Goal: Task Accomplishment & Management: Manage account settings

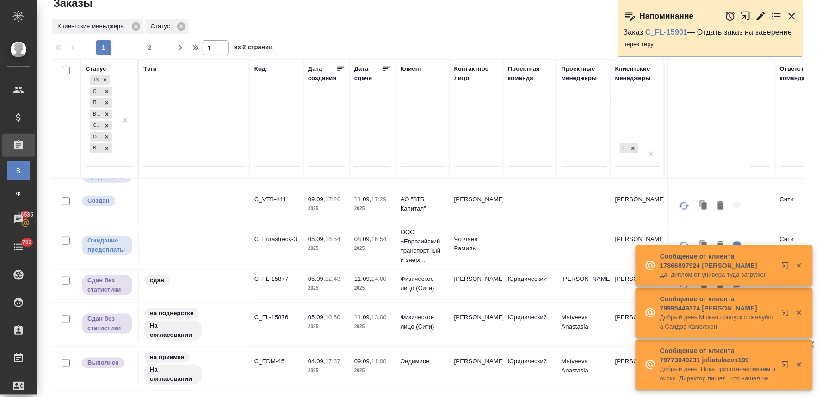
scroll to position [205, 0]
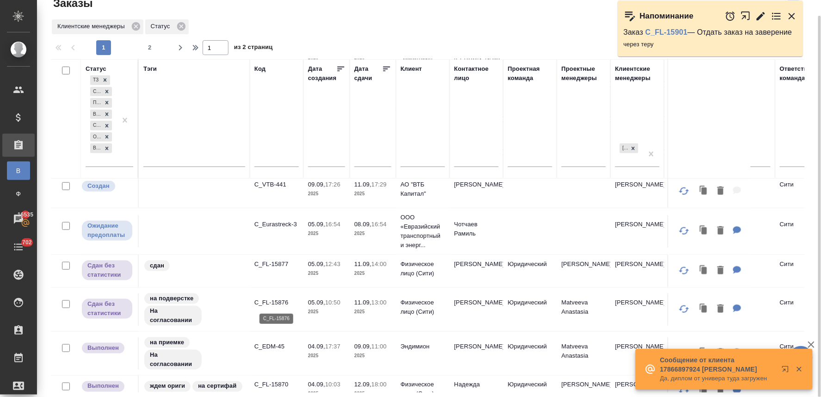
click at [276, 304] on p "C_FL-15876" at bounding box center [276, 302] width 44 height 9
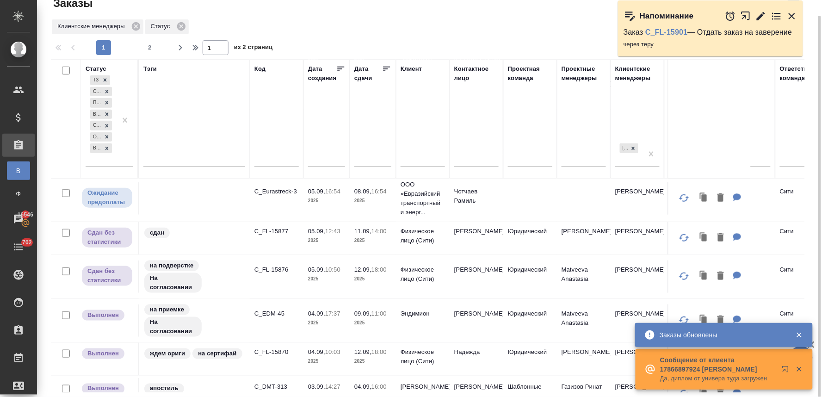
click at [811, 130] on div "Статус ТЗ Создан Подтвержден В работе Сдан без статистики Ожидание предоплаты В…" at bounding box center [431, 225] width 761 height 333
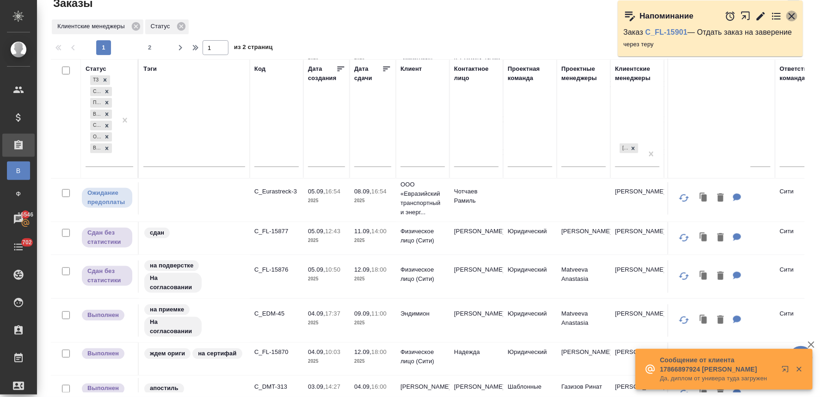
click at [796, 12] on icon "button" at bounding box center [792, 16] width 11 height 11
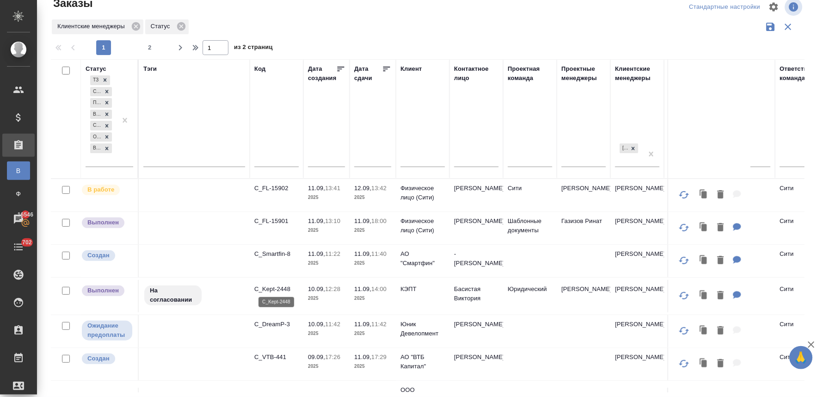
scroll to position [51, 0]
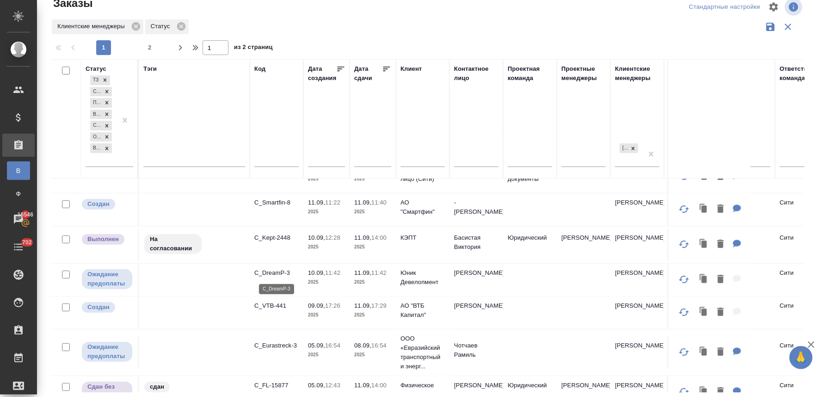
click at [279, 271] on p "C_DreamP-3" at bounding box center [276, 272] width 44 height 9
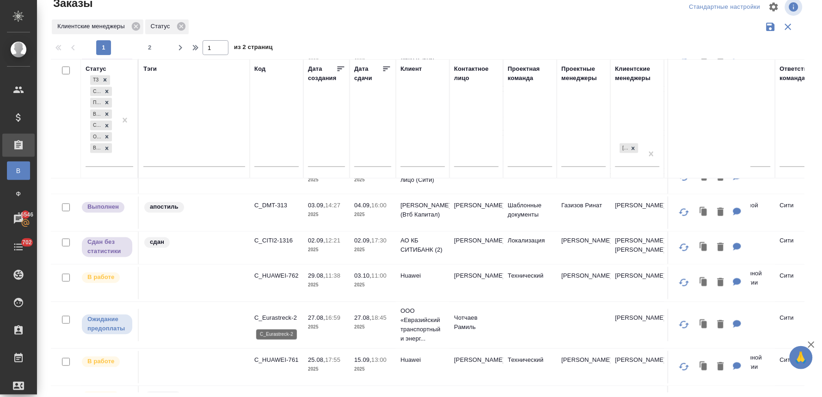
scroll to position [411, 0]
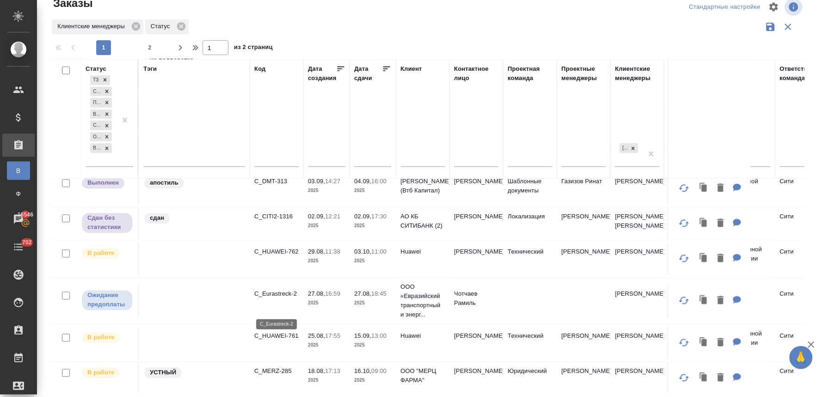
click at [284, 299] on p "C_Eurastreck-2" at bounding box center [276, 294] width 44 height 9
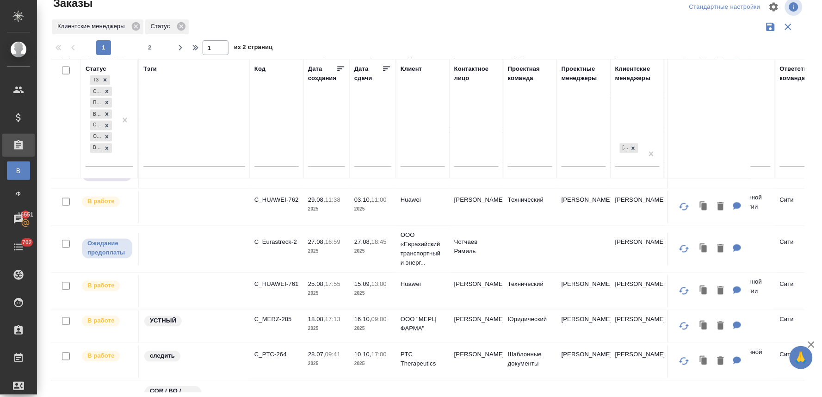
scroll to position [514, 0]
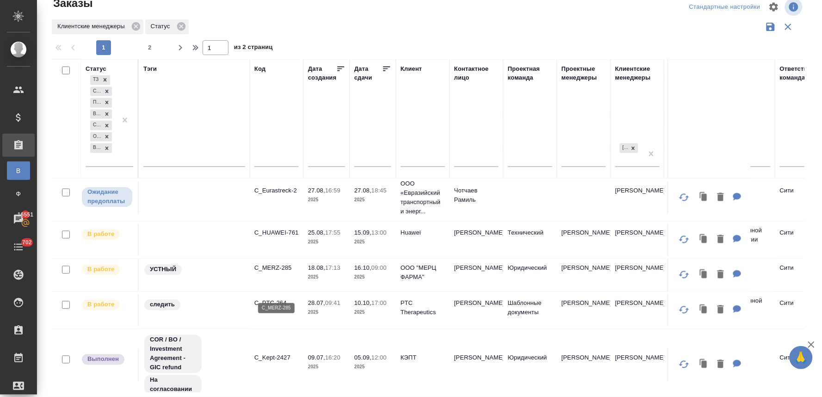
click at [287, 273] on p "C_MERZ-285" at bounding box center [276, 268] width 44 height 9
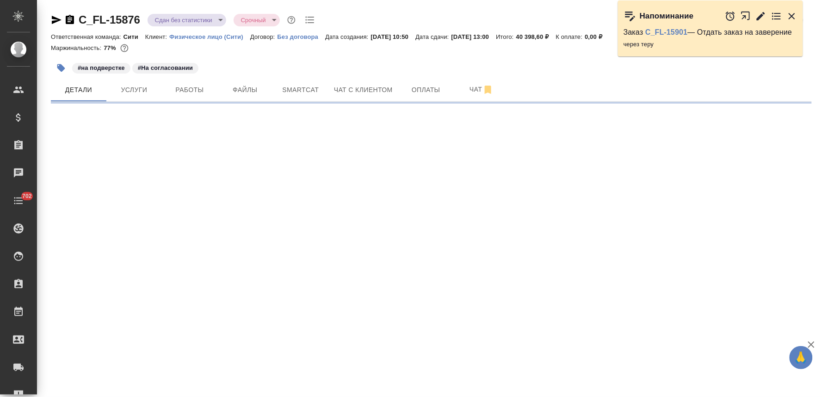
select select "RU"
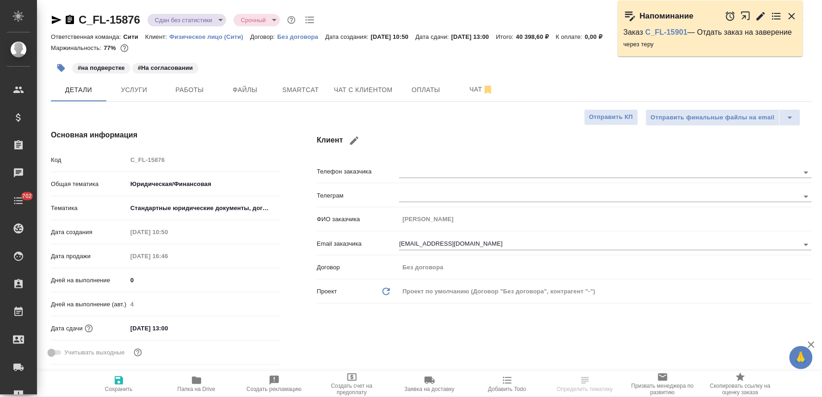
type textarea "x"
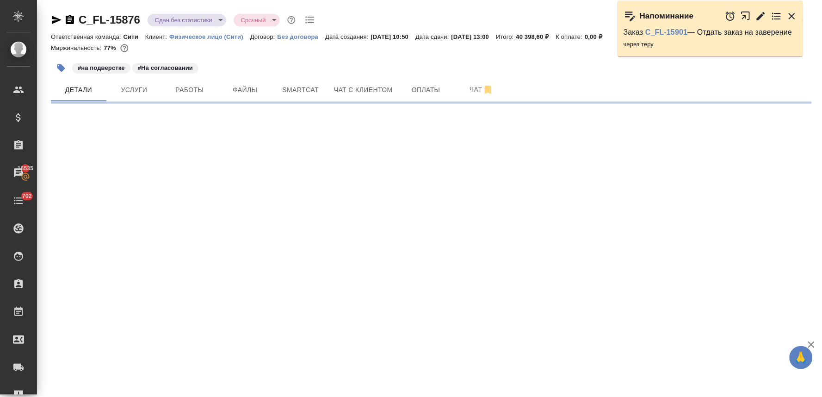
select select "RU"
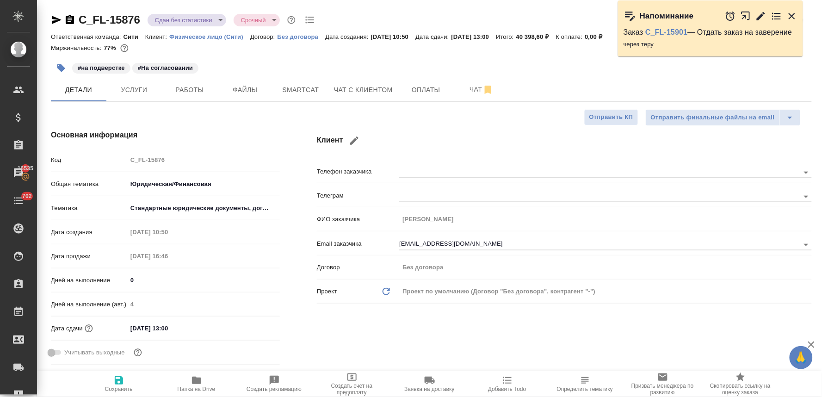
type textarea "x"
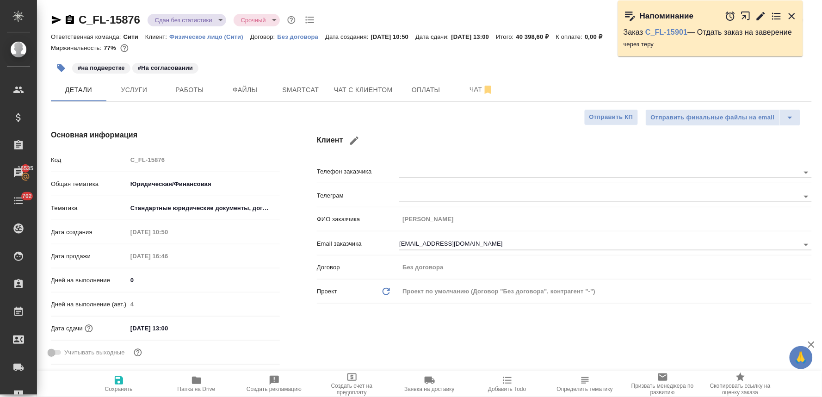
type textarea "x"
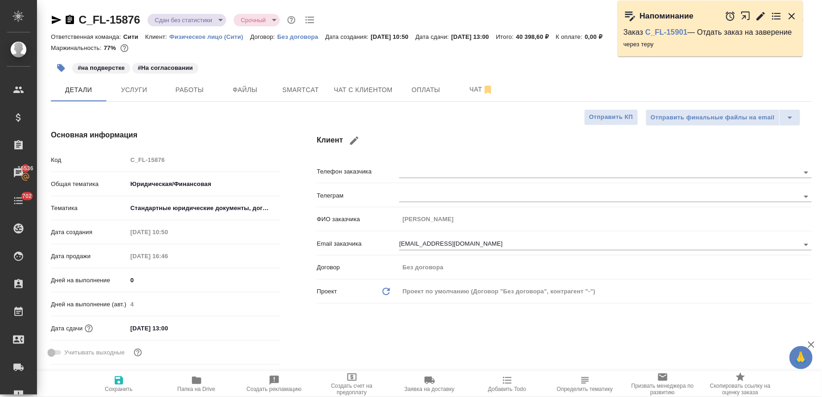
type textarea "x"
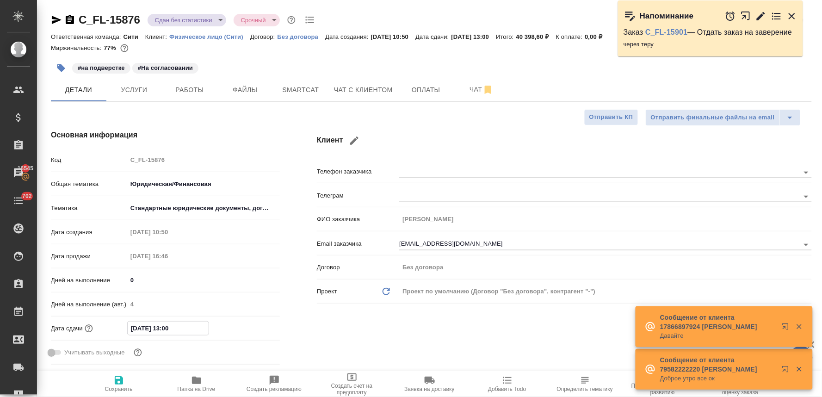
click at [165, 326] on input "11.09.2025 13:00" at bounding box center [168, 328] width 81 height 13
type input "11.09.2025 10:0_"
type textarea "x"
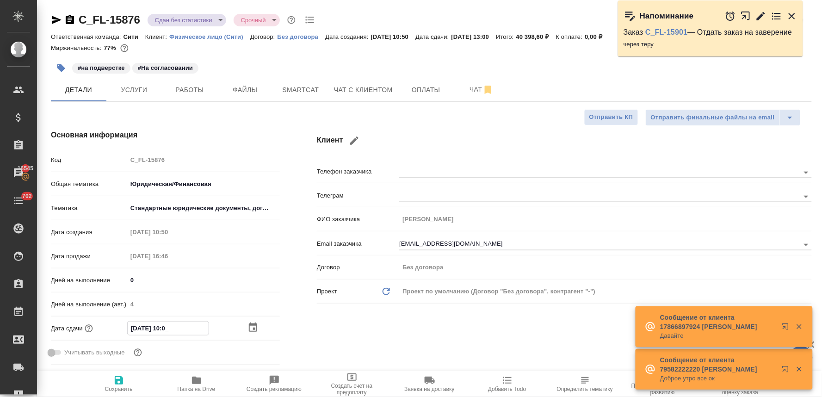
type input "11.09.2025 18:00"
type textarea "x"
click at [136, 328] on input "11.09.2025 18:00" at bounding box center [168, 328] width 81 height 13
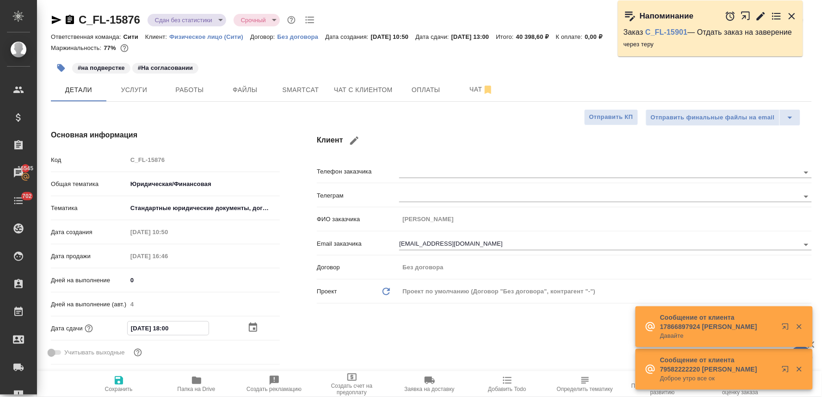
type input "10.92.0251 80:0_"
type textarea "x"
type input "12.09.2025 18:00"
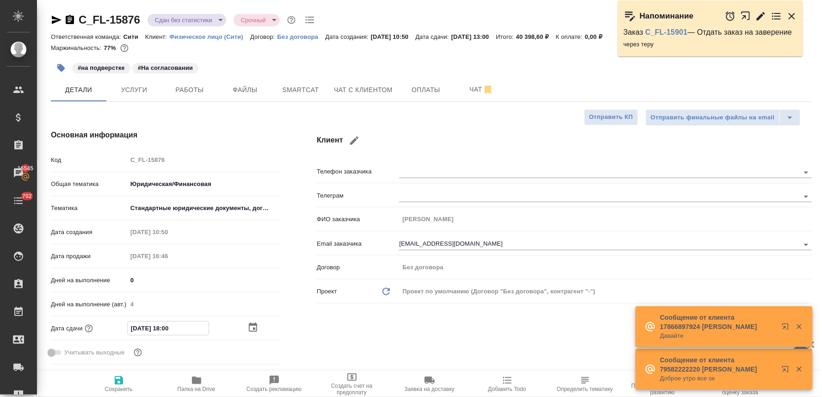
type textarea "x"
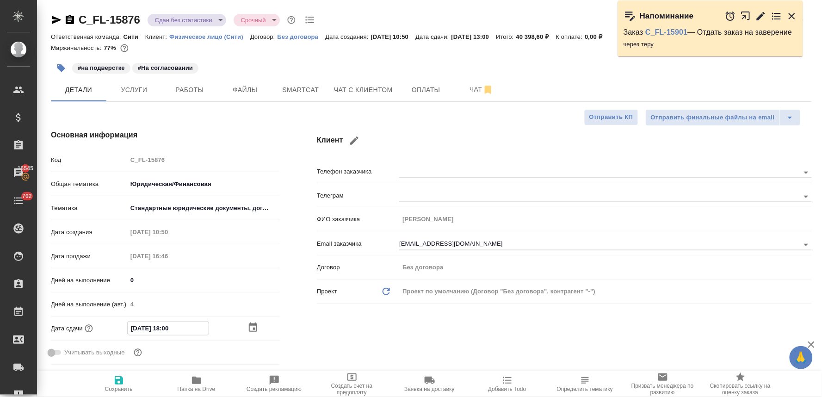
type input "12.09.2025 18:00"
click at [119, 382] on icon "button" at bounding box center [118, 380] width 11 height 11
type textarea "x"
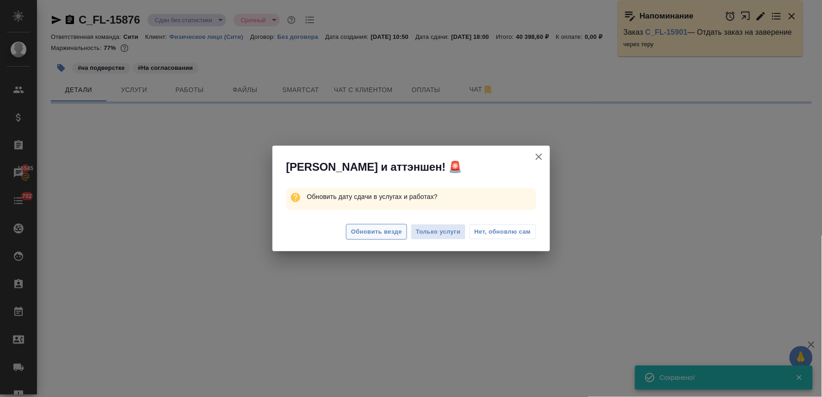
click at [384, 228] on span "Обновить везде" at bounding box center [376, 232] width 51 height 11
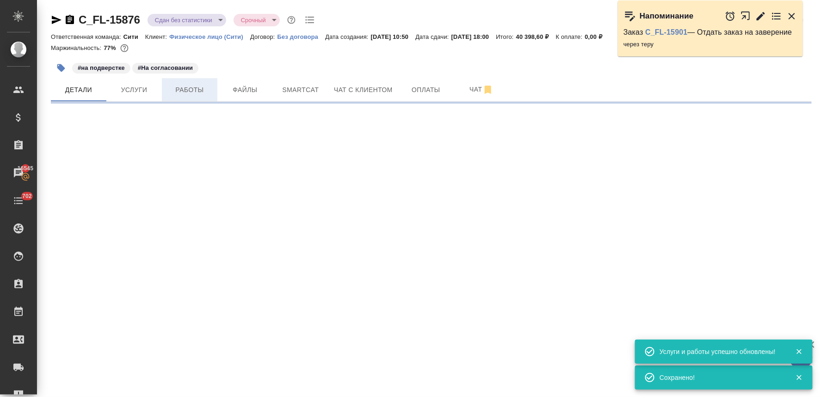
select select "RU"
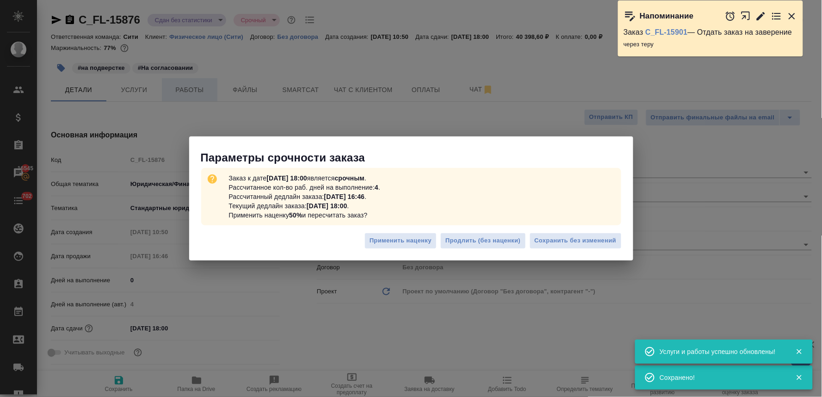
type textarea "x"
click at [550, 243] on span "Сохранить без изменений" at bounding box center [576, 240] width 82 height 11
type textarea "x"
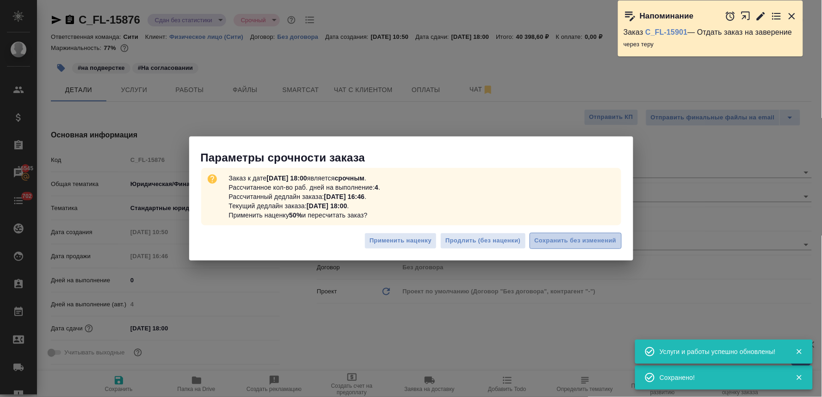
type textarea "x"
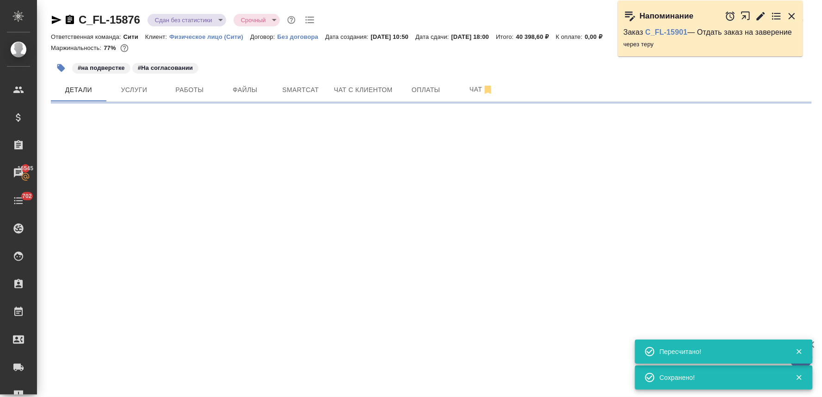
select select "RU"
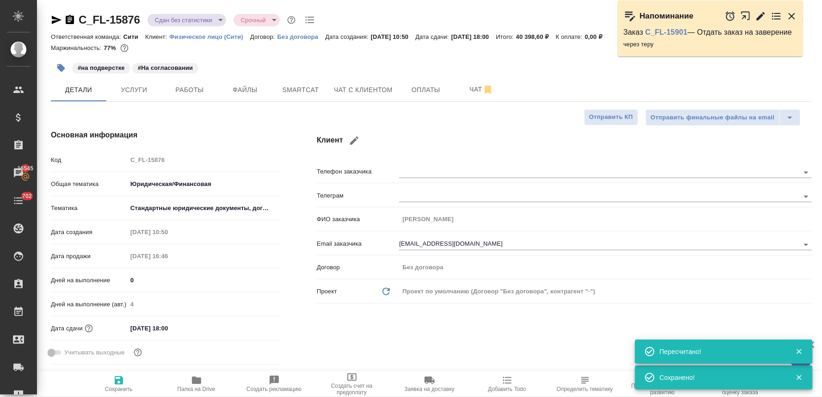
type textarea "x"
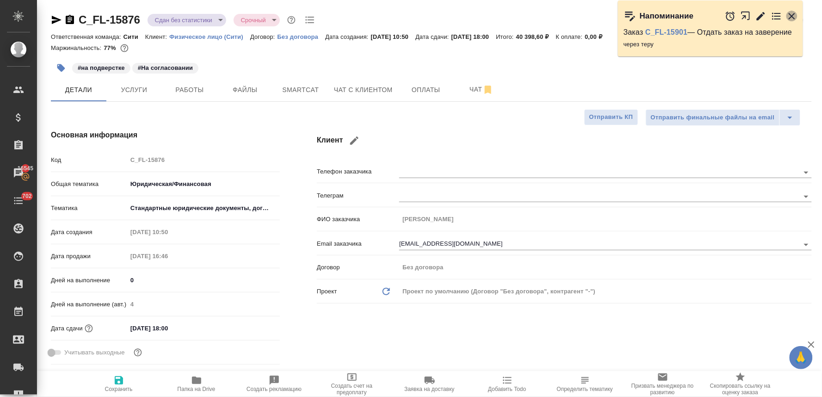
click at [794, 15] on icon "button" at bounding box center [792, 16] width 6 height 6
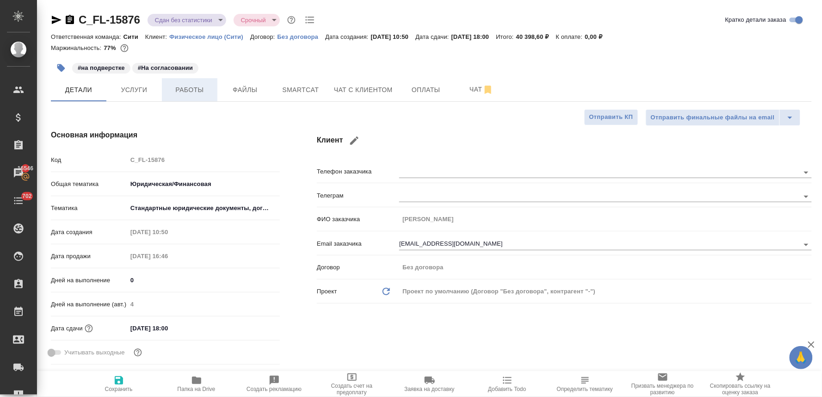
click at [183, 96] on button "Работы" at bounding box center [190, 89] width 56 height 23
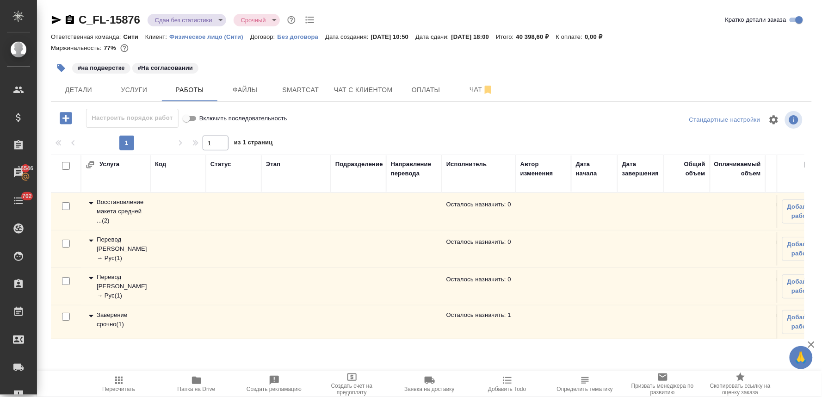
click at [119, 319] on div "Заверение срочно ( 1 )" at bounding box center [116, 319] width 60 height 19
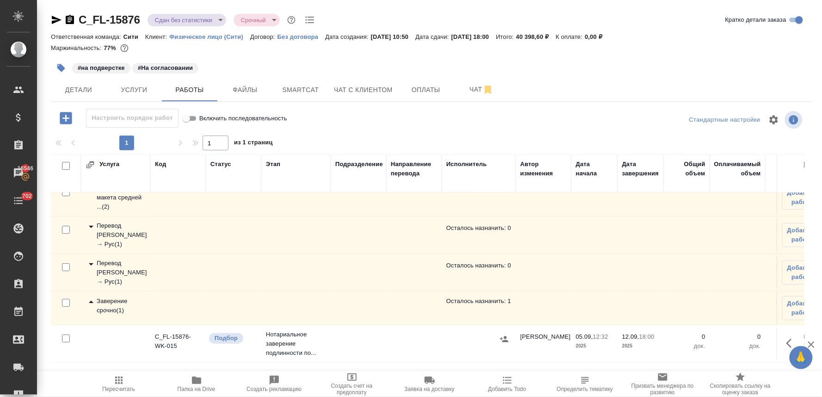
scroll to position [22, 0]
click at [787, 338] on icon "button" at bounding box center [792, 343] width 11 height 11
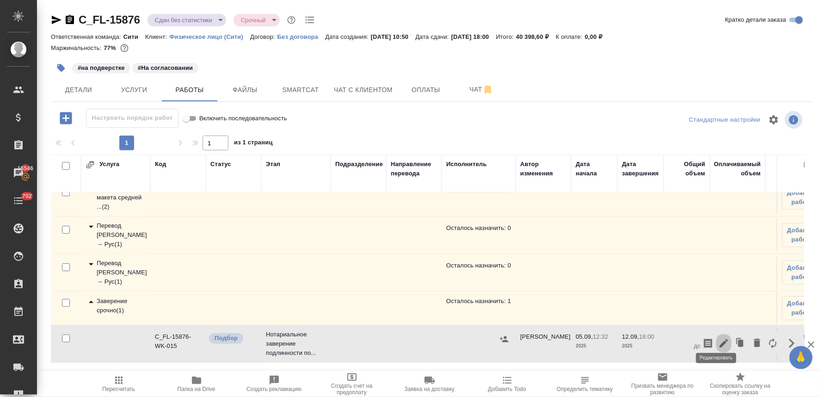
click at [719, 338] on icon "button" at bounding box center [724, 343] width 11 height 11
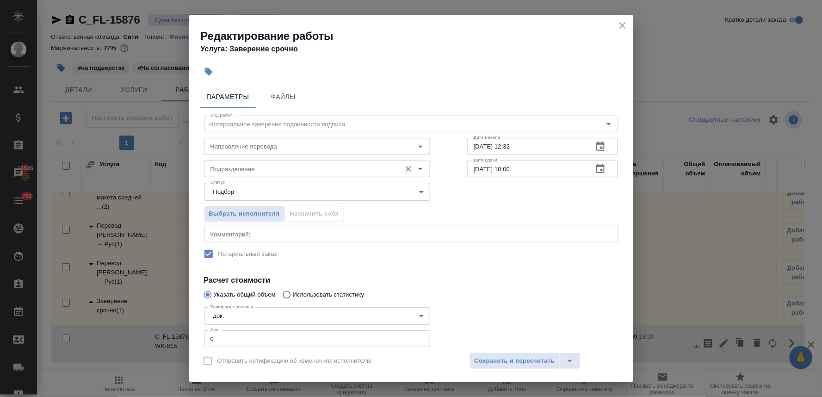
click at [270, 168] on input "Подразделение" at bounding box center [302, 168] width 190 height 11
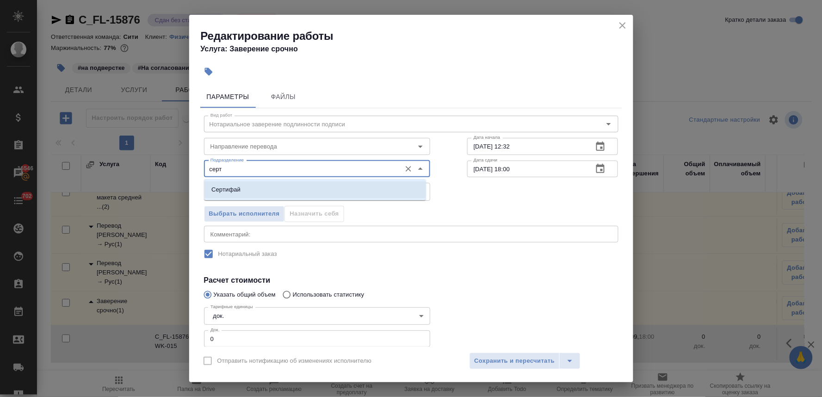
click at [271, 187] on li "Сертифай" at bounding box center [315, 189] width 222 height 17
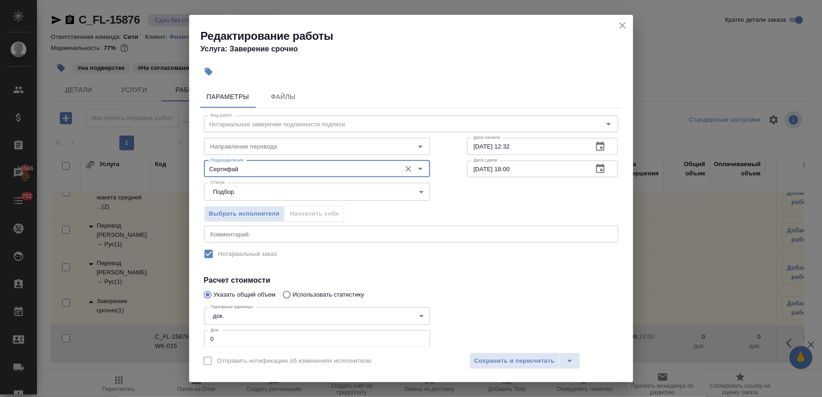
type input "Сертифай"
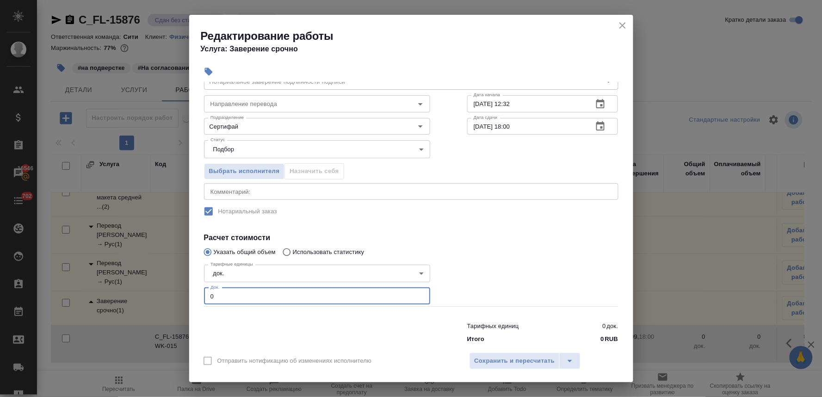
drag, startPoint x: 217, startPoint y: 340, endPoint x: 186, endPoint y: 343, distance: 31.2
click at [186, 343] on div "Редактирование работы Услуга: Заверение срочно Параметры Файлы Вид работ Нотари…" at bounding box center [411, 198] width 822 height 397
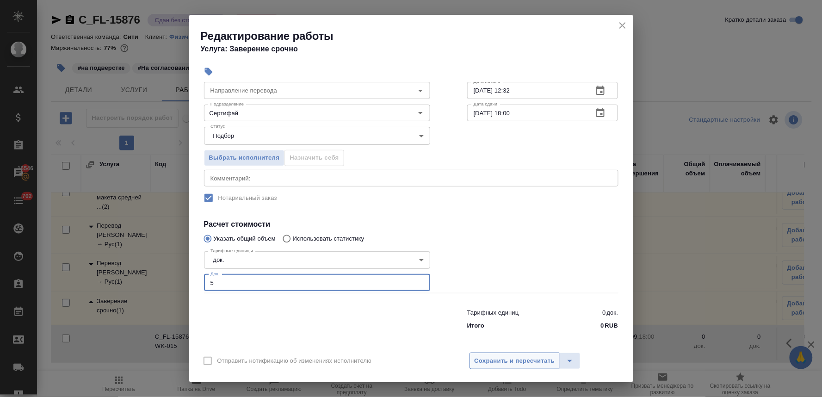
type input "5"
click at [512, 361] on span "Сохранить и пересчитать" at bounding box center [515, 361] width 81 height 11
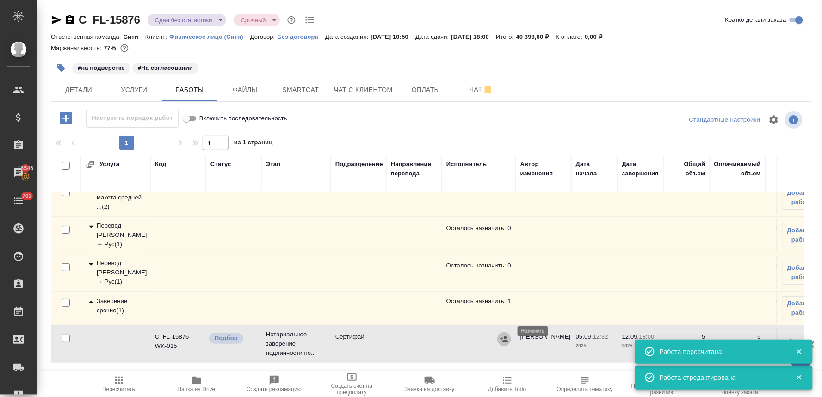
click at [502, 334] on icon "button" at bounding box center [504, 338] width 9 height 9
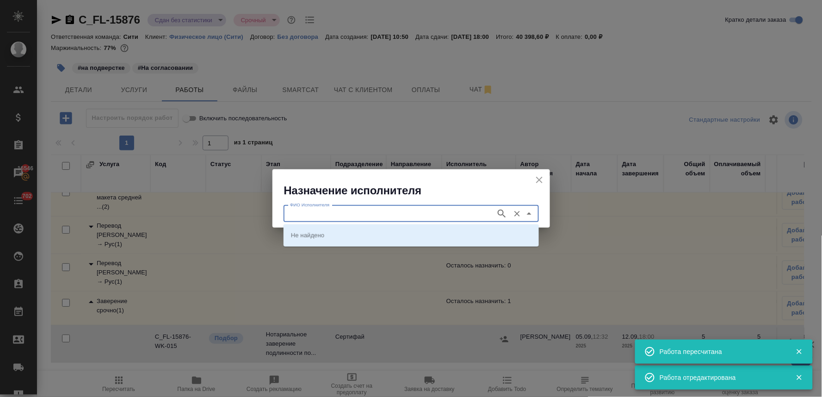
click at [435, 208] on input "ФИО Исполнителя" at bounding box center [388, 213] width 205 height 11
type input "шишенков"
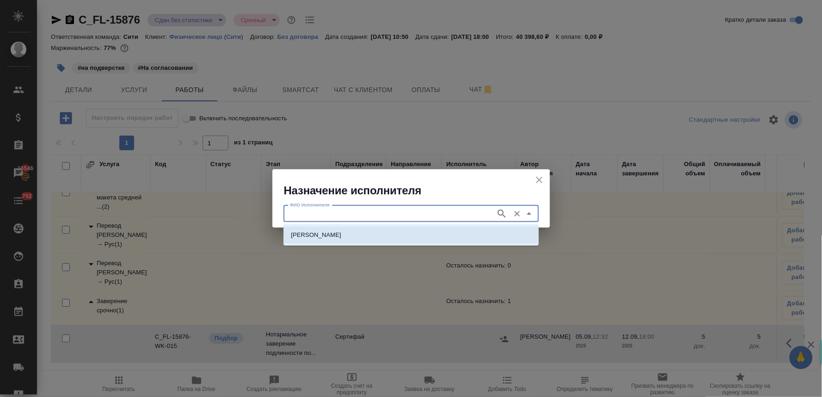
click at [417, 240] on li "[PERSON_NAME]" at bounding box center [411, 235] width 255 height 17
type input "[PERSON_NAME]"
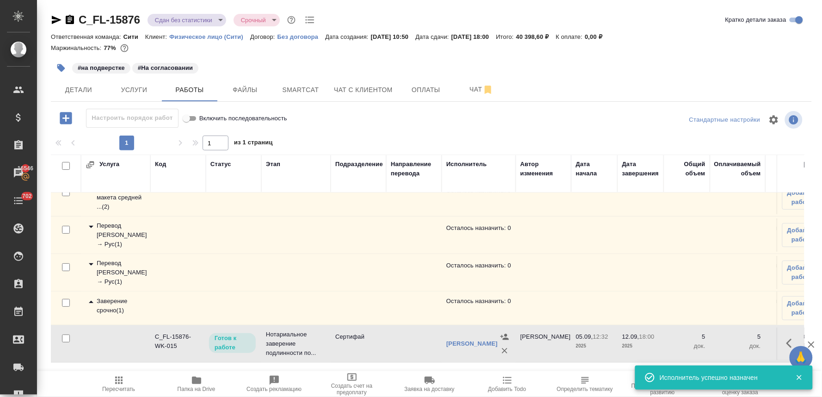
click at [122, 385] on icon "button" at bounding box center [118, 380] width 11 height 11
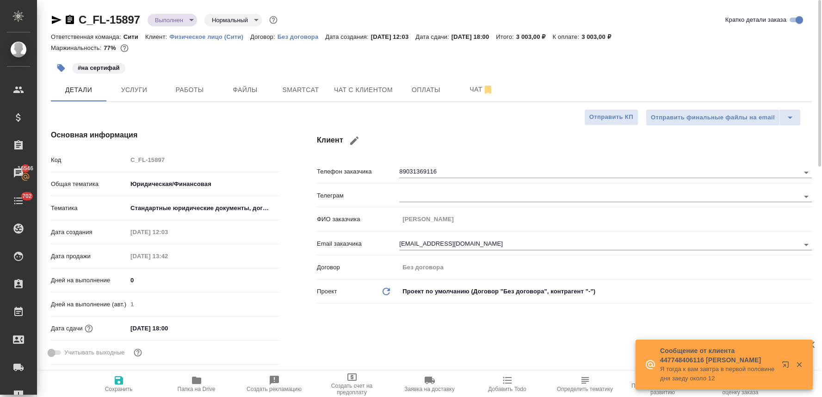
select select "RU"
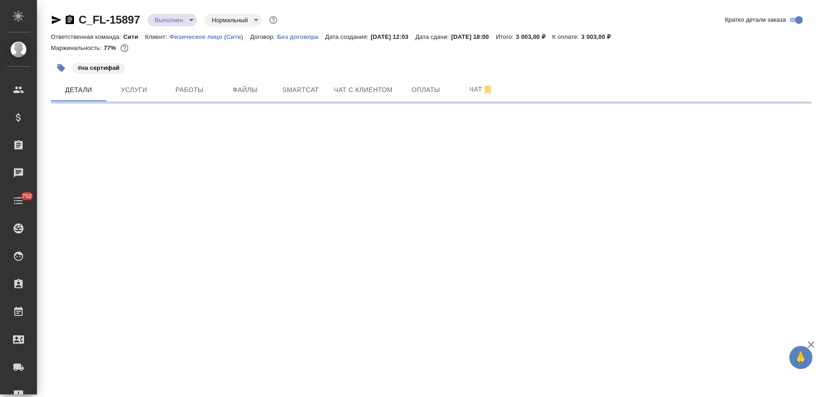
select select "RU"
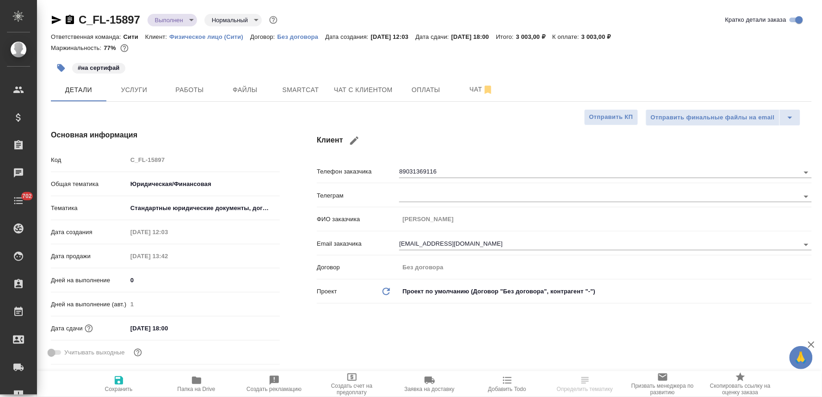
type textarea "x"
click at [192, 86] on span "Работы" at bounding box center [189, 90] width 44 height 12
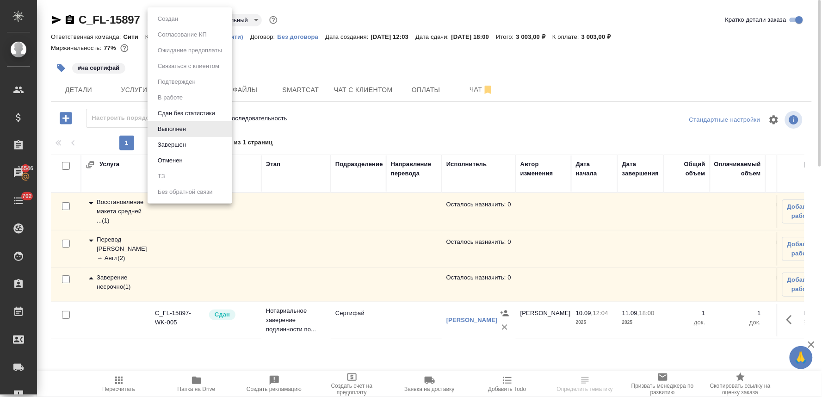
click at [167, 21] on body "🙏 .cls-1 fill:#fff; AWATERA Lyamina Nadezhda Клиенты Спецификации Заказы 16546 …" at bounding box center [411, 198] width 822 height 397
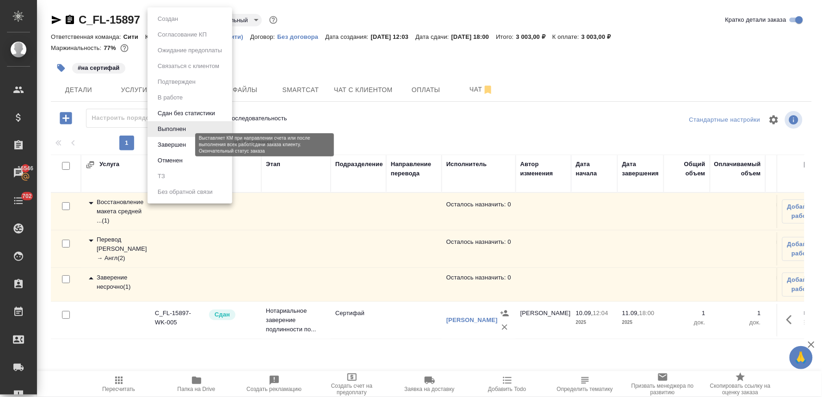
click at [177, 145] on button "Завершен" at bounding box center [172, 145] width 34 height 10
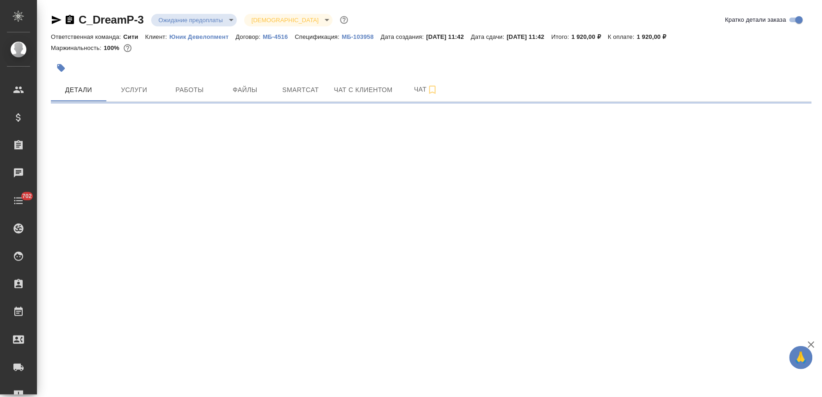
select select "RU"
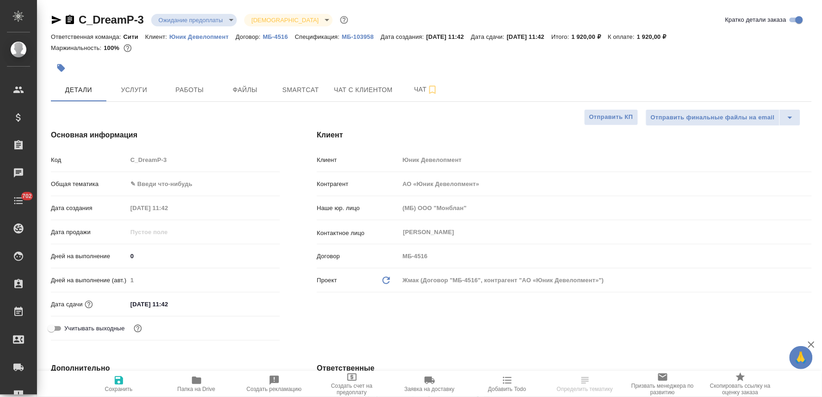
type textarea "x"
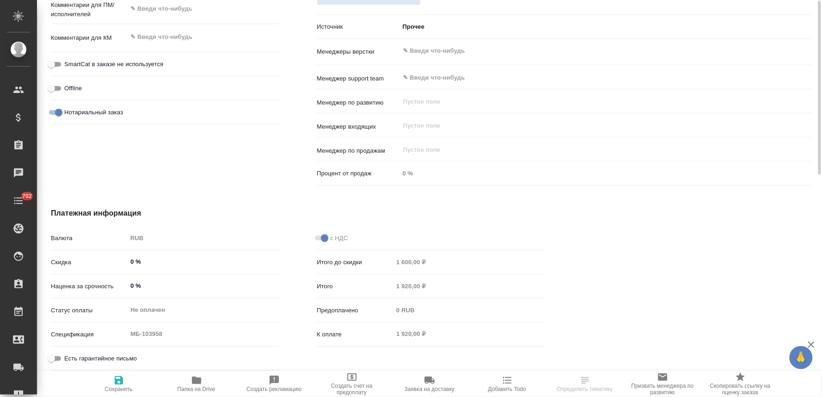
scroll to position [304, 0]
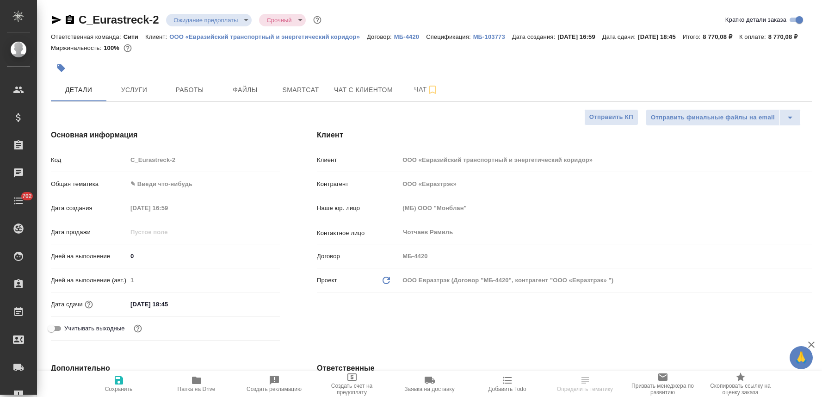
select select "RU"
type textarea "x"
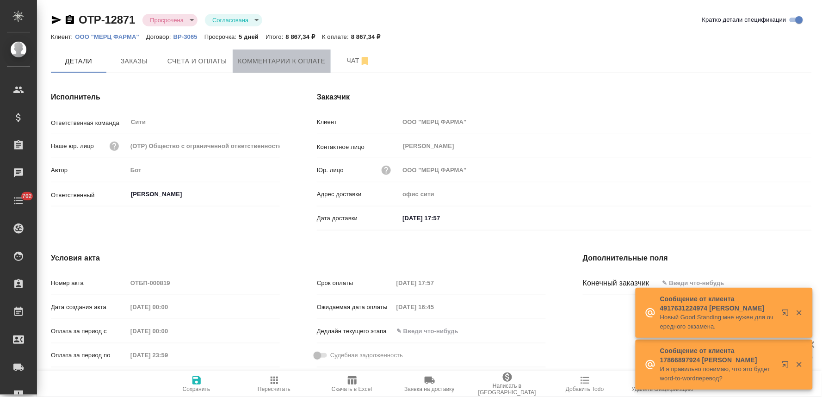
click at [270, 61] on span "Комментарии к оплате" at bounding box center [281, 62] width 87 height 12
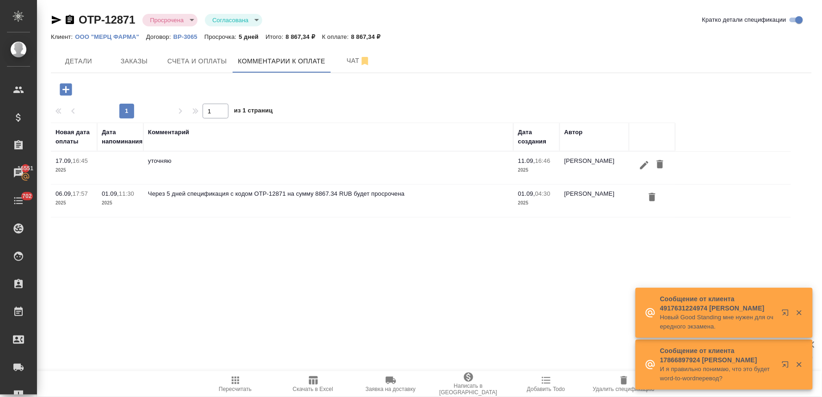
click at [641, 166] on icon "button" at bounding box center [644, 165] width 11 height 11
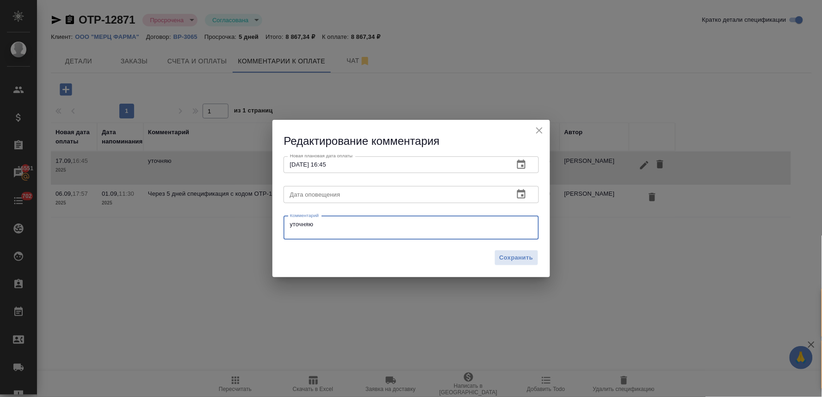
drag, startPoint x: 357, startPoint y: 233, endPoint x: 237, endPoint y: 229, distance: 119.9
click at [241, 228] on div "Редактирование комментария Новая плановая дата оплаты 17.09.2025 16:45 Новая пл…" at bounding box center [411, 198] width 822 height 397
paste textarea "Добрый день, Надежда! Оплата запланирована на 15.09."
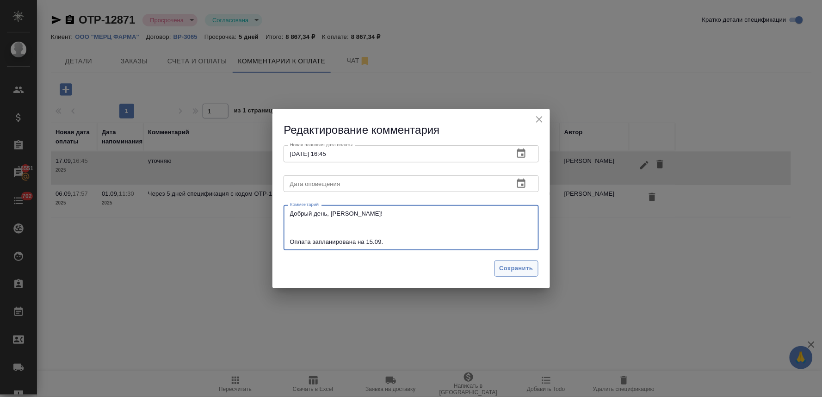
type textarea "Добрый день, Надежда! Оплата запланирована на 15.09."
click at [518, 262] on button "Сохранить" at bounding box center [517, 268] width 44 height 16
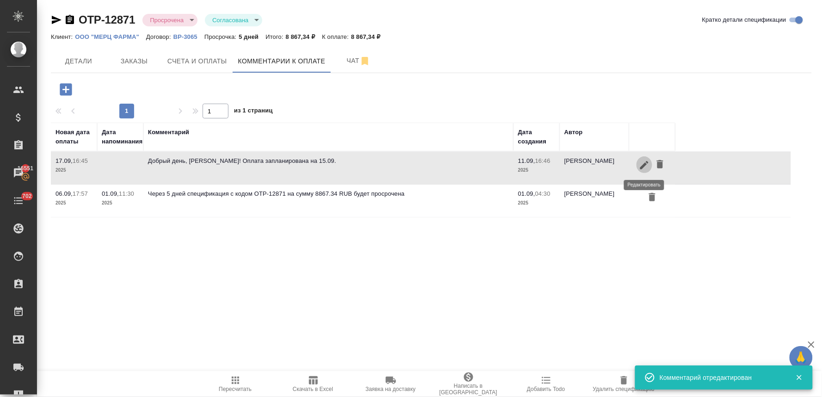
click at [641, 166] on icon "button" at bounding box center [644, 165] width 11 height 11
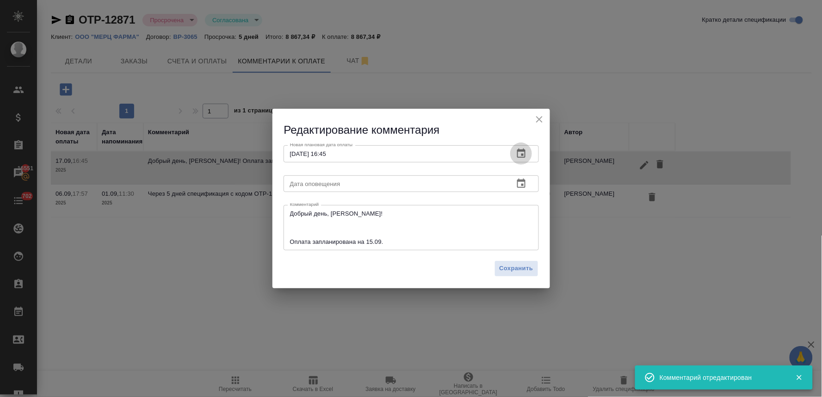
click at [520, 155] on icon "button" at bounding box center [521, 153] width 11 height 11
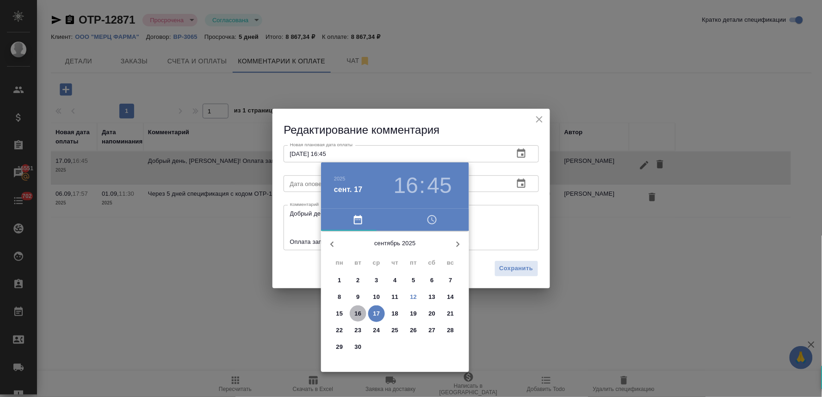
click at [357, 314] on p "16" at bounding box center [358, 313] width 7 height 9
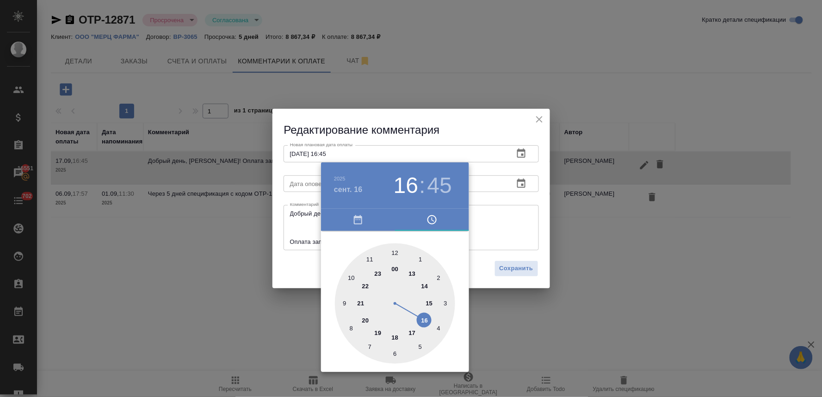
click at [351, 276] on div at bounding box center [395, 303] width 120 height 120
type input "16.09.2025 10:45"
click at [297, 269] on div at bounding box center [411, 198] width 822 height 397
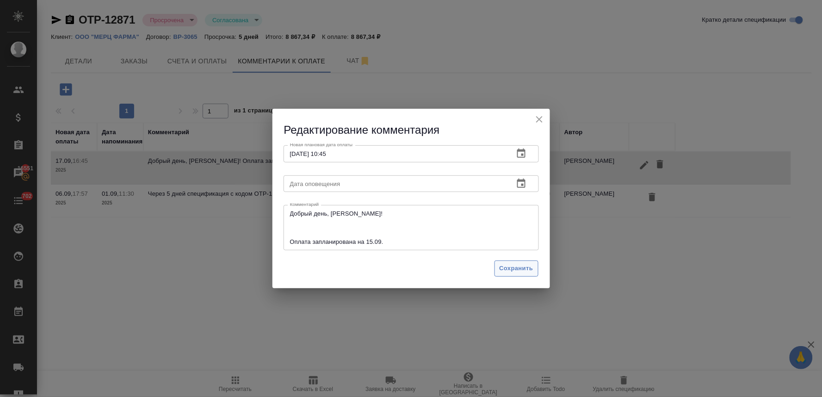
click at [517, 267] on span "Сохранить" at bounding box center [517, 268] width 34 height 11
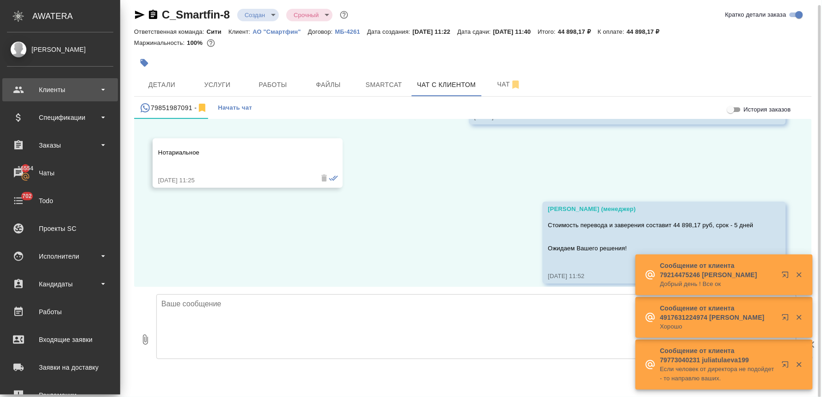
scroll to position [4492, 0]
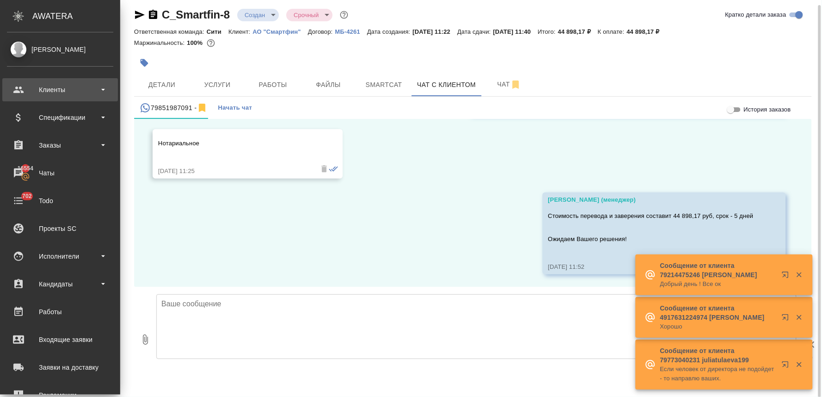
click at [45, 89] on div "Клиенты" at bounding box center [60, 90] width 106 height 14
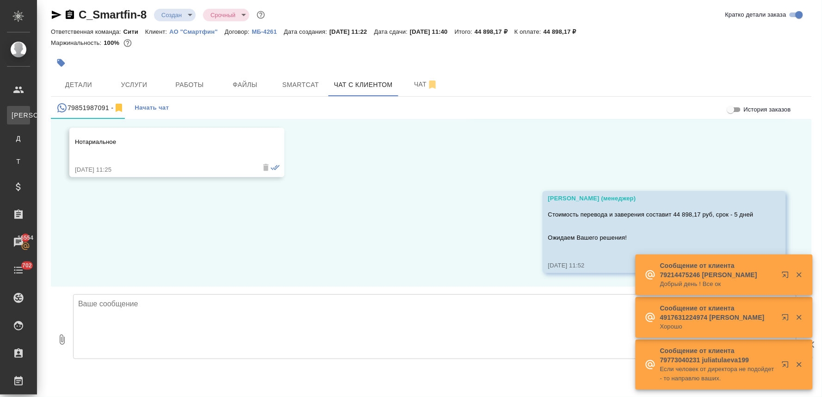
scroll to position [4483, 0]
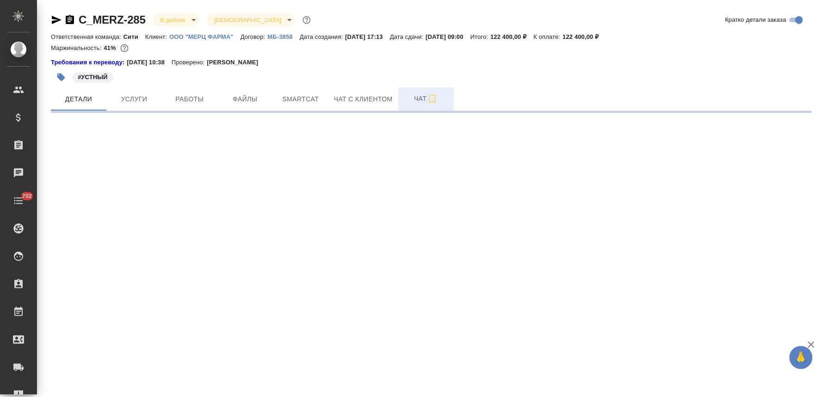
select select "RU"
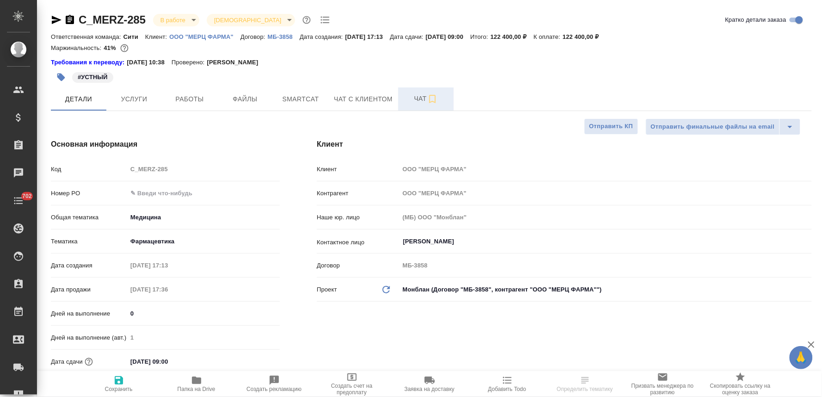
click at [417, 101] on span "Чат" at bounding box center [426, 99] width 44 height 12
type textarea "x"
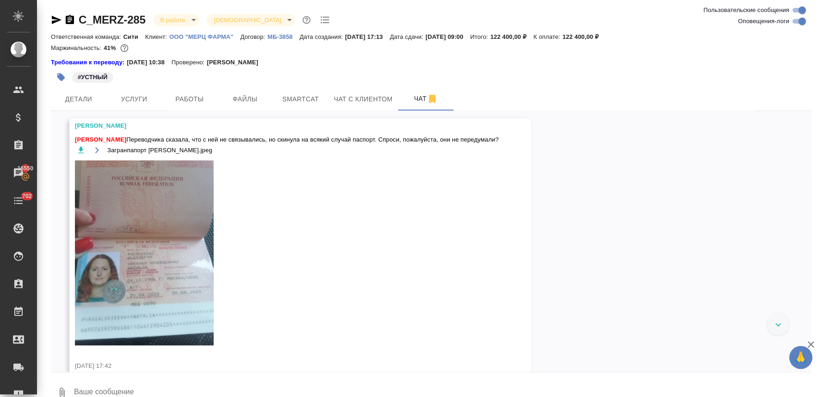
scroll to position [2441, 0]
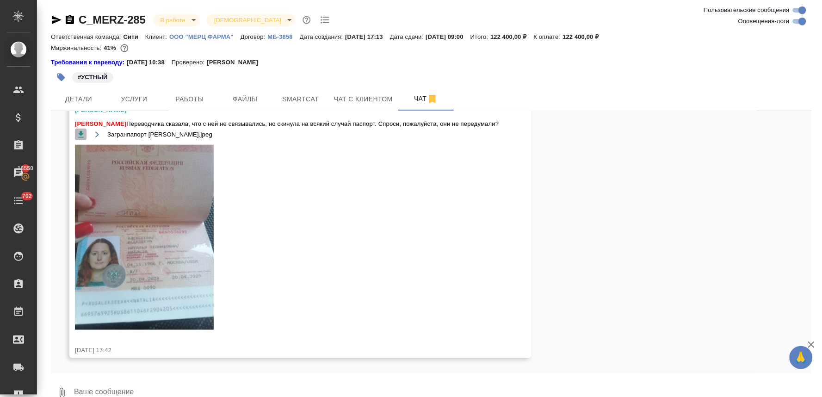
click at [80, 136] on icon "button" at bounding box center [80, 134] width 9 height 9
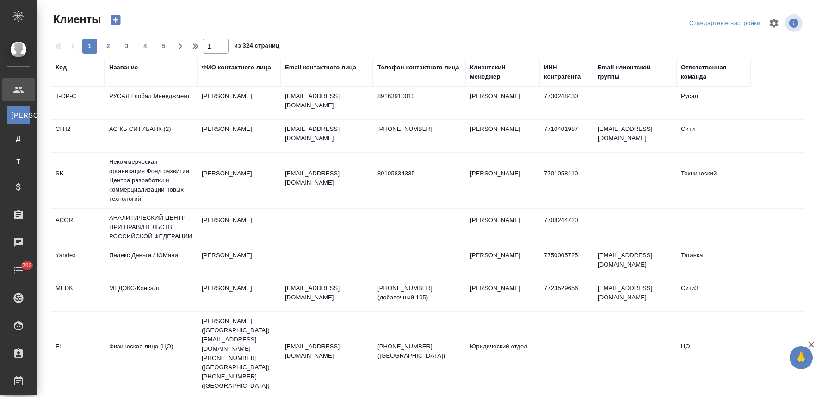
select select "RU"
click at [123, 65] on div "Название" at bounding box center [123, 67] width 29 height 9
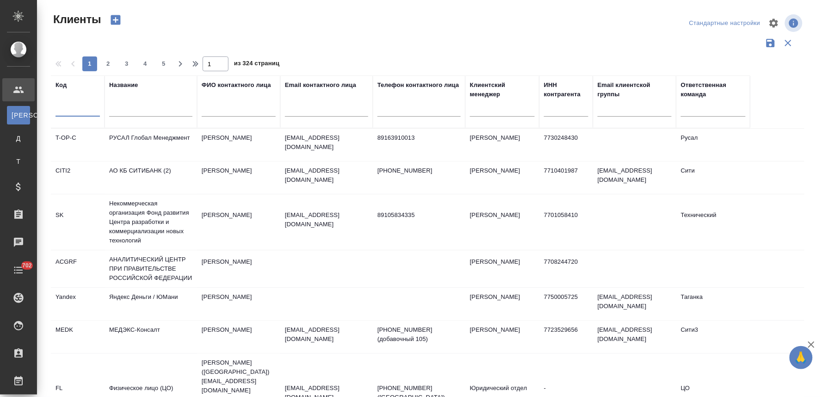
click at [70, 108] on input "text" at bounding box center [78, 111] width 44 height 12
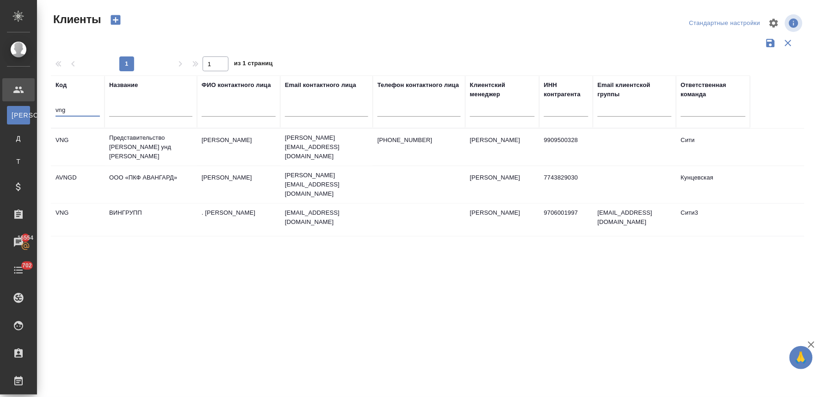
type input "vng"
click at [146, 149] on td "Представительство [PERSON_NAME] унд [PERSON_NAME]" at bounding box center [151, 147] width 93 height 37
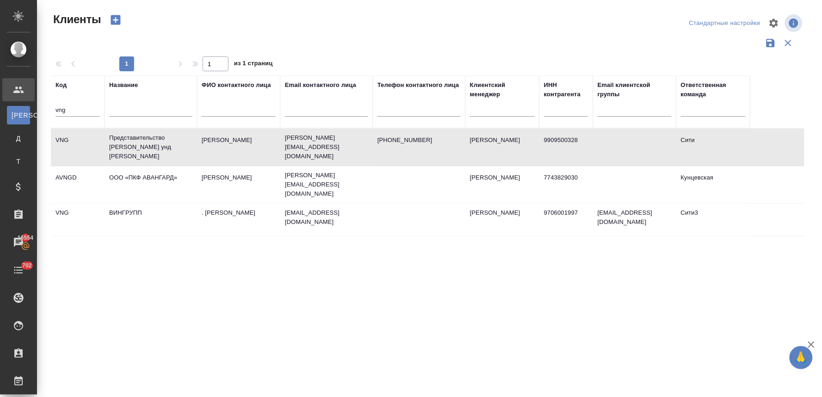
click at [146, 149] on td "Представительство [PERSON_NAME] унд [PERSON_NAME]" at bounding box center [151, 147] width 93 height 37
drag, startPoint x: 80, startPoint y: 112, endPoint x: 45, endPoint y: 111, distance: 34.2
click at [47, 111] on div "Клиенты Стандартные настройки 1 1 из 1 страниц Код vng Название ФИО контактного…" at bounding box center [431, 207] width 771 height 414
click at [72, 113] on input "vng" at bounding box center [78, 111] width 44 height 12
drag, startPoint x: 68, startPoint y: 110, endPoint x: 43, endPoint y: 113, distance: 25.7
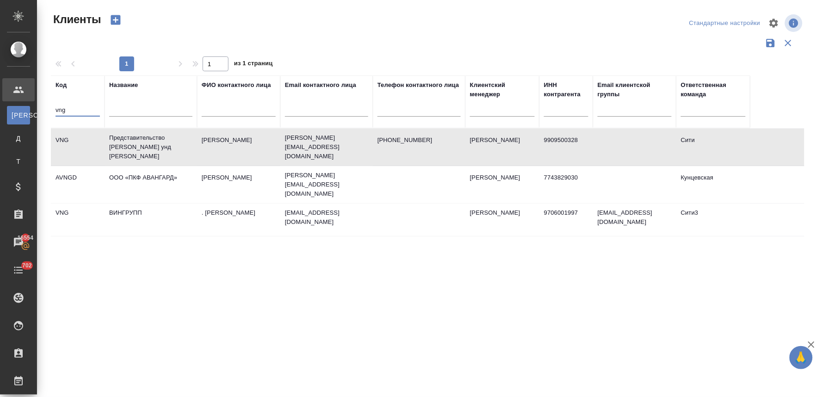
click at [43, 113] on div "Клиенты Стандартные настройки 1 1 из 1 страниц Код vng Название ФИО контактного…" at bounding box center [429, 207] width 785 height 414
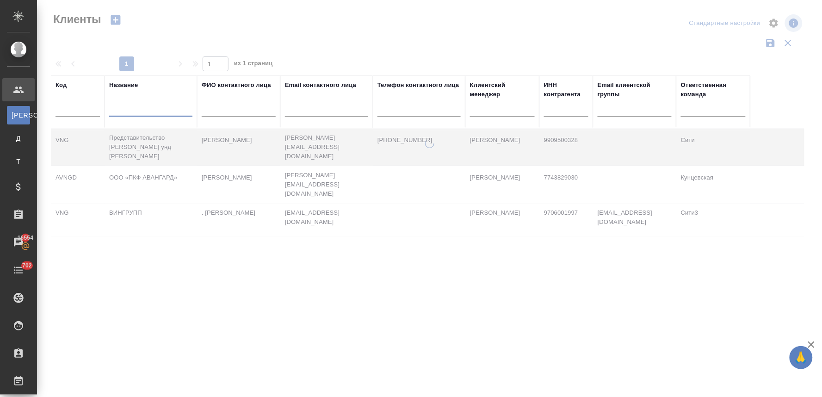
click at [152, 110] on input "text" at bounding box center [150, 111] width 83 height 12
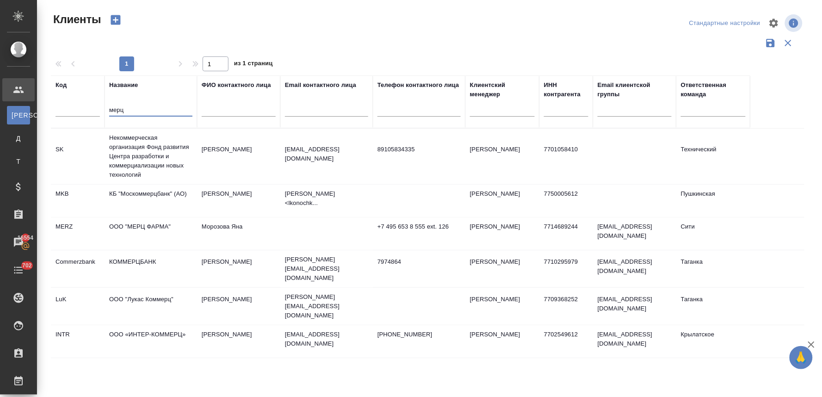
type input "мерц"
click at [155, 230] on td "ООО "МЕРЦ ФАРМА"" at bounding box center [151, 233] width 93 height 32
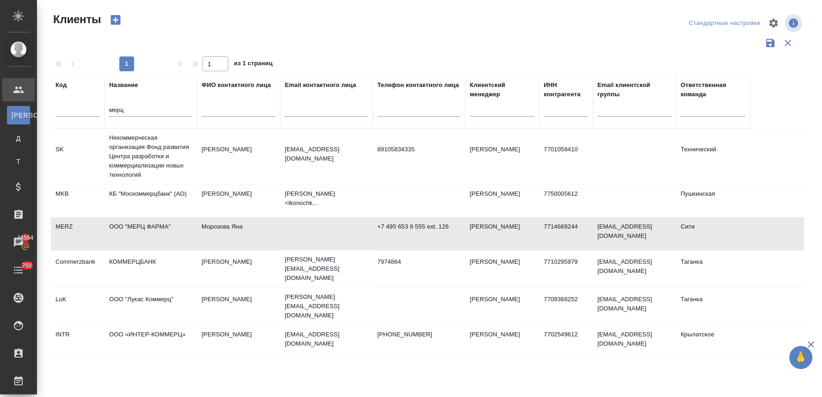
click at [155, 230] on td "ООО "МЕРЦ ФАРМА"" at bounding box center [151, 233] width 93 height 32
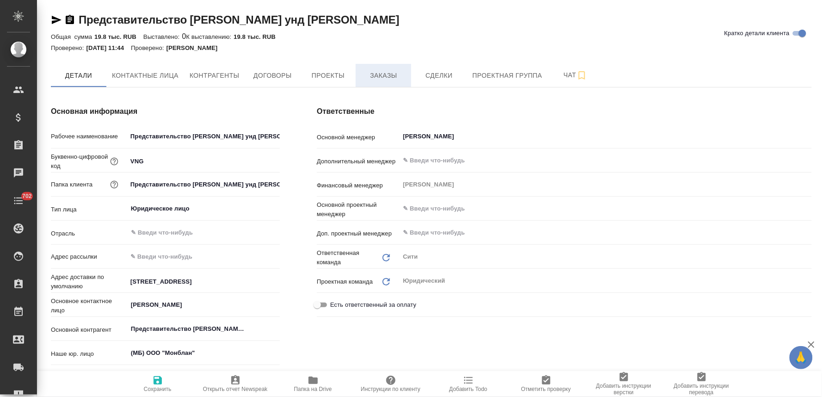
click at [385, 70] on span "Заказы" at bounding box center [383, 76] width 44 height 12
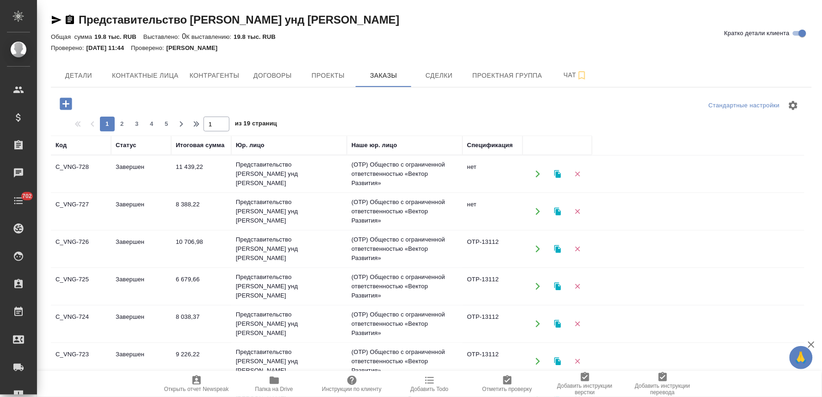
click at [69, 101] on icon "button" at bounding box center [66, 104] width 12 height 12
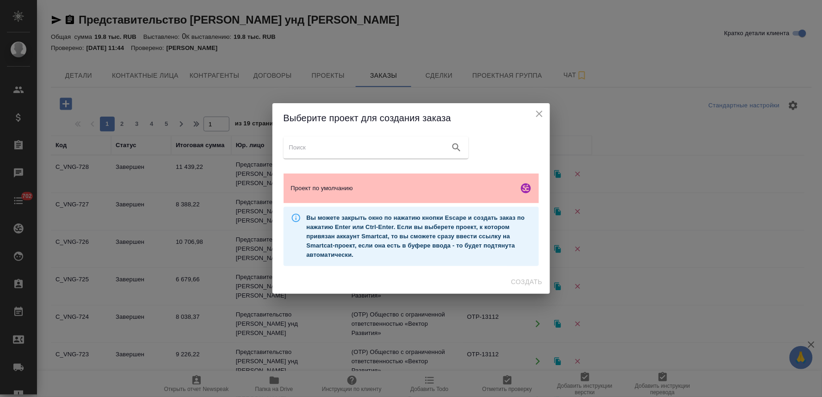
click at [413, 186] on span "Проект по умолчанию" at bounding box center [403, 188] width 224 height 9
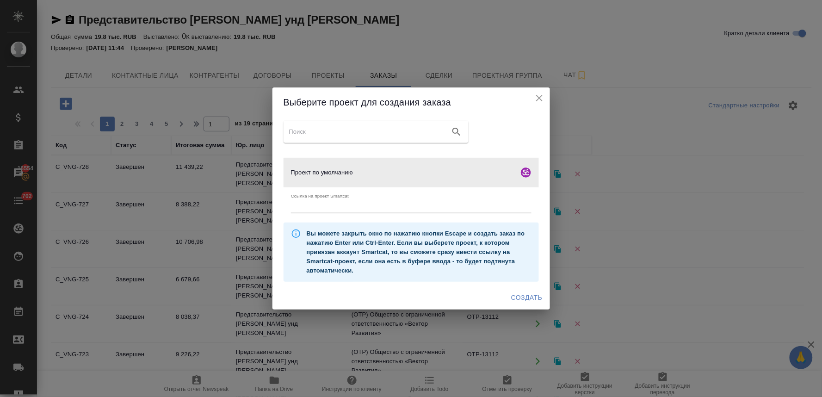
click at [534, 296] on span "Создать" at bounding box center [526, 298] width 31 height 12
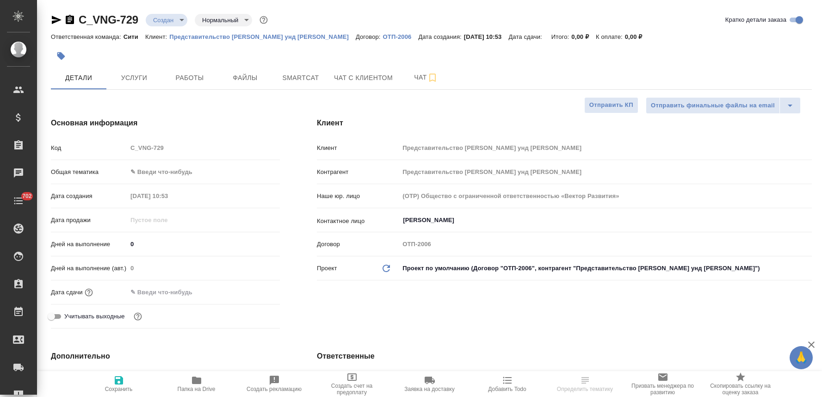
select select "RU"
click at [178, 290] on input "text" at bounding box center [167, 291] width 81 height 13
click at [251, 292] on icon "button" at bounding box center [253, 291] width 11 height 11
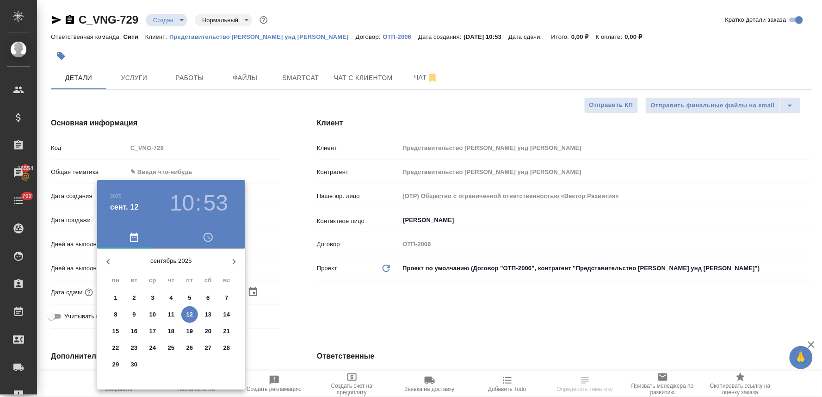
click at [114, 332] on p "15" at bounding box center [115, 331] width 7 height 9
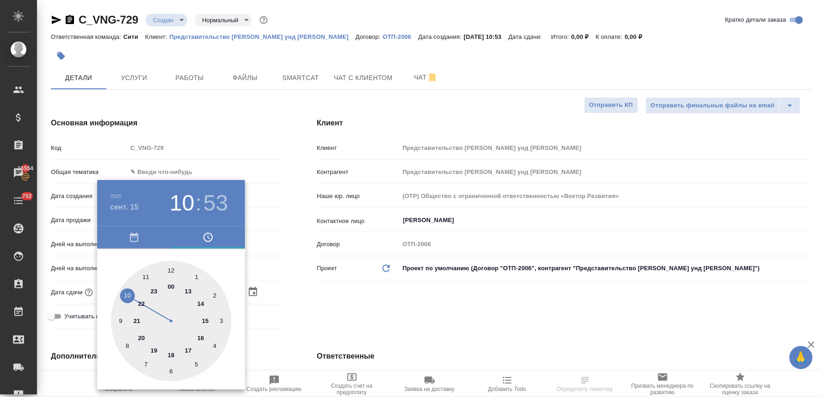
click at [124, 297] on div at bounding box center [171, 321] width 120 height 120
click at [169, 270] on div at bounding box center [171, 321] width 120 height 120
type input "15.09.2025 10:00"
click at [391, 295] on div at bounding box center [411, 198] width 822 height 397
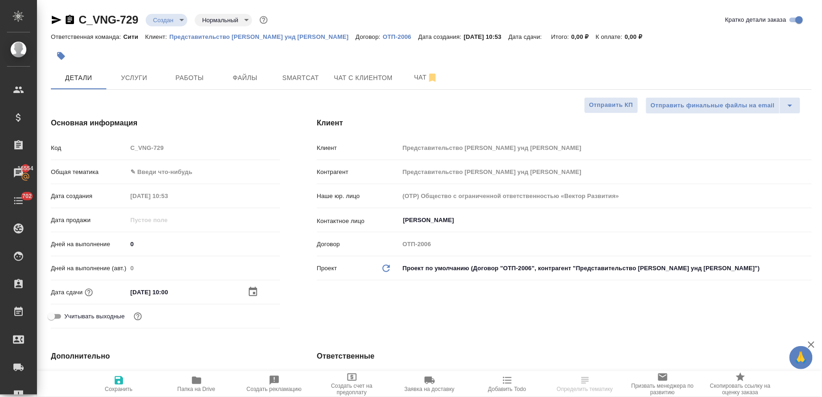
click at [169, 168] on body "🙏 .cls-1 fill:#fff; AWATERA Lyamina Nadezhda Клиенты Спецификации Заказы 16554 …" at bounding box center [411, 198] width 822 height 397
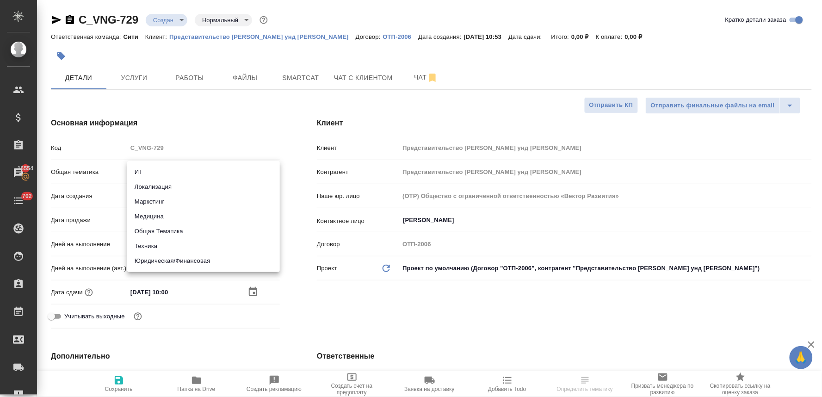
click at [173, 261] on li "Юридическая/Финансовая" at bounding box center [203, 261] width 153 height 15
type input "yr-fn"
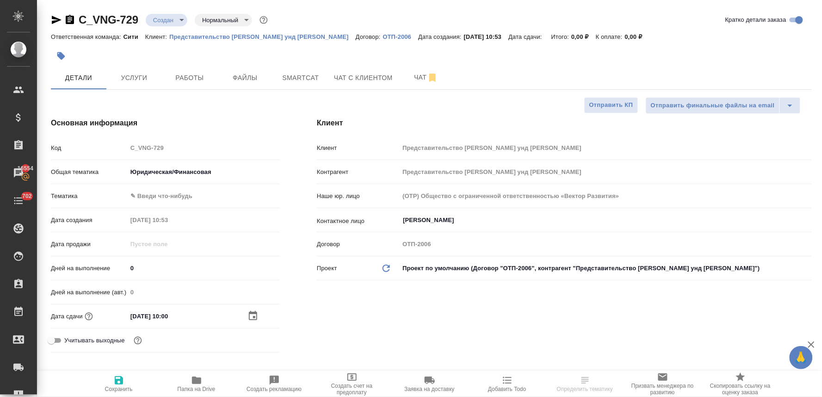
click at [117, 384] on icon "button" at bounding box center [119, 380] width 8 height 8
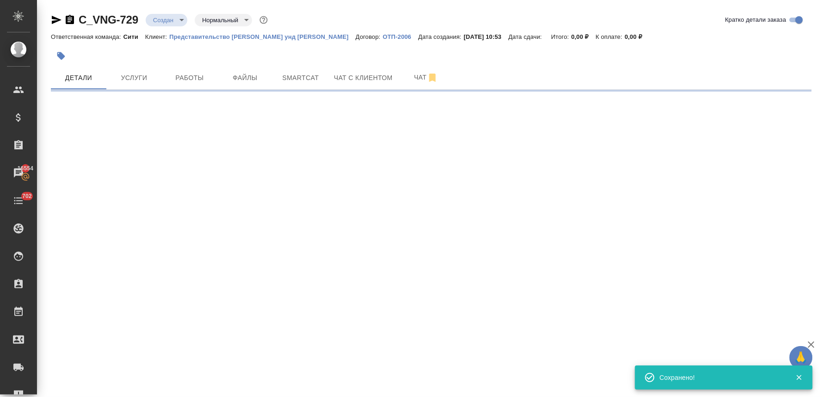
select select "RU"
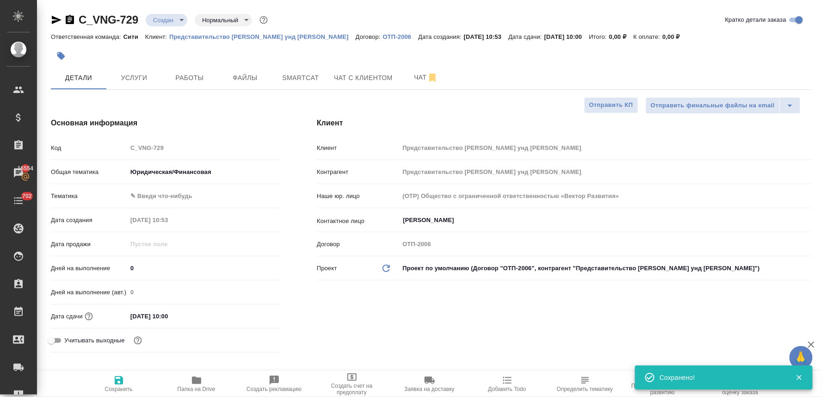
type textarea "x"
click at [162, 193] on body "🙏 .cls-1 fill:#fff; AWATERA Lyamina Nadezhda Клиенты Спецификации Заказы 16554 …" at bounding box center [411, 198] width 822 height 397
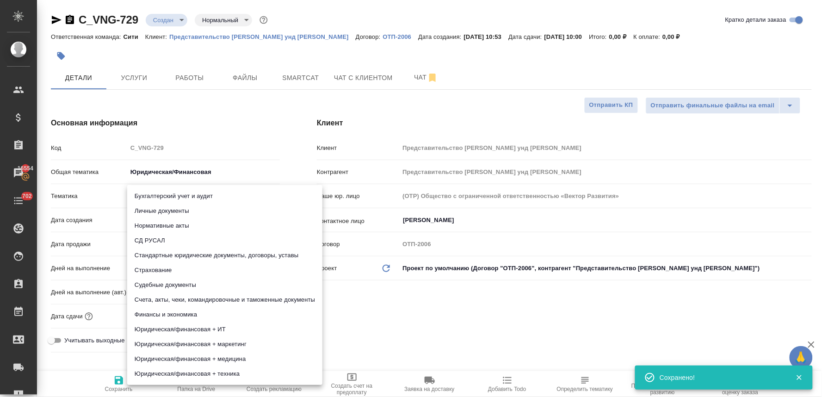
click at [164, 196] on li "Бухгалтерский учет и аудит" at bounding box center [224, 196] width 195 height 15
type input "6149848a2b7be24903fd7a88"
type textarea "x"
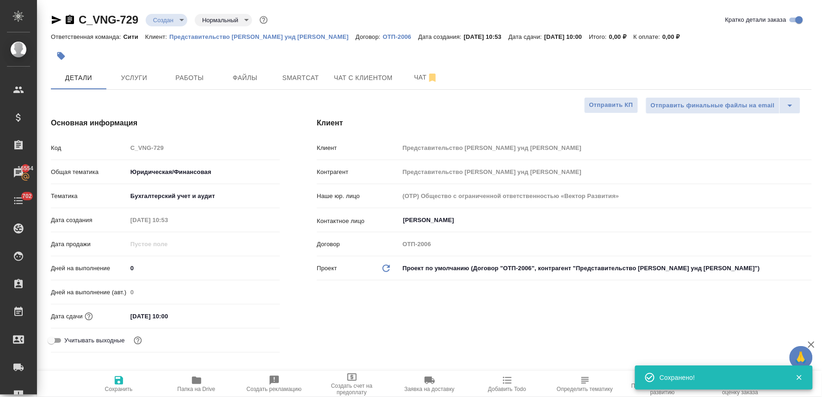
click at [378, 295] on div "Клиент Клиент Представительство ФНГ Хандель унд Фертриб ГмбХ Контрагент Предста…" at bounding box center [564, 237] width 532 height 276
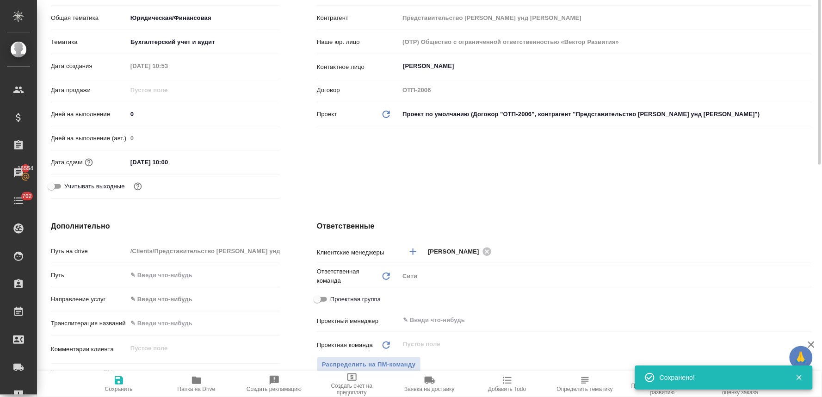
scroll to position [257, 0]
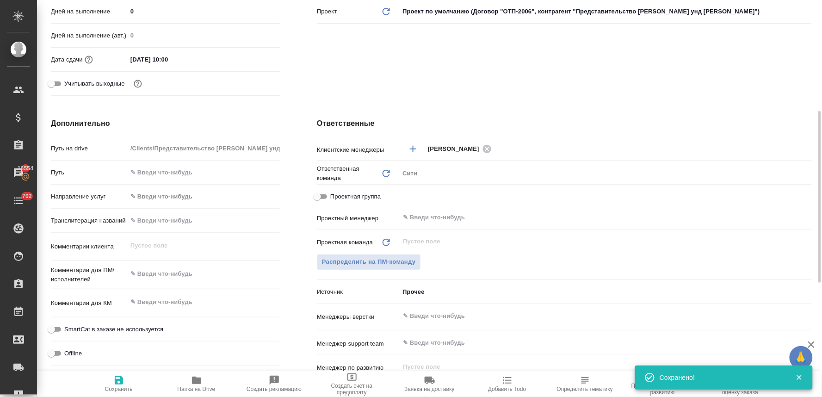
type textarea "x"
click at [176, 277] on textarea at bounding box center [203, 274] width 153 height 16
type textarea "x"
type textarea "a"
type textarea "x"
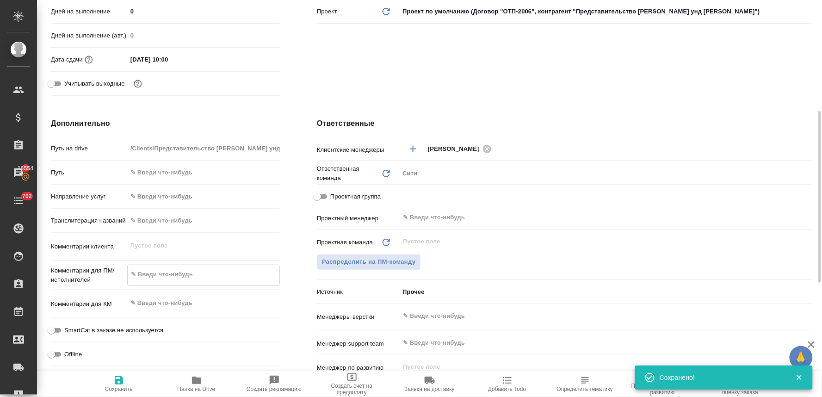
type textarea "x"
type textarea "ab"
type textarea "x"
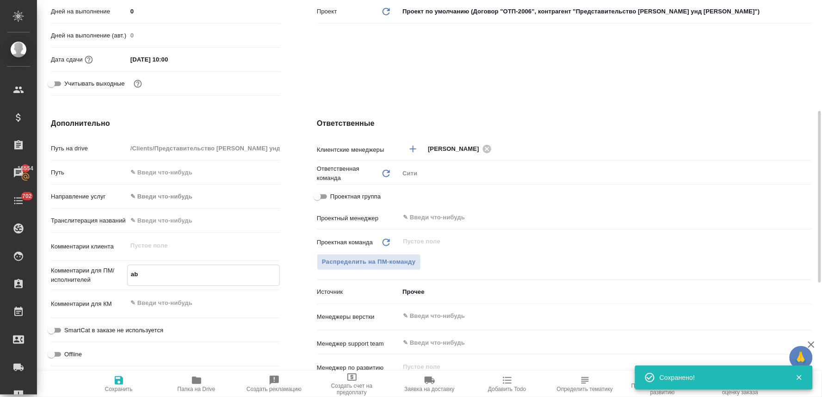
type textarea "x"
type textarea "abi"
type textarea "x"
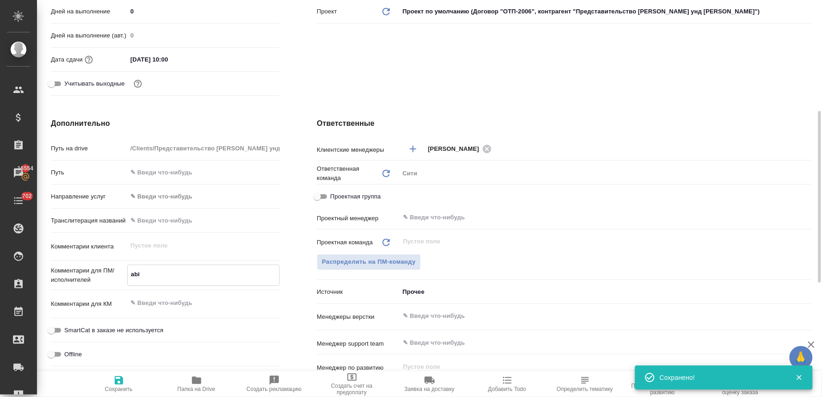
type textarea "abit"
type textarea "x"
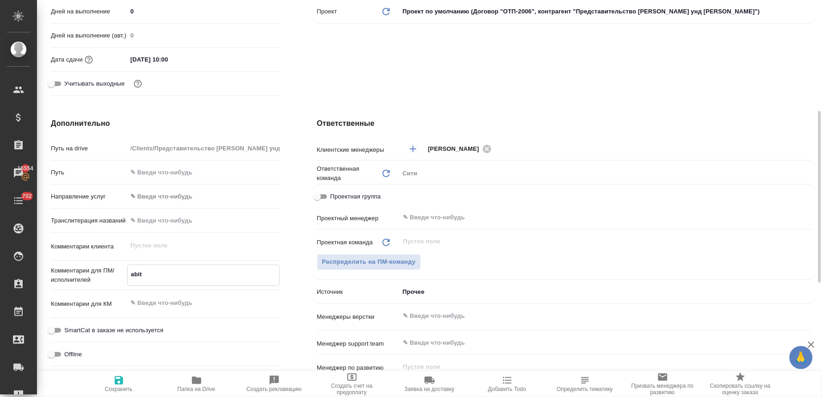
type textarea "x"
type textarea "abith"
type textarea "x"
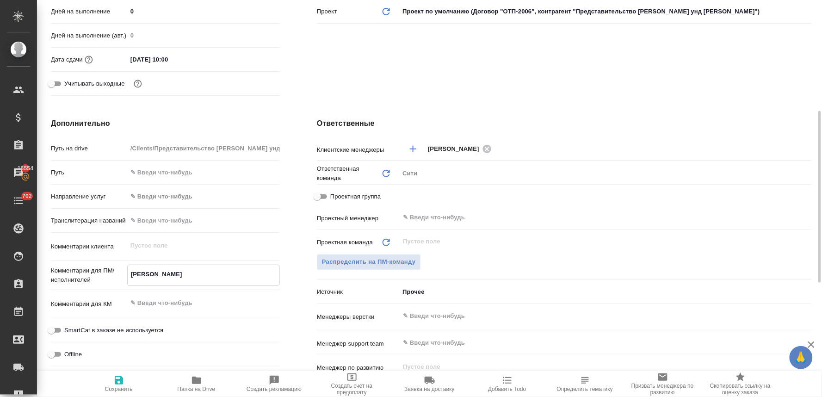
type textarea "abithe"
type textarea "x"
type textarea "abith"
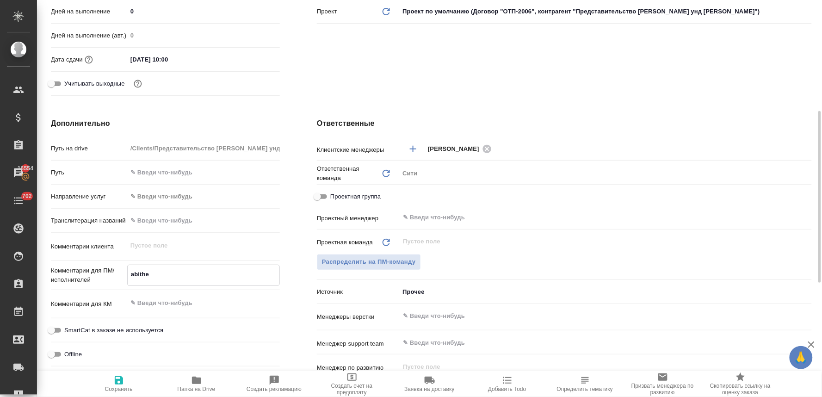
type textarea "x"
type textarea "a"
type textarea "x"
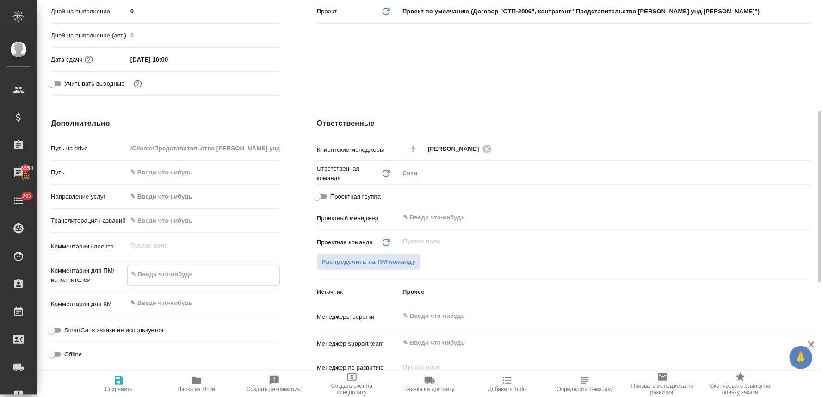
type textarea "x"
type textarea "ф"
type textarea "x"
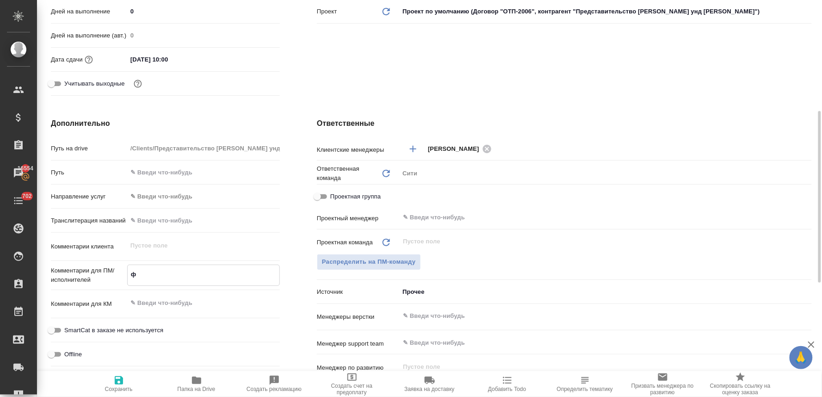
type textarea "фи"
type textarea "x"
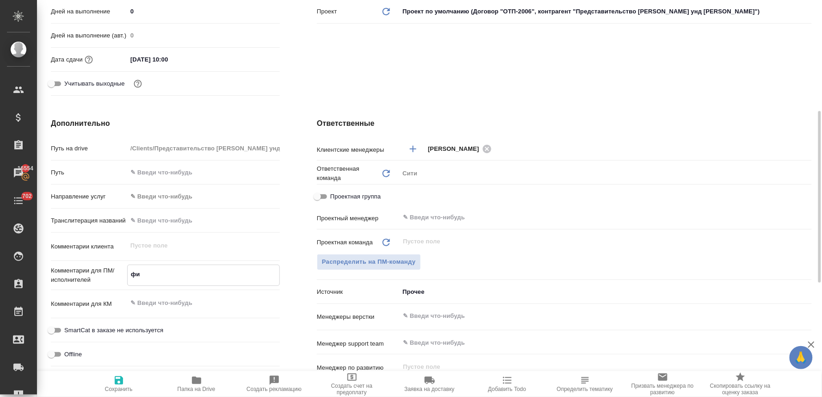
type textarea "фиш"
type textarea "x"
type textarea "фише"
type textarea "x"
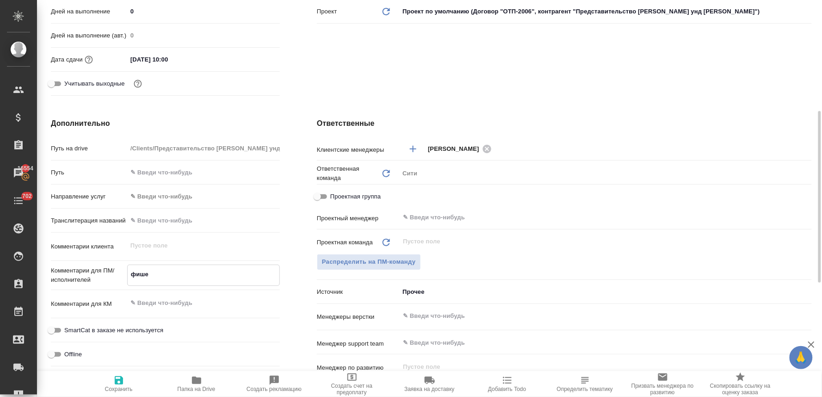
type textarea "x"
type textarea "фишер"
type textarea "x"
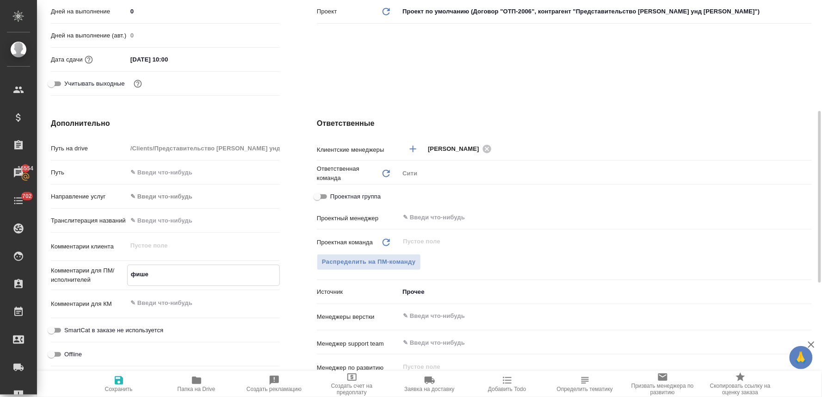
type textarea "x"
type textarea "фишеру"
type textarea "x"
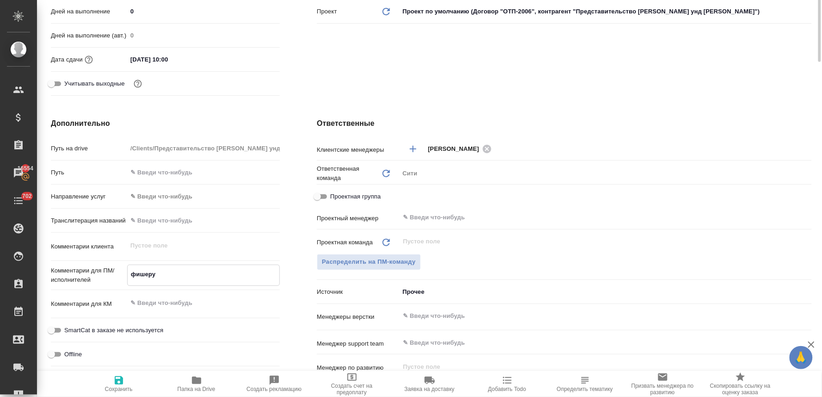
scroll to position [0, 0]
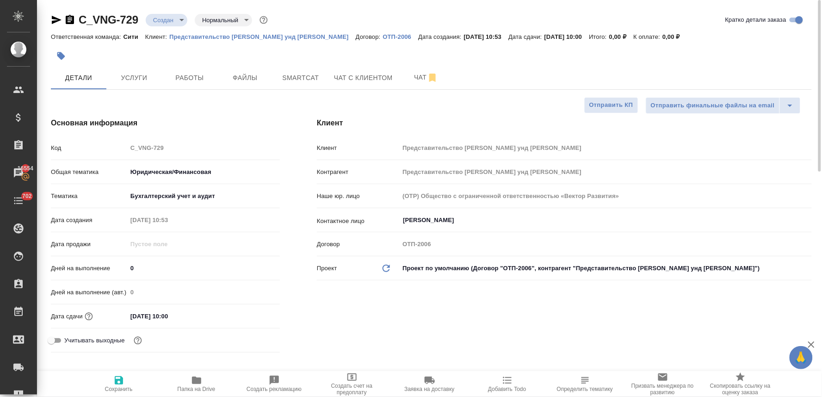
type textarea "фишеру"
type textarea "x"
click at [120, 155] on div "Код C_VNG-729" at bounding box center [165, 148] width 229 height 16
click at [121, 378] on icon "button" at bounding box center [119, 380] width 8 height 8
type textarea "x"
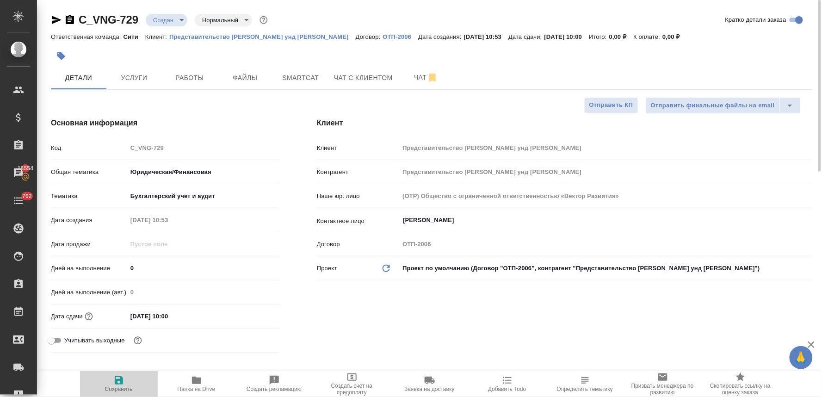
type textarea "x"
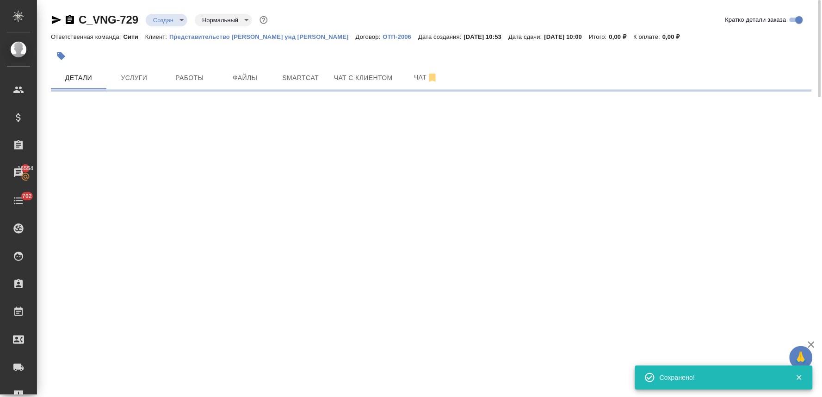
select select "RU"
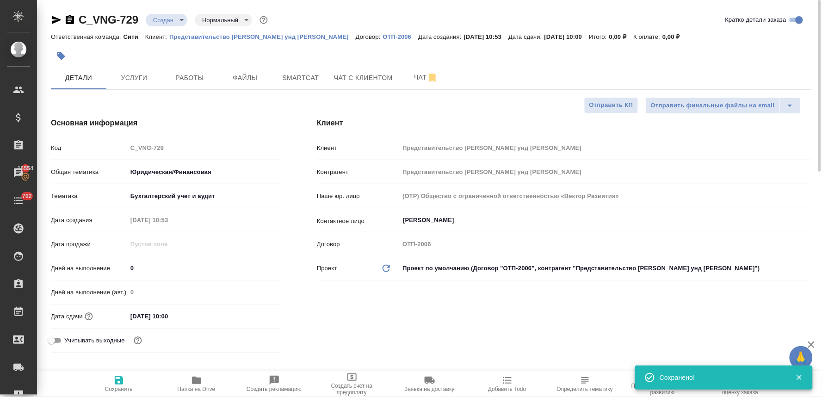
type textarea "x"
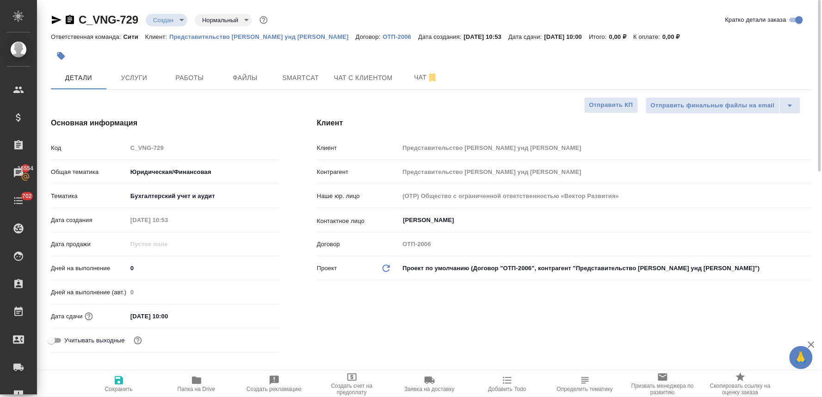
click at [93, 103] on div "Основная информация Код C_VNG-729 Общая тематика Юридическая/Финансовая yr-fn Т…" at bounding box center [165, 237] width 266 height 276
type textarea "x"
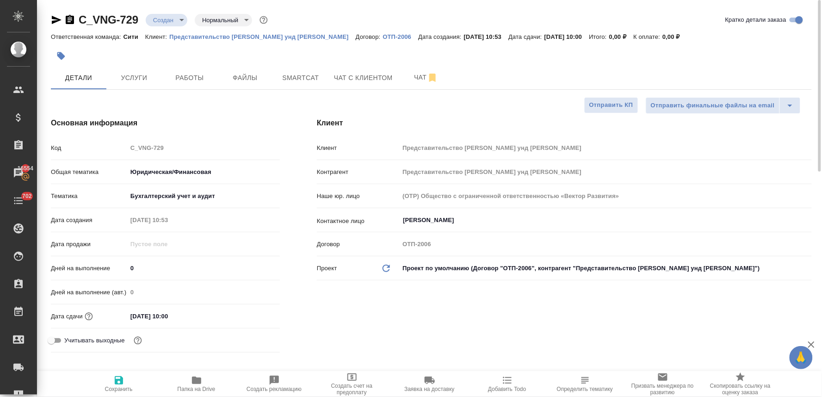
type textarea "x"
click at [251, 70] on button "Файлы" at bounding box center [245, 77] width 56 height 23
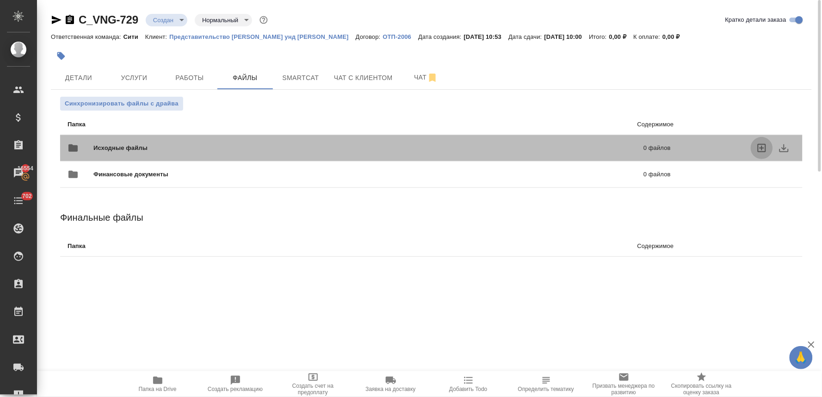
click at [760, 144] on icon "uploadFiles" at bounding box center [762, 148] width 8 height 8
click at [0, 0] on input "uploadFiles" at bounding box center [0, 0] width 0 height 0
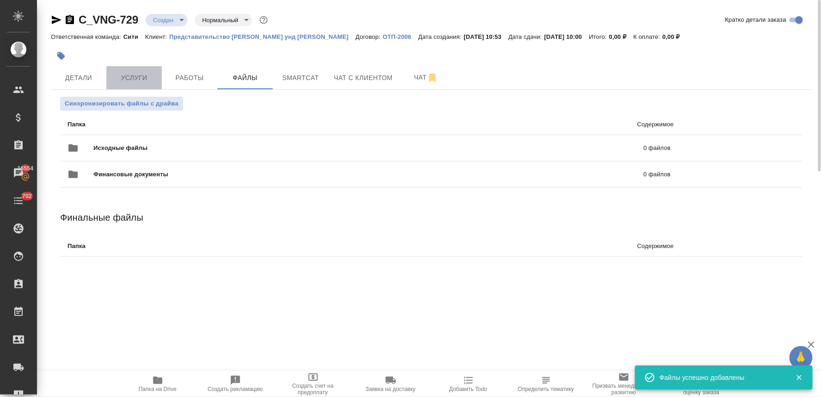
click at [130, 79] on span "Услуги" at bounding box center [134, 78] width 44 height 12
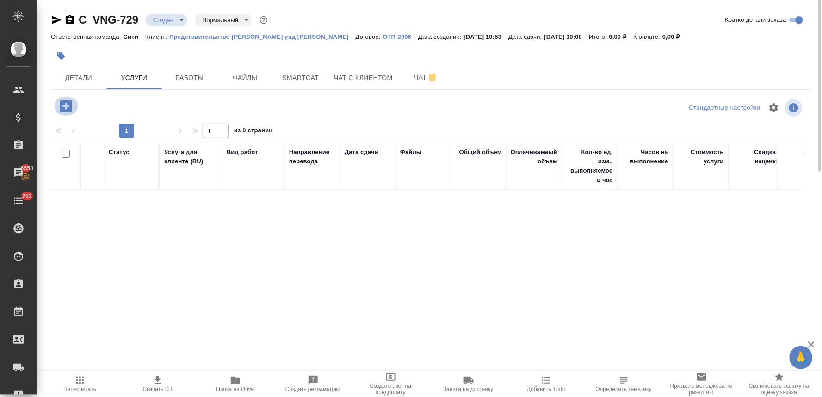
click at [66, 110] on icon "button" at bounding box center [66, 106] width 12 height 12
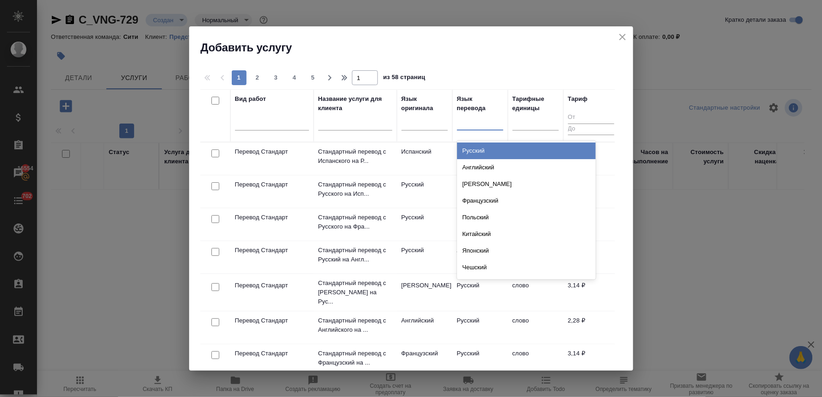
click at [468, 124] on div at bounding box center [480, 120] width 46 height 13
type input "нем"
click at [479, 146] on div "Немецкий" at bounding box center [526, 150] width 139 height 17
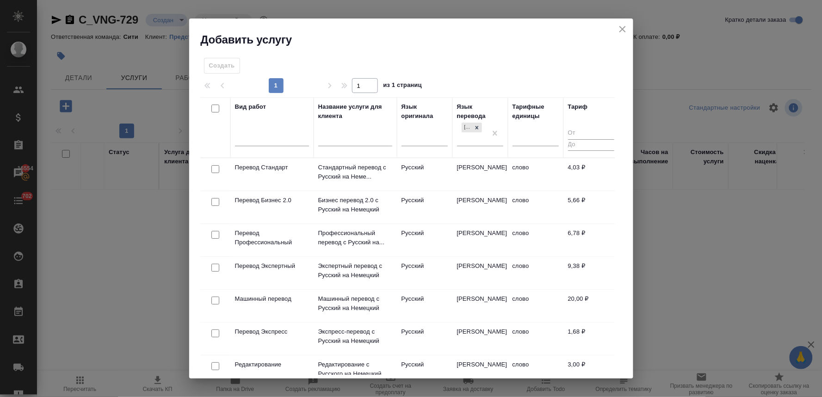
click at [215, 236] on input "checkbox" at bounding box center [215, 235] width 8 height 8
checkbox input "true"
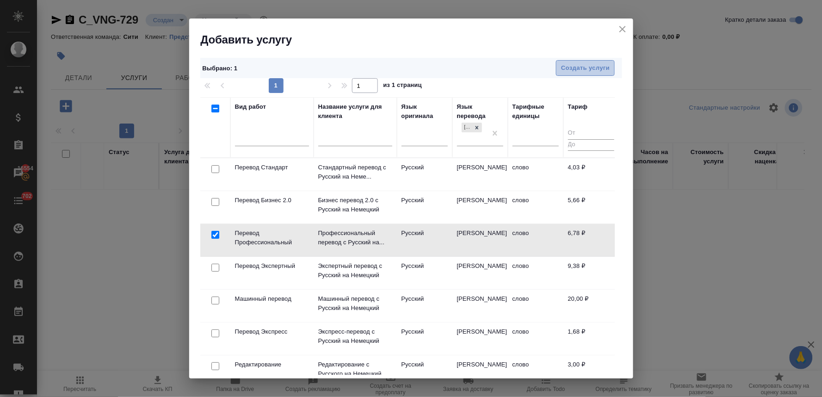
click at [585, 66] on span "Создать услуги" at bounding box center [585, 68] width 49 height 11
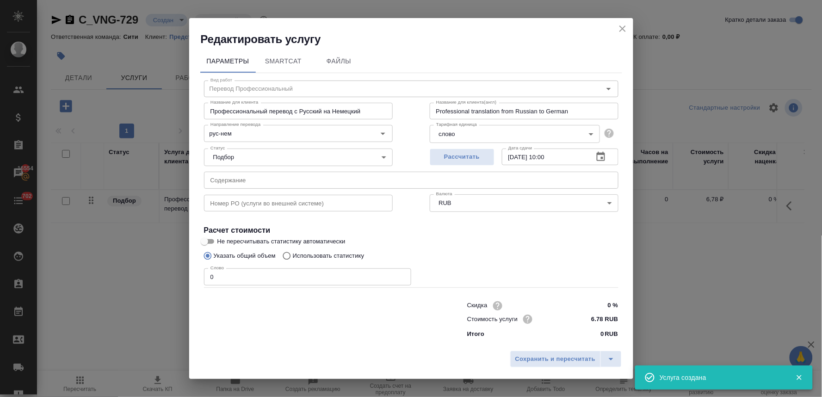
click at [312, 345] on div "Параметры SmartCat Файлы Вид работ Перевод Профессиональный Вид работ Название …" at bounding box center [411, 197] width 444 height 300
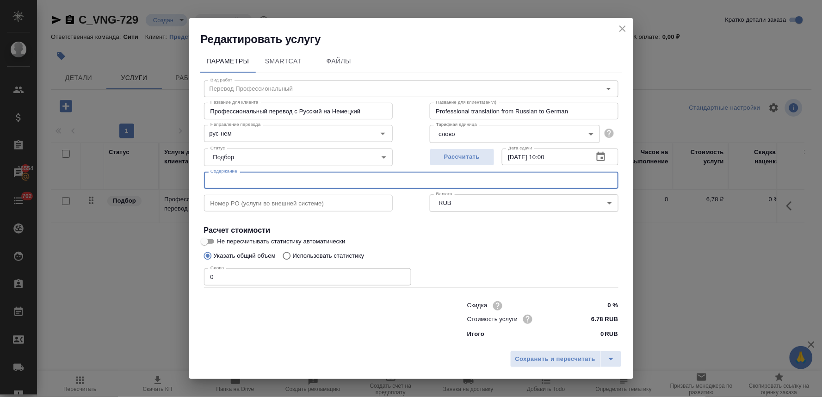
click at [252, 175] on input "text" at bounding box center [411, 180] width 415 height 17
paste input "37.25_Woche"
type input "37.25_Woche"
click at [322, 366] on div "Сохранить и пересчитать" at bounding box center [411, 362] width 444 height 33
drag, startPoint x: 225, startPoint y: 278, endPoint x: 168, endPoint y: 276, distance: 56.9
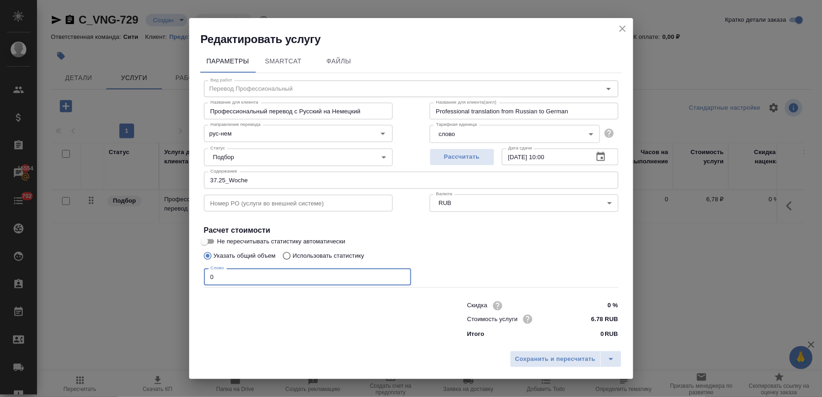
click at [169, 278] on div "Редактировать услугу Параметры SmartCat Файлы Вид работ Перевод Профессиональны…" at bounding box center [411, 198] width 822 height 397
type input "1223"
click at [567, 362] on span "Сохранить и пересчитать" at bounding box center [555, 359] width 81 height 11
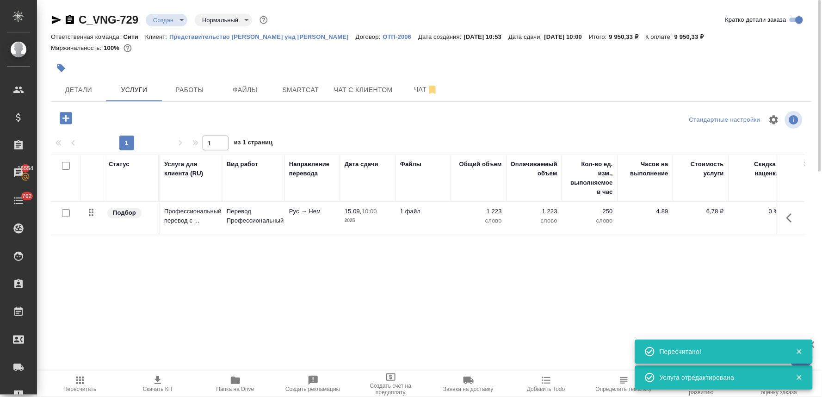
click at [369, 280] on div "Статус Услуга для клиента (RU) Вид работ Направление перевода Дата сдачи Файлы …" at bounding box center [428, 254] width 754 height 199
click at [95, 93] on span "Детали" at bounding box center [78, 90] width 44 height 12
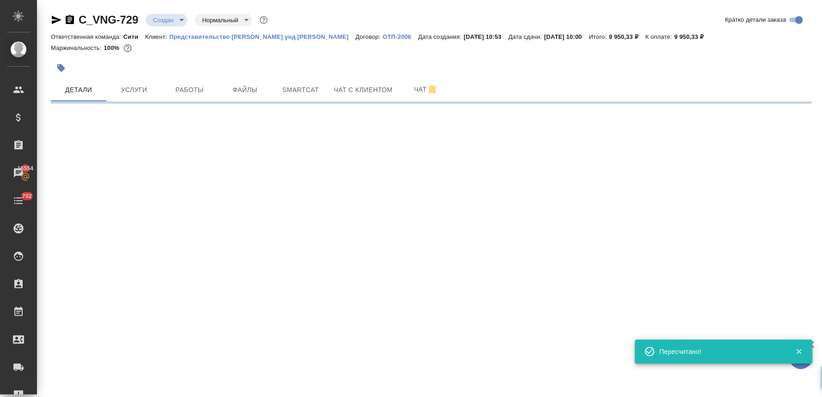
select select "RU"
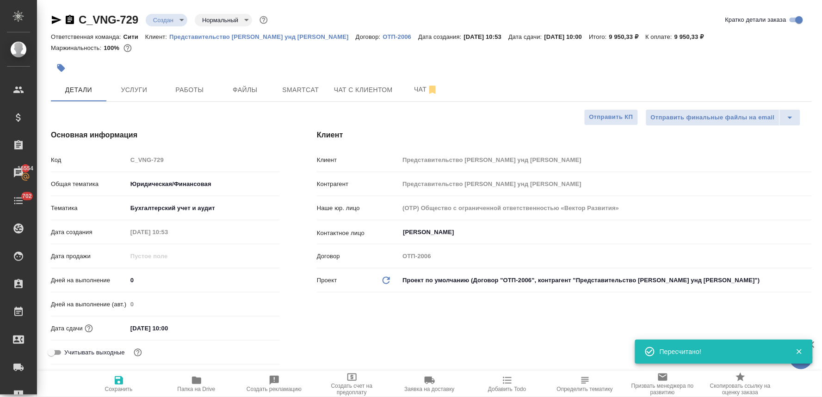
type textarea "x"
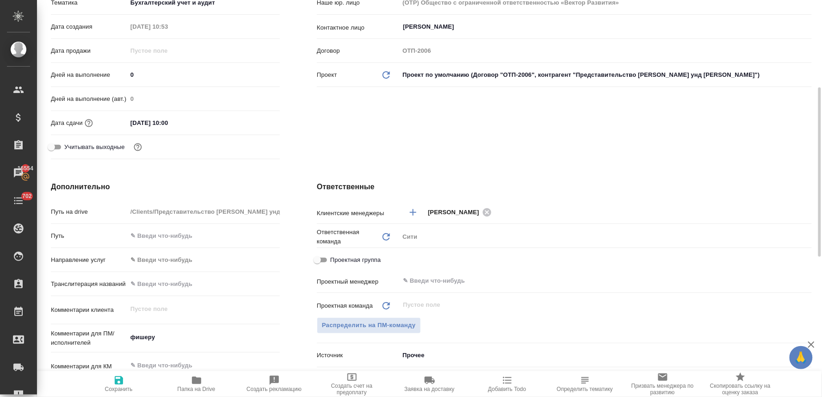
scroll to position [308, 0]
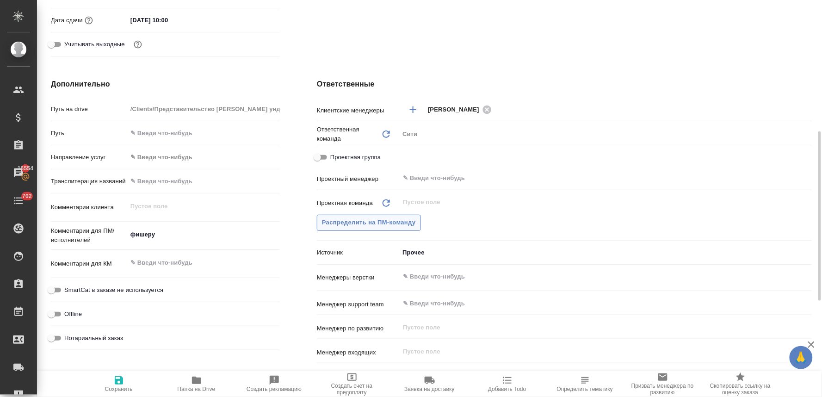
click at [387, 219] on span "Распределить на ПМ-команду" at bounding box center [369, 222] width 94 height 11
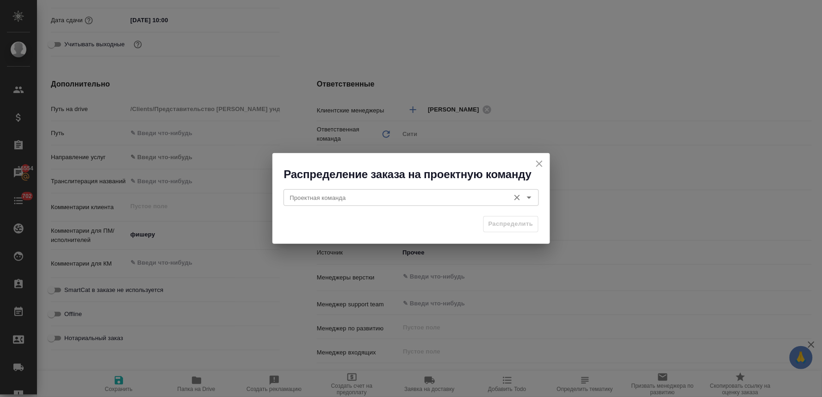
click at [336, 196] on input "Проектная команда" at bounding box center [395, 197] width 219 height 11
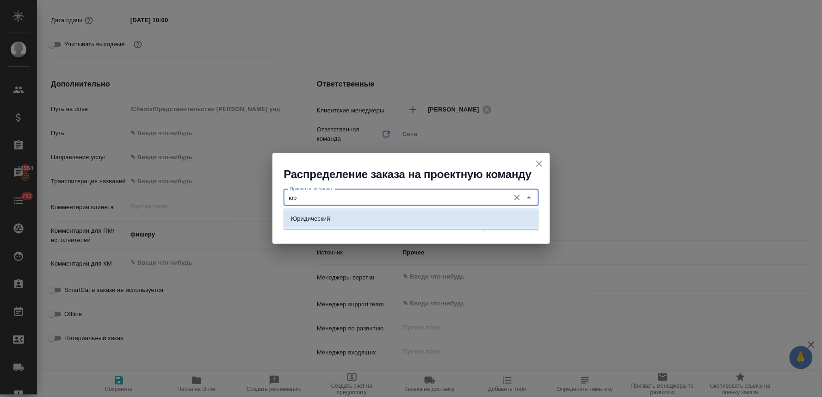
click at [343, 216] on li "Юридический" at bounding box center [411, 219] width 255 height 17
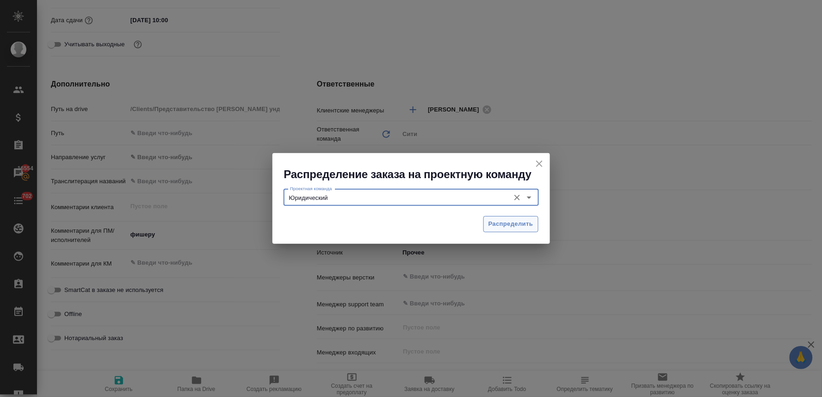
type input "Юридический"
click at [520, 225] on span "Распределить" at bounding box center [511, 224] width 45 height 11
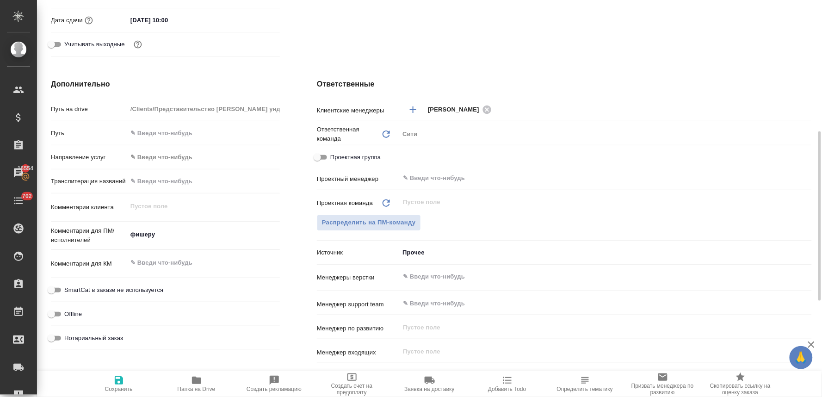
type textarea "x"
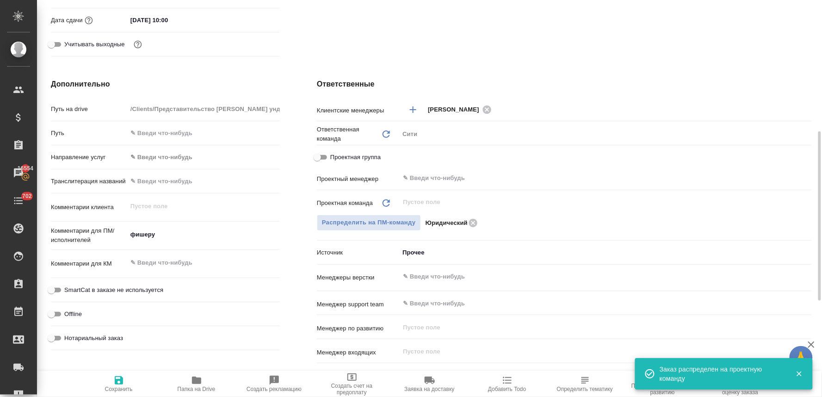
drag, startPoint x: 121, startPoint y: 382, endPoint x: 321, endPoint y: 278, distance: 224.7
click at [121, 382] on icon "button" at bounding box center [119, 380] width 8 height 8
type textarea "x"
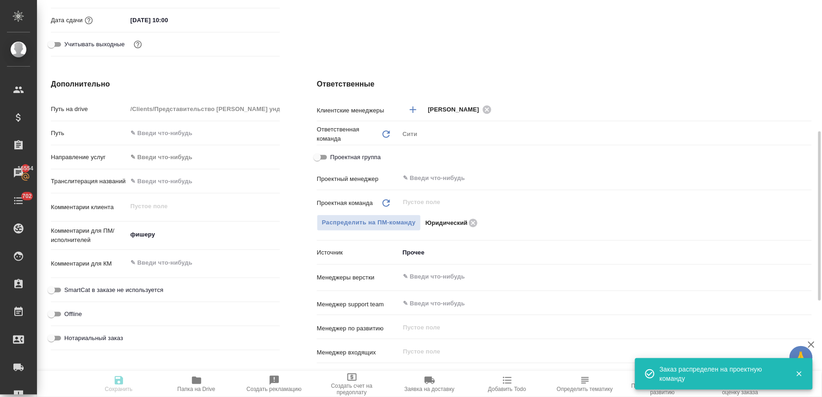
type textarea "x"
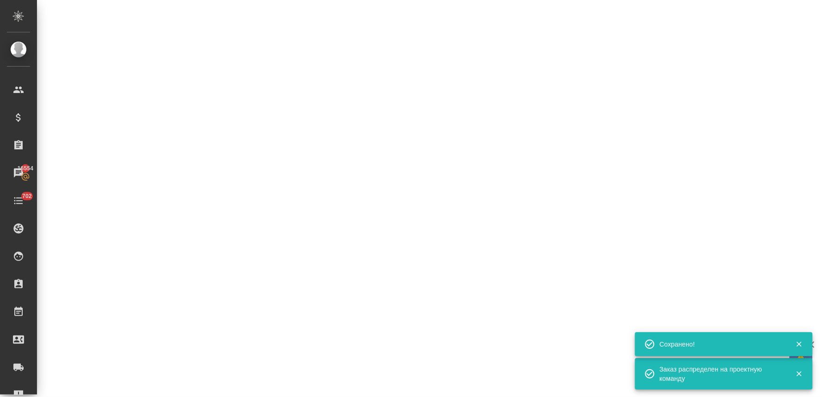
select select "RU"
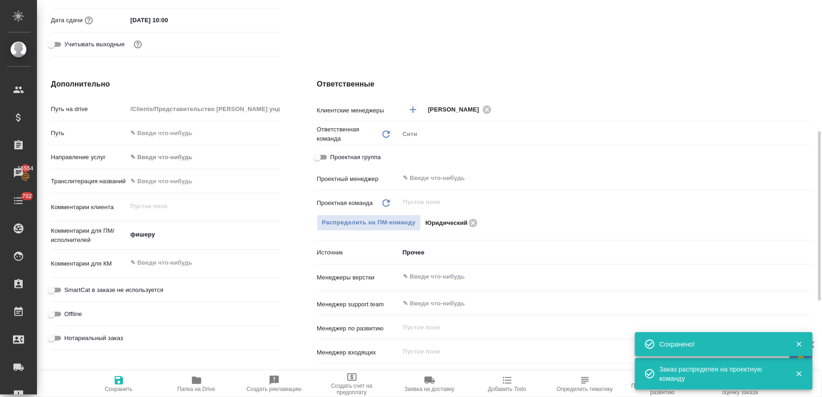
type textarea "x"
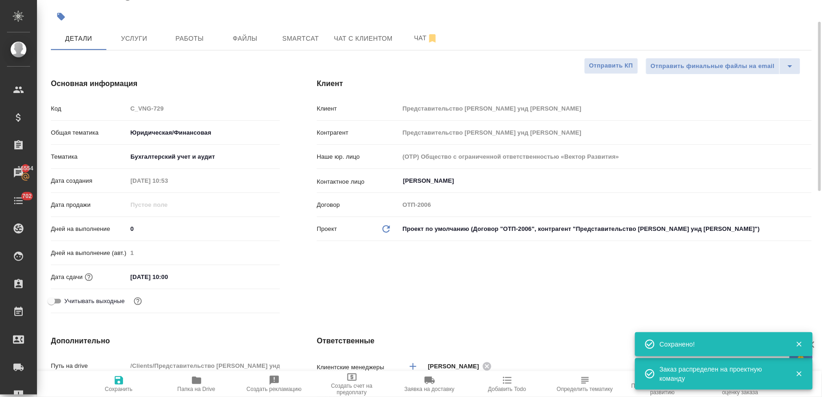
scroll to position [0, 0]
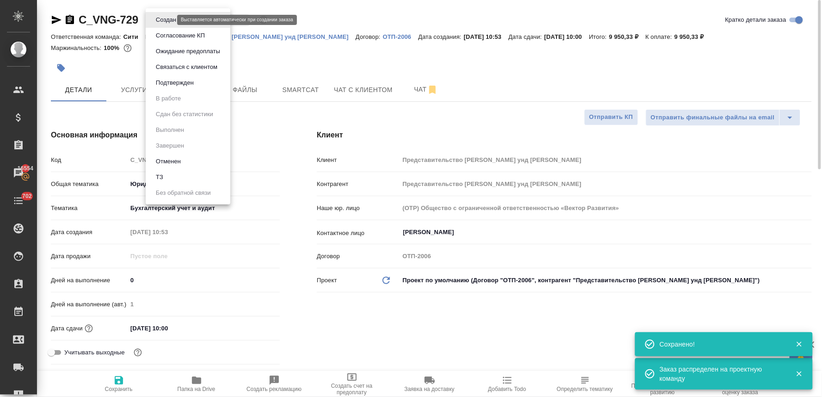
click at [154, 17] on body "🙏 .cls-1 fill:#fff; AWATERA Lyamina Nadezhda Клиенты Спецификации Заказы 16554 …" at bounding box center [411, 198] width 822 height 397
click at [163, 85] on button "Подтвержден" at bounding box center [174, 83] width 43 height 10
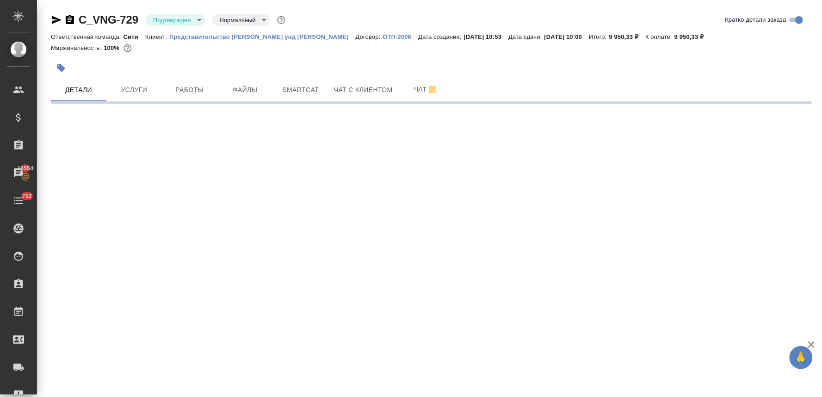
select select "RU"
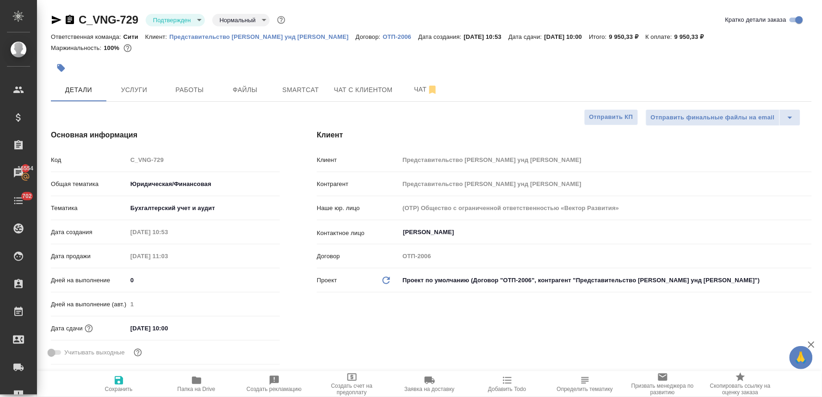
type textarea "x"
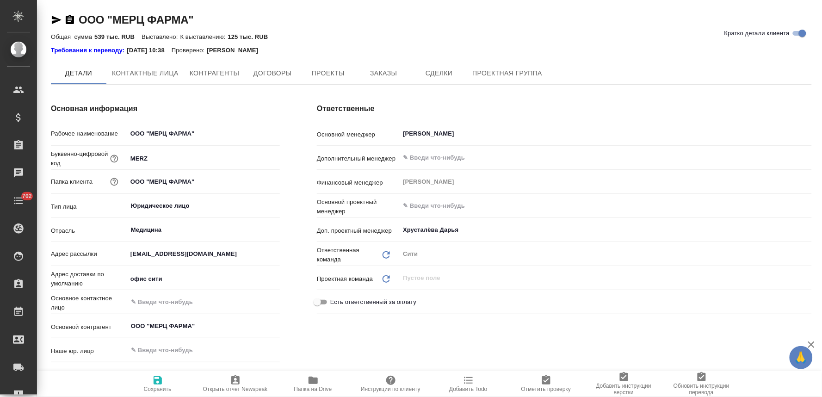
type textarea "x"
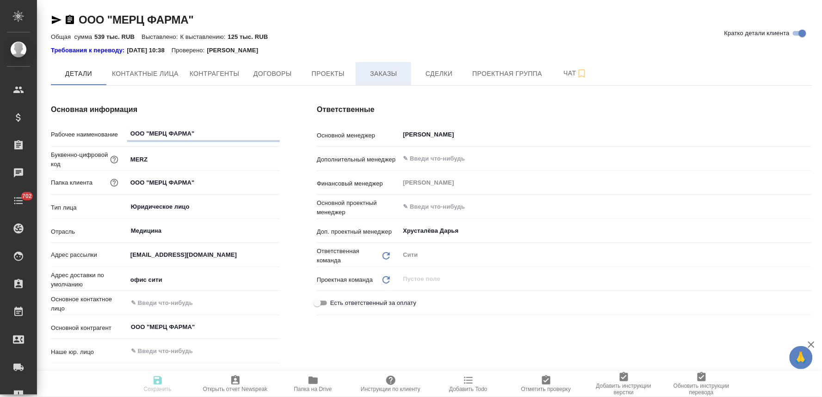
type textarea "x"
click at [394, 72] on span "Заказы" at bounding box center [383, 74] width 44 height 12
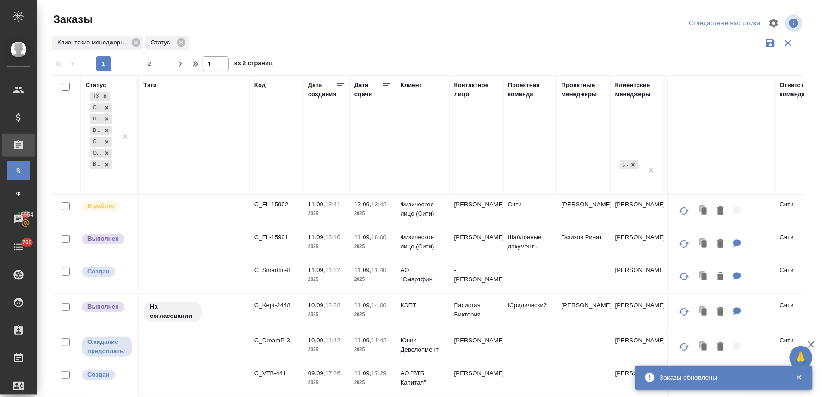
scroll to position [514, 0]
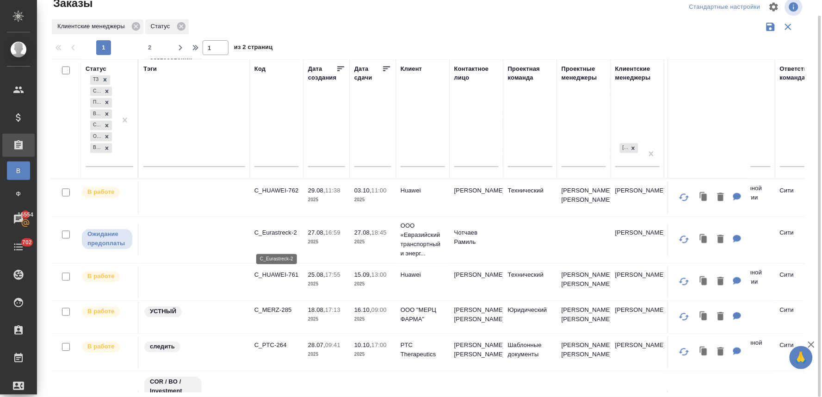
click at [282, 233] on p "C_Eurastreck-2" at bounding box center [276, 228] width 44 height 9
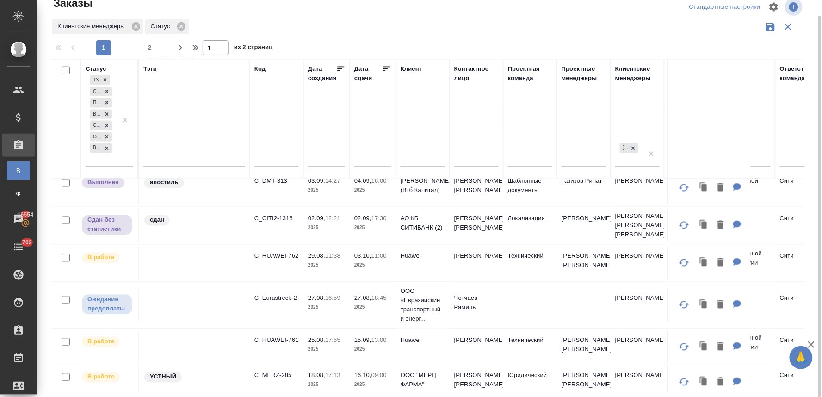
scroll to position [397, 0]
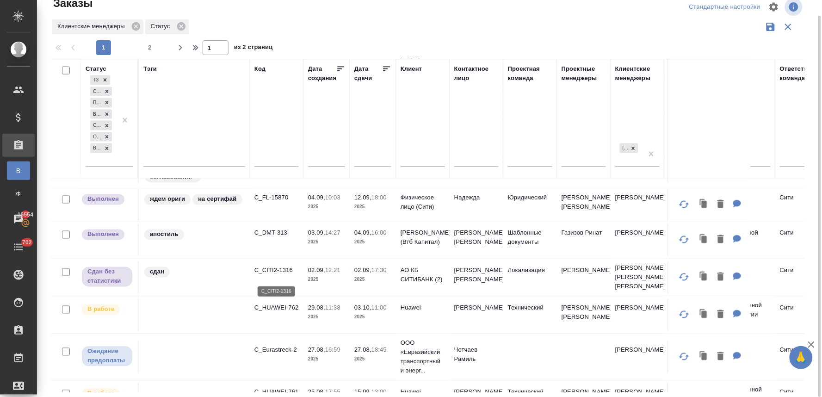
click at [288, 273] on p "C_CITI2-1316" at bounding box center [276, 268] width 44 height 9
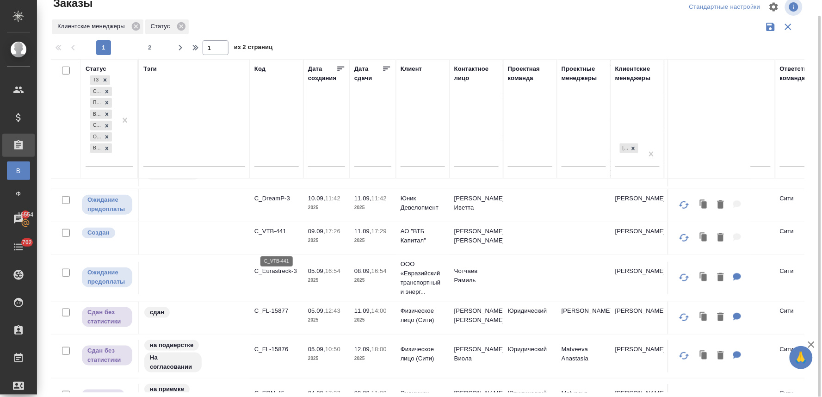
scroll to position [140, 0]
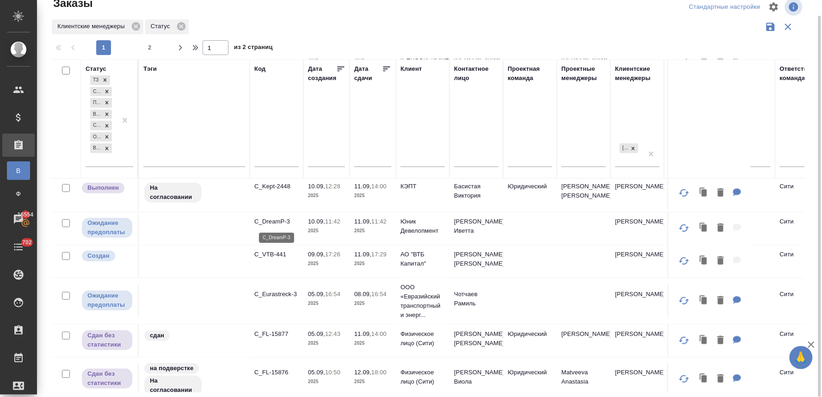
click at [281, 221] on p "C_DreamP-3" at bounding box center [276, 221] width 44 height 9
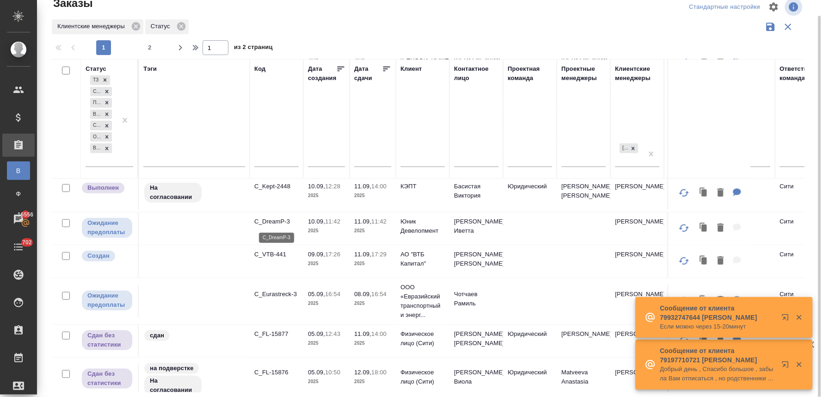
click at [275, 221] on p "C_DreamP-3" at bounding box center [276, 221] width 44 height 9
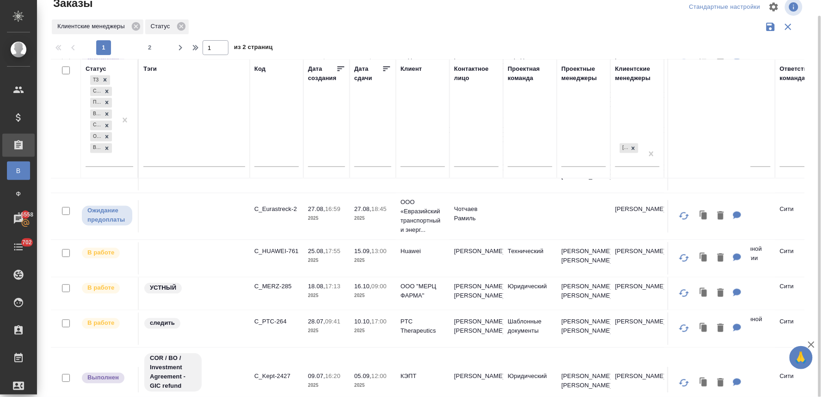
scroll to position [551, 0]
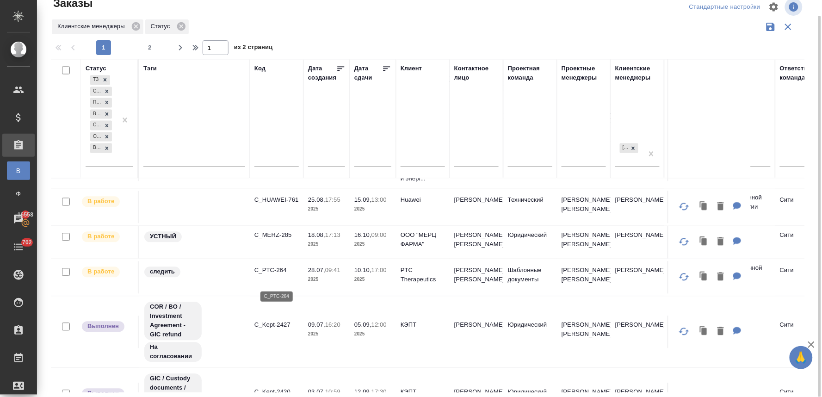
click at [279, 275] on p "C_PTC-264" at bounding box center [276, 270] width 44 height 9
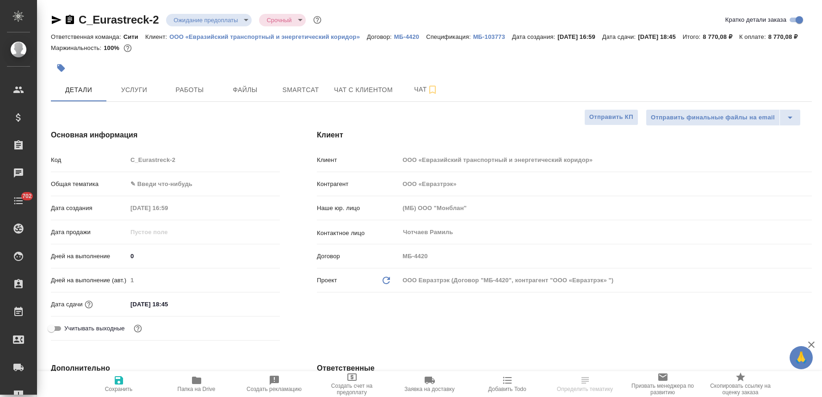
select select "RU"
type textarea "x"
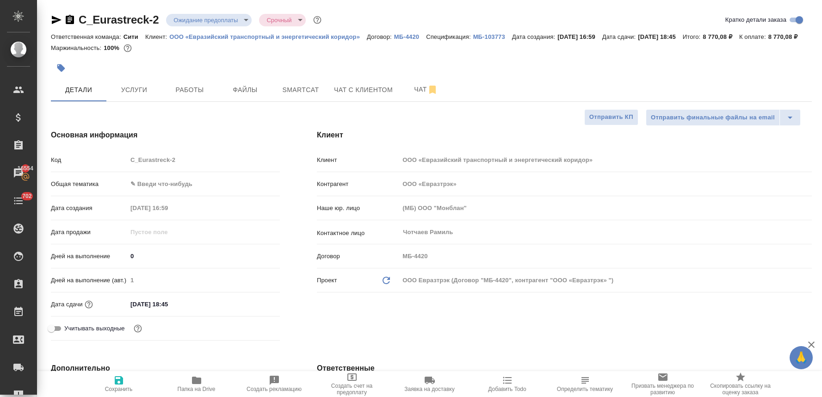
select select "RU"
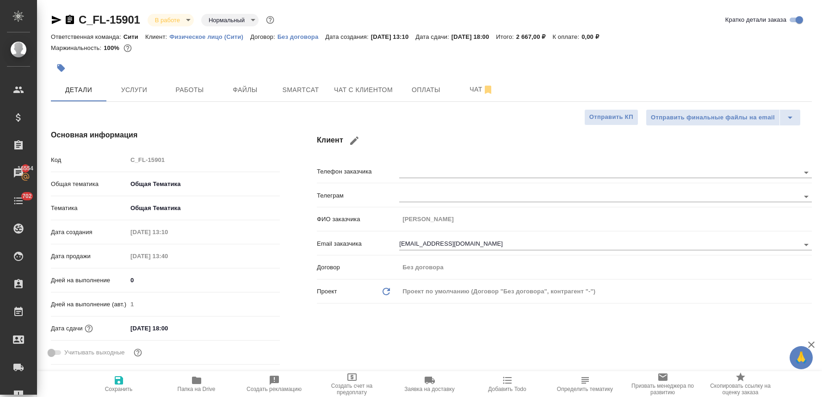
select select "RU"
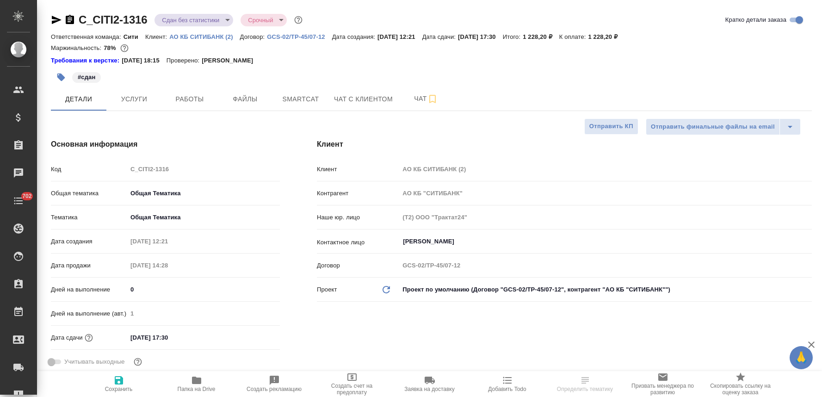
select select "RU"
click at [57, 19] on icon "button" at bounding box center [57, 20] width 10 height 8
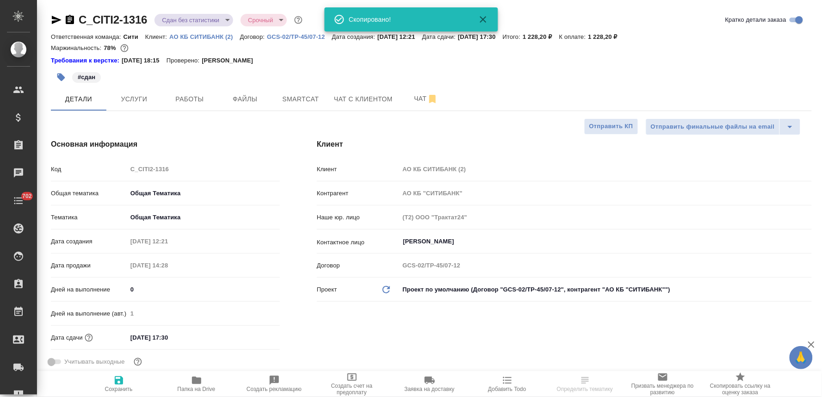
scroll to position [51, 0]
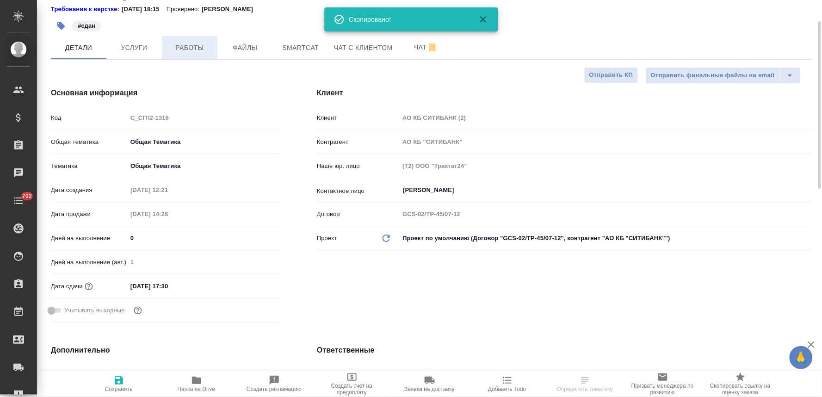
click at [185, 40] on button "Работы" at bounding box center [190, 47] width 56 height 23
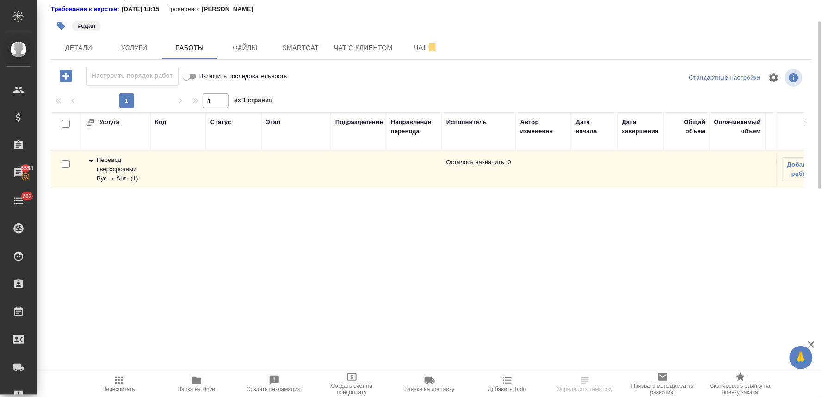
click at [118, 167] on div "Перевод сверхсрочный Рус → Анг... ( 1 )" at bounding box center [116, 169] width 60 height 28
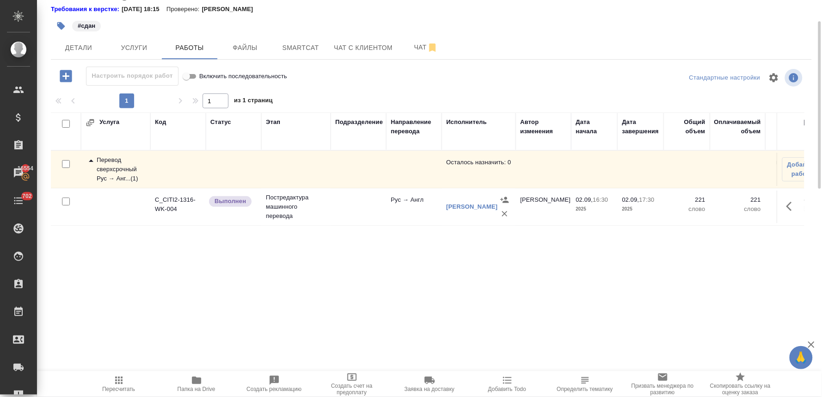
click at [353, 334] on div "C_CITI2-1316 Сдан без статистики distributed Срочный urgent Кратко детали заказ…" at bounding box center [431, 147] width 771 height 396
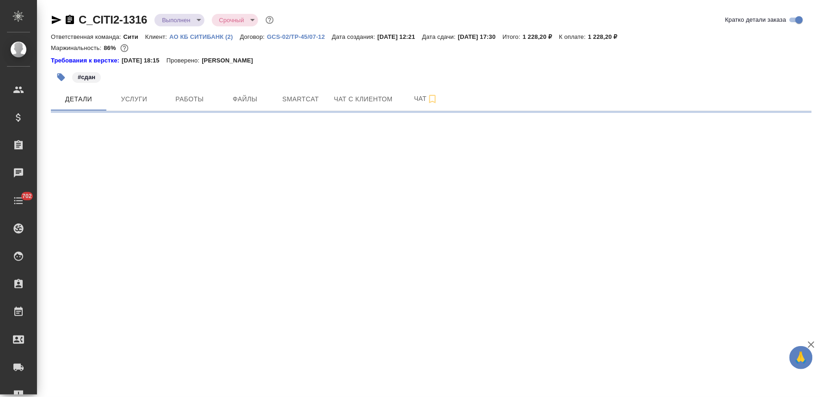
select select "RU"
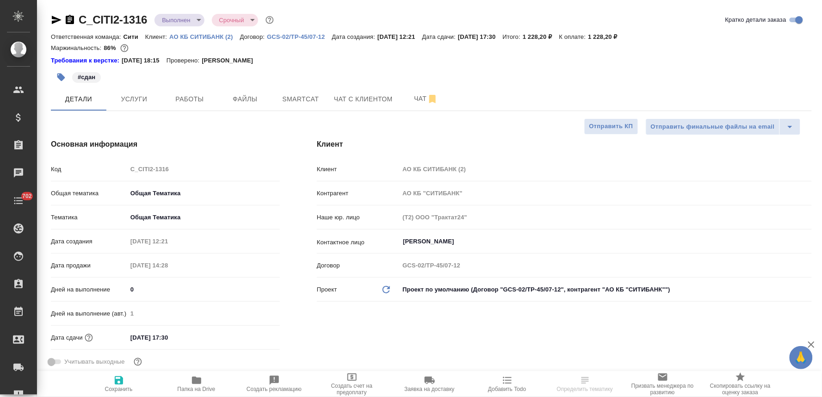
type textarea "x"
click at [335, 276] on div "Договор GCS-02/TP-45/07-12" at bounding box center [564, 269] width 495 height 24
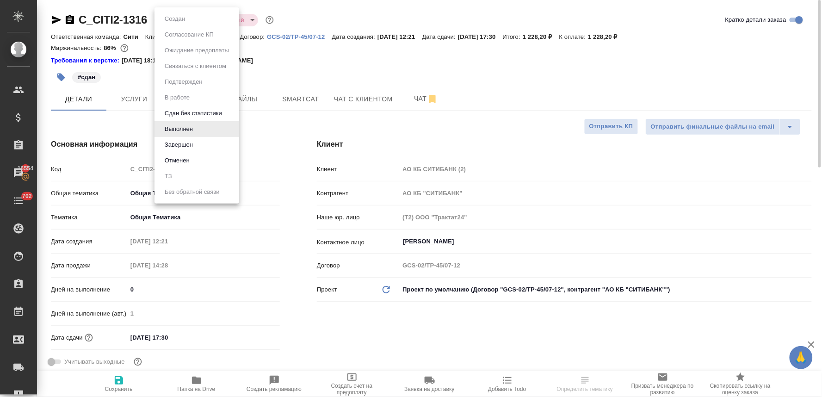
click at [184, 16] on body "🙏 .cls-1 fill:#fff; AWATERA Lyamina Nadezhda Клиенты Спецификации Заказы 16554 …" at bounding box center [411, 198] width 822 height 397
click at [204, 141] on li "Завершен" at bounding box center [197, 145] width 85 height 16
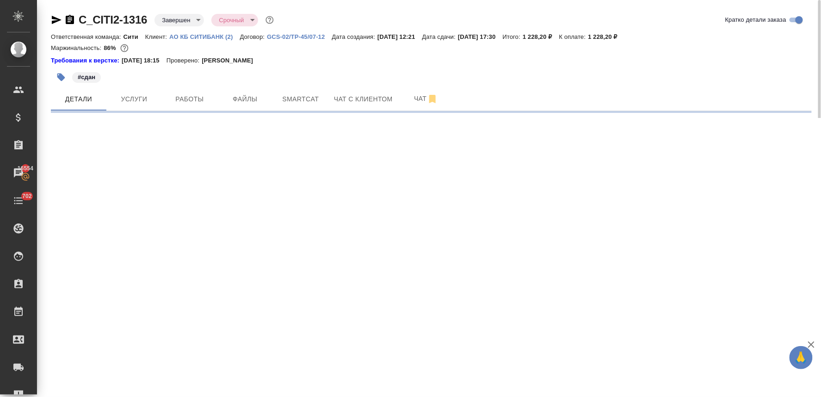
select select "RU"
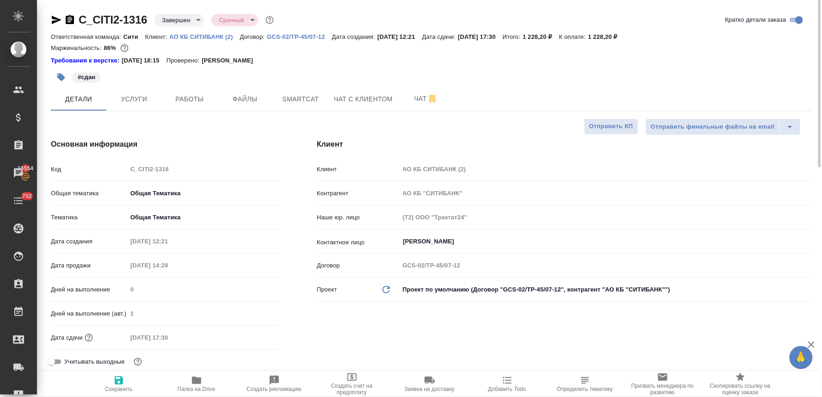
type textarea "x"
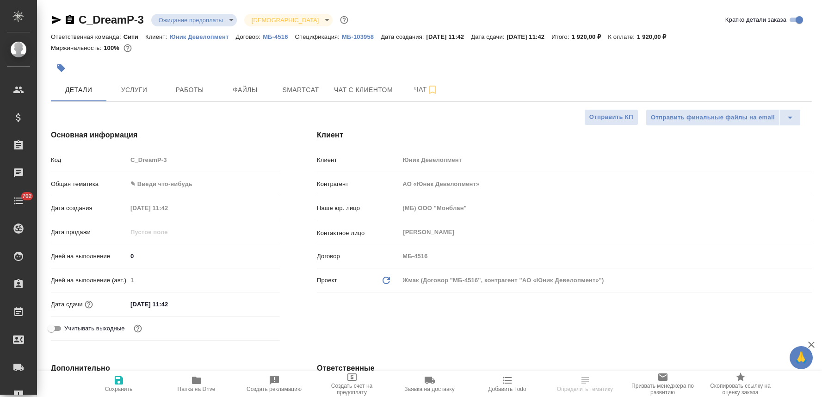
select select "RU"
type textarea "x"
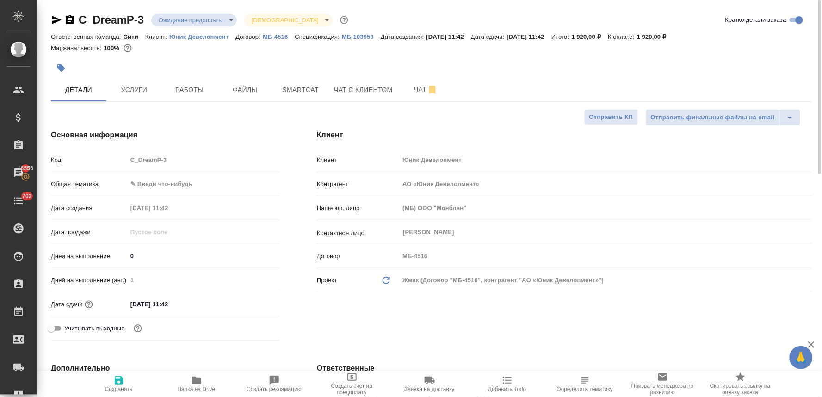
type textarea "x"
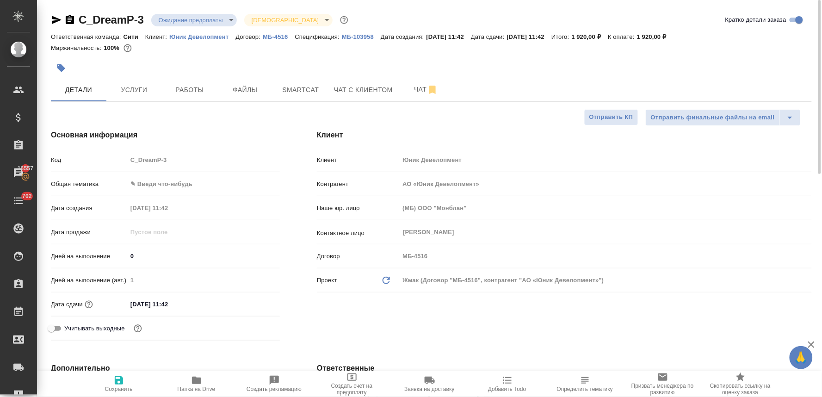
type textarea "x"
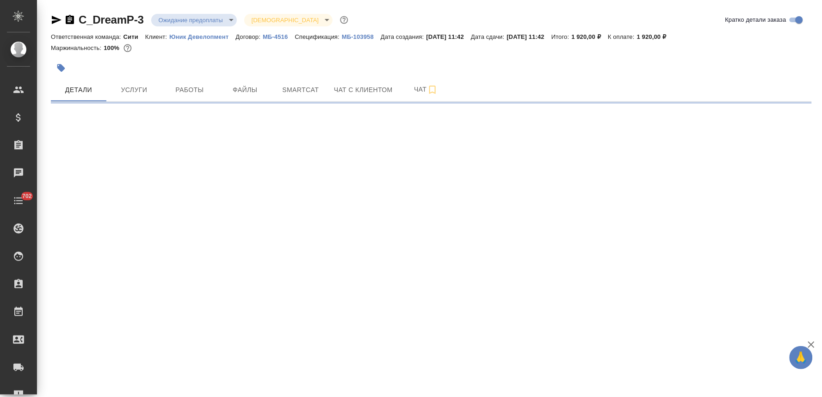
select select "RU"
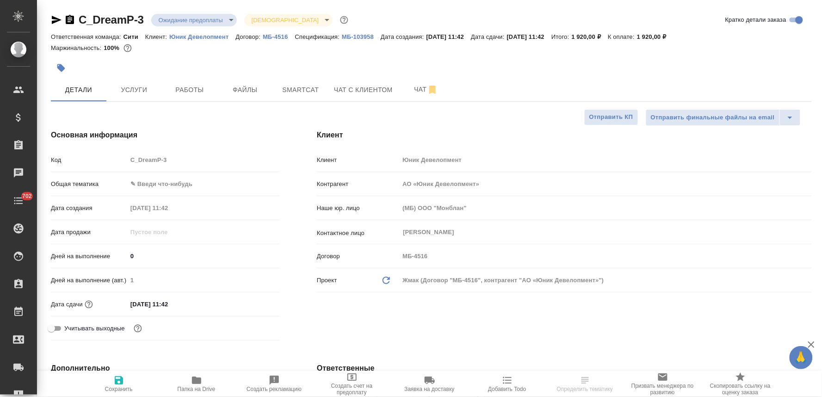
type textarea "x"
click at [165, 179] on body "🙏 .cls-1 fill:#fff; AWATERA Lyamina Nadezhda Клиенты Спецификации Заказы Чаты 7…" at bounding box center [411, 198] width 822 height 397
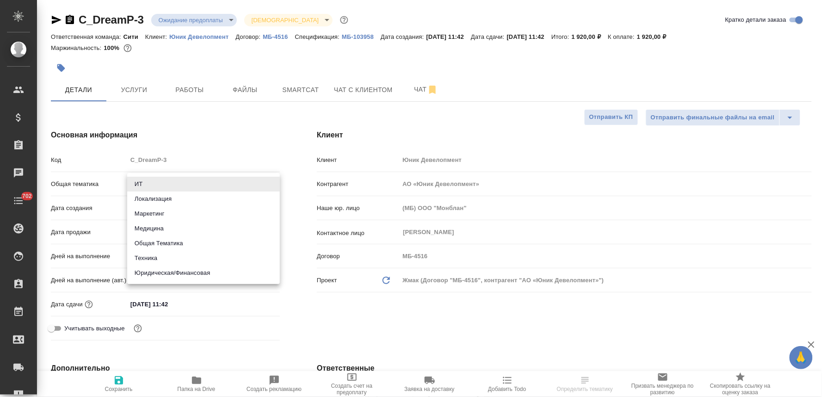
click at [192, 276] on li "Юридическая/Финансовая" at bounding box center [203, 273] width 153 height 15
type input "yr-fn"
type textarea "x"
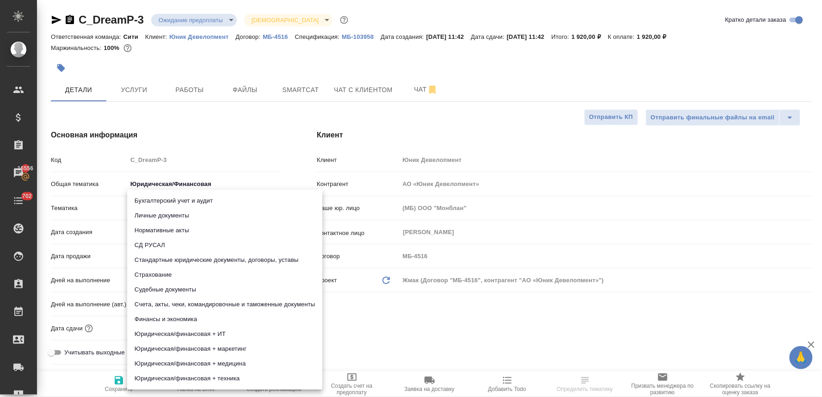
click at [176, 209] on body "🙏 .cls-1 fill:#fff; AWATERA Lyamina Nadezhda Клиенты Спецификации Заказы 16556 …" at bounding box center [411, 198] width 822 height 397
click at [176, 213] on li "Личные документы" at bounding box center [224, 215] width 195 height 15
type textarea "x"
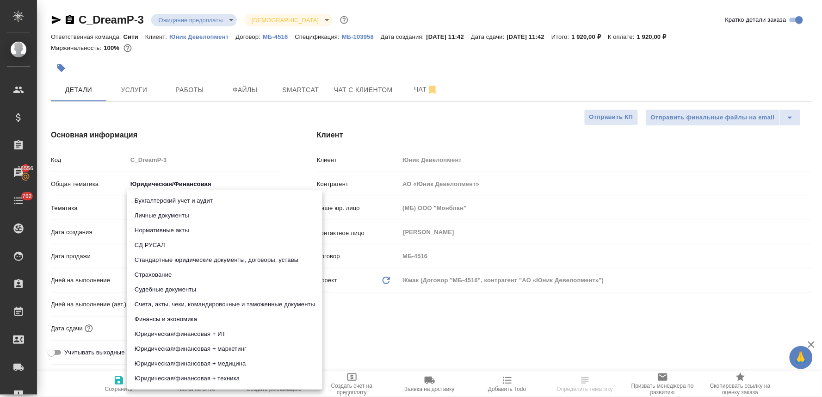
type input "5a8b8b956a9677013d343cfe"
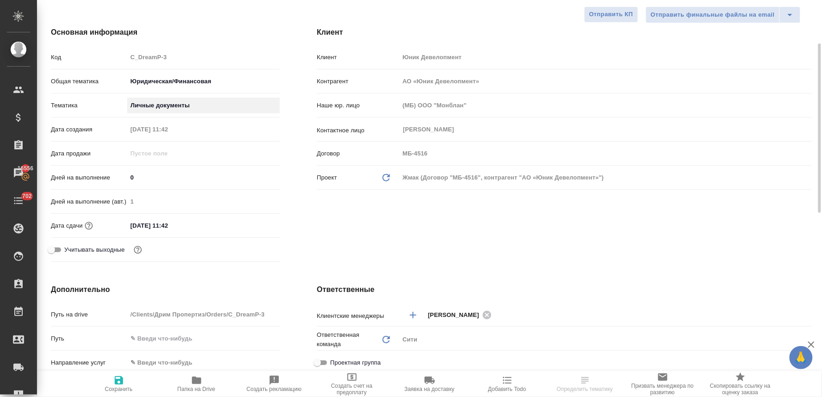
scroll to position [205, 0]
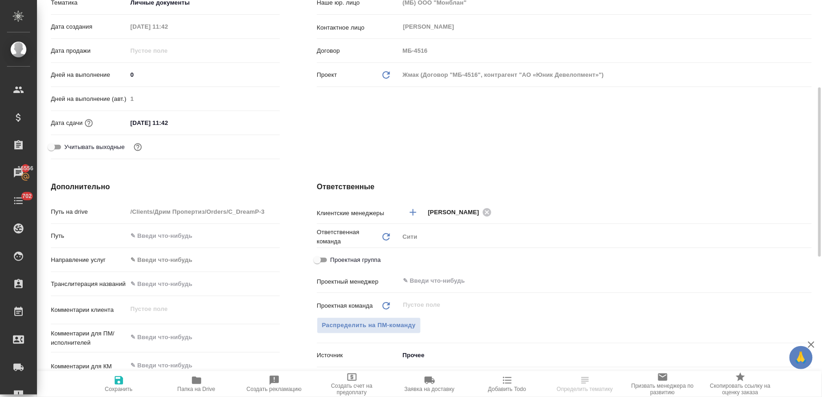
type textarea "x"
click at [162, 331] on textarea at bounding box center [204, 338] width 152 height 16
type textarea "y"
type textarea "x"
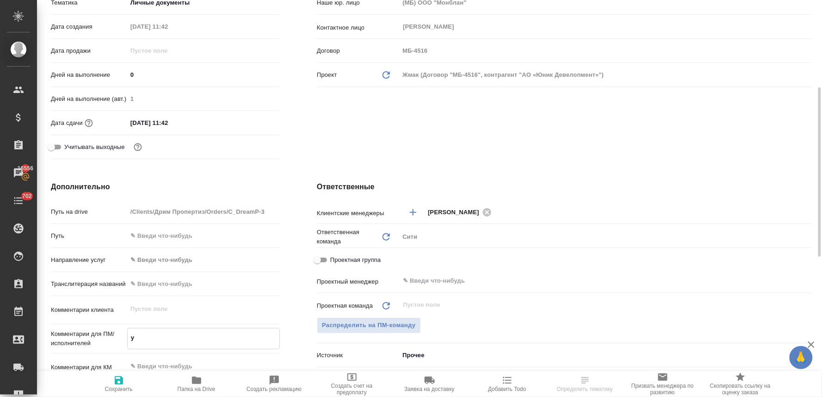
type textarea "x"
type textarea "yj"
type textarea "x"
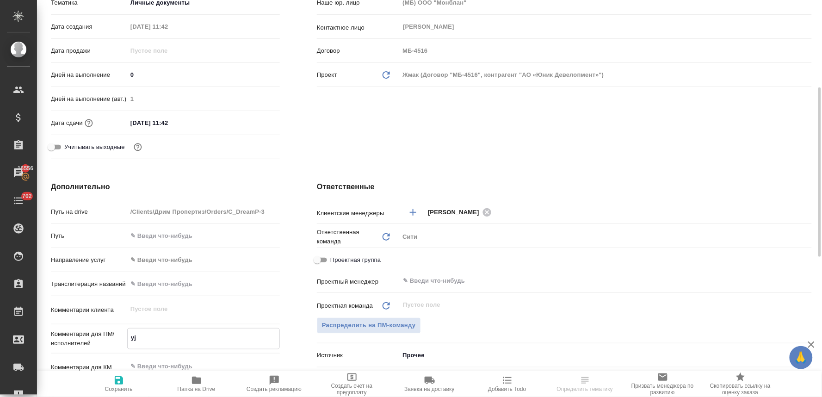
type textarea "x"
type textarea "yjn"
type textarea "x"
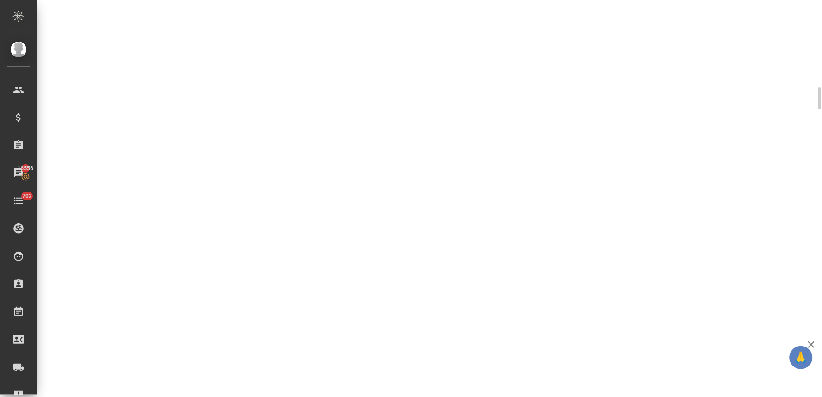
select select "RU"
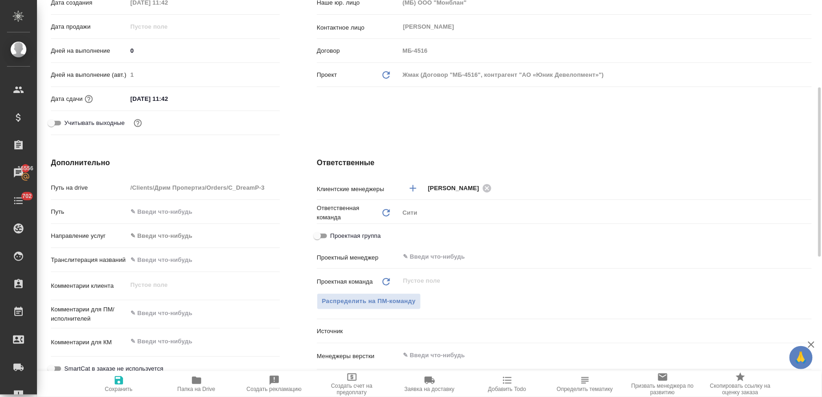
type textarea "x"
click at [162, 315] on textarea at bounding box center [204, 314] width 152 height 16
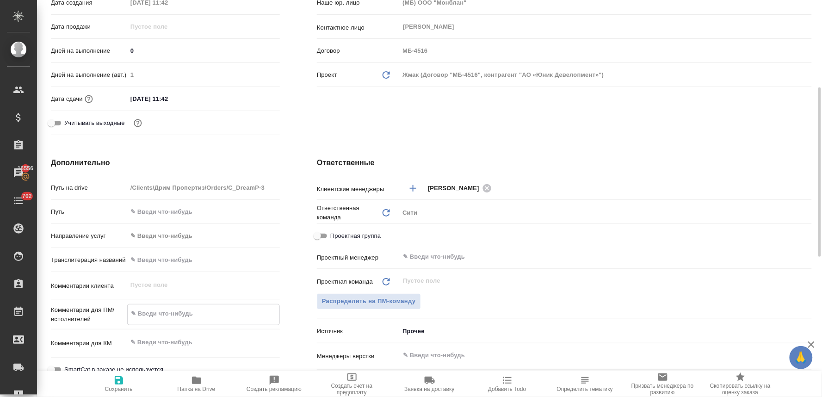
type textarea "x"
type textarea "н"
type textarea "x"
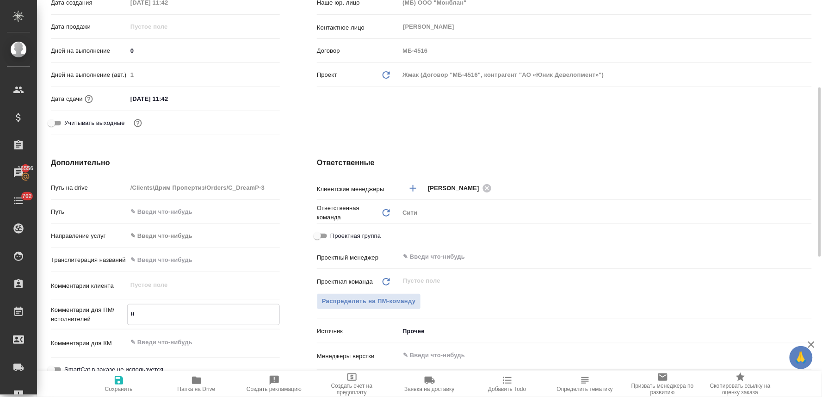
type textarea "но"
type textarea "x"
type textarea "нот"
type textarea "x"
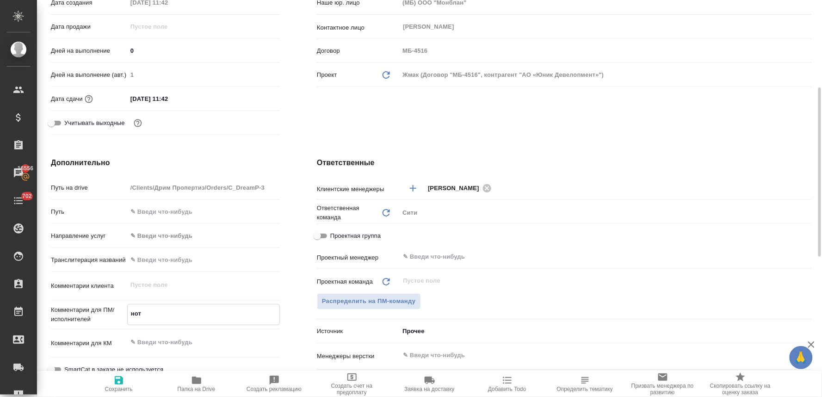
type textarea "x"
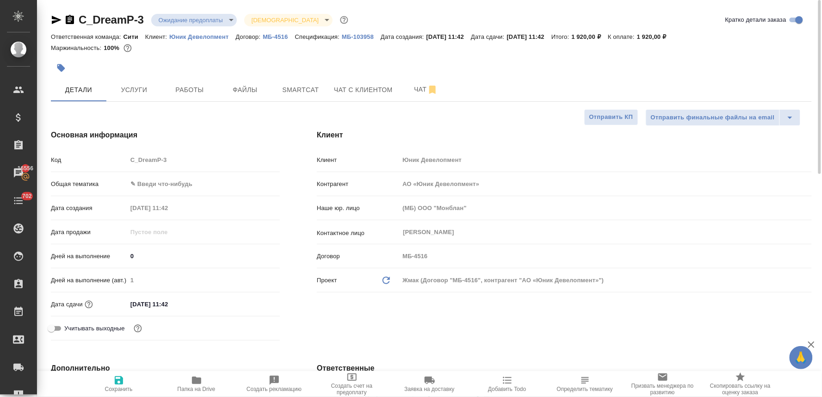
type textarea "нот"
type textarea "x"
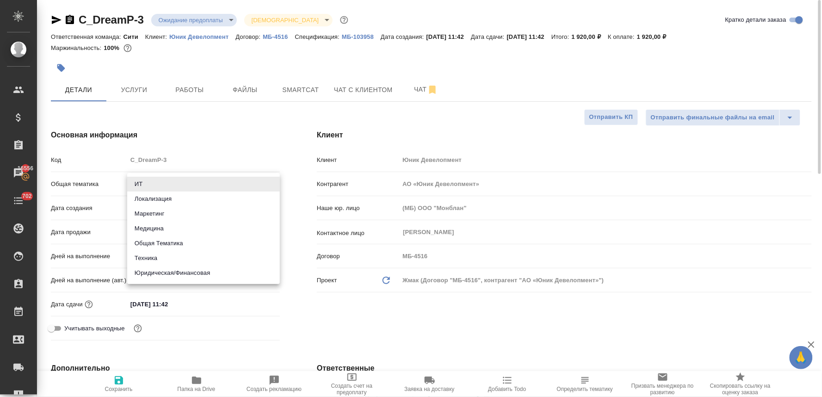
click at [163, 183] on body "🙏 .cls-1 fill:#fff; AWATERA Lyamina Nadezhda Клиенты Спецификации Заказы 16556 …" at bounding box center [411, 198] width 822 height 397
click at [173, 270] on li "Юридическая/Финансовая" at bounding box center [203, 273] width 153 height 15
type input "yr-fn"
type textarea "x"
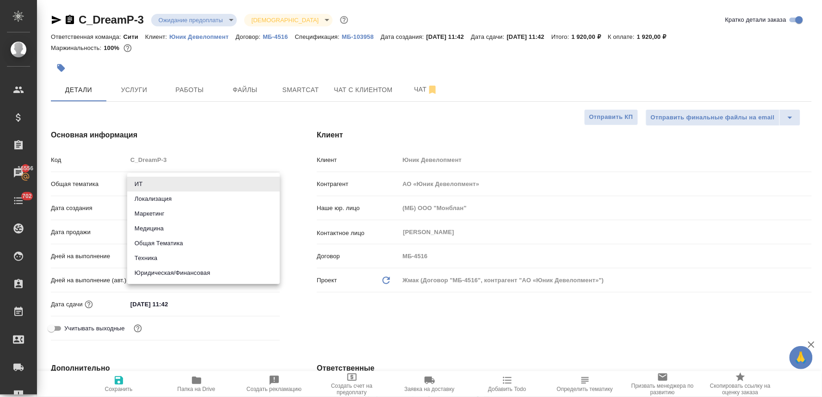
type textarea "x"
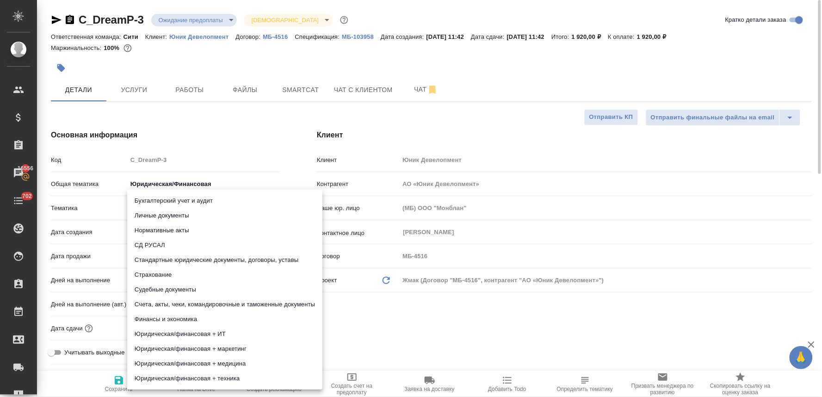
click at [165, 211] on body "🙏 .cls-1 fill:#fff; AWATERA Lyamina Nadezhda Клиенты Спецификации Заказы 16556 …" at bounding box center [411, 198] width 822 height 397
click at [166, 214] on li "Личные документы" at bounding box center [224, 215] width 195 height 15
type textarea "x"
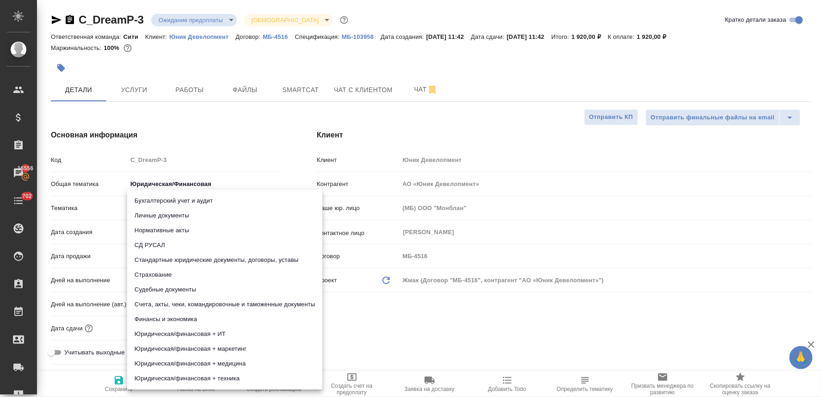
type input "5a8b8b956a9677013d343cfe"
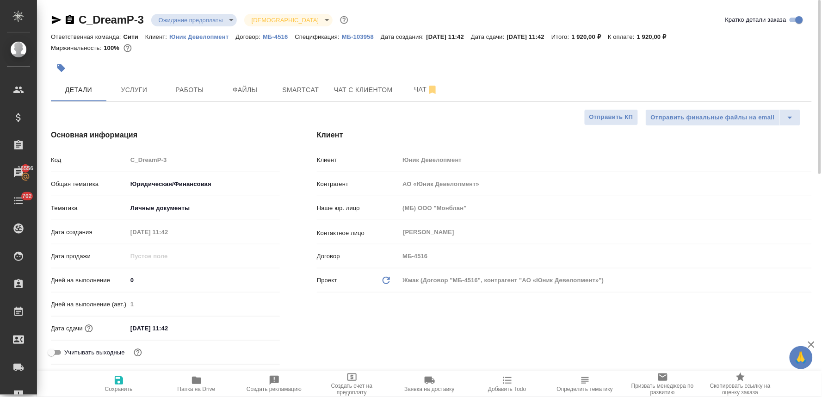
click at [111, 394] on button "Сохранить" at bounding box center [119, 384] width 78 height 26
type textarea "x"
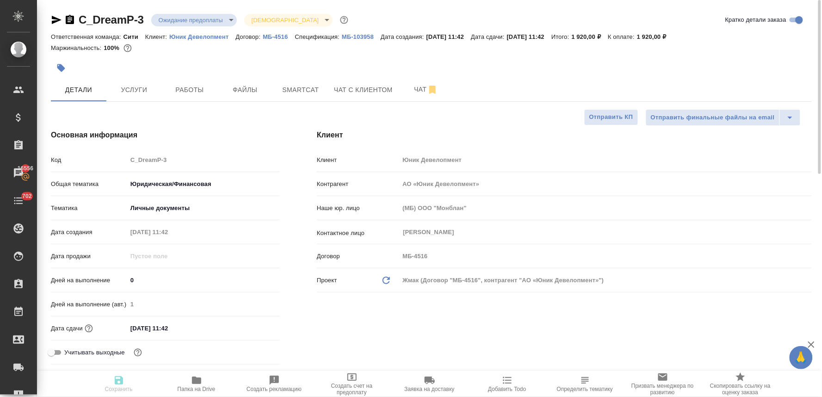
type textarea "x"
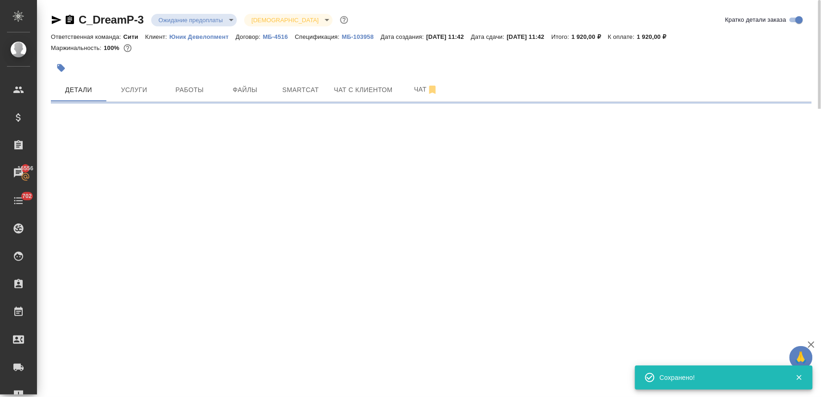
select select "RU"
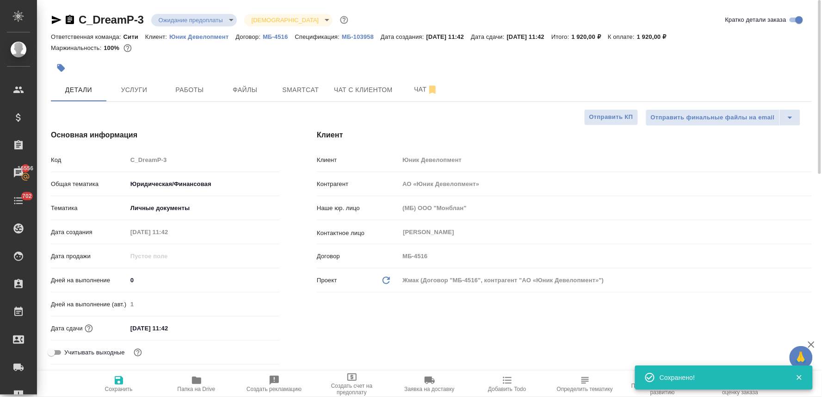
type textarea "x"
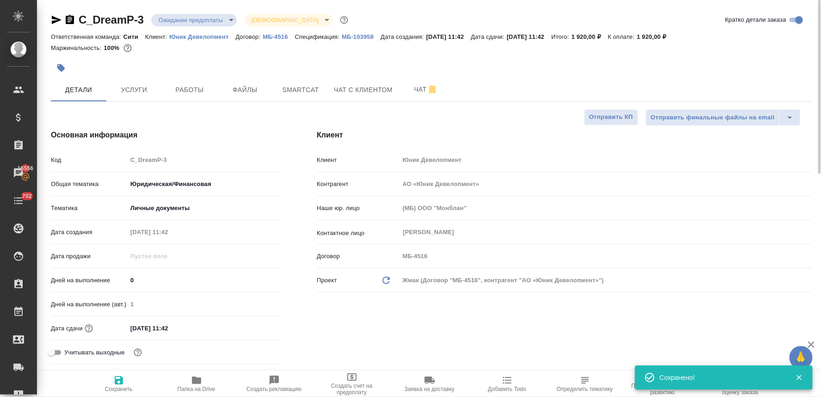
type textarea "x"
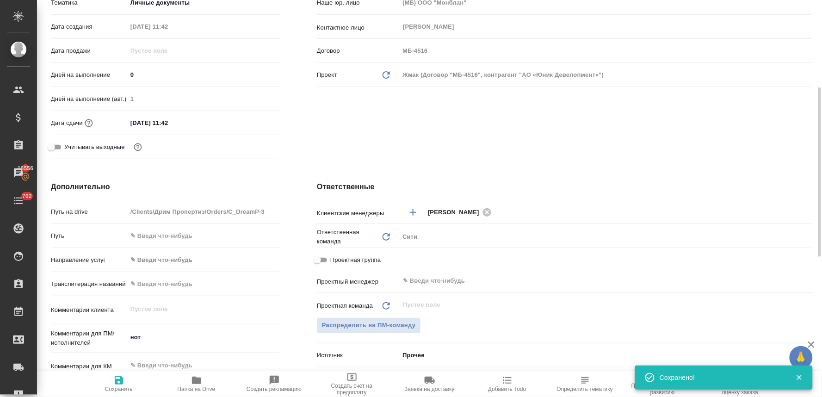
scroll to position [257, 0]
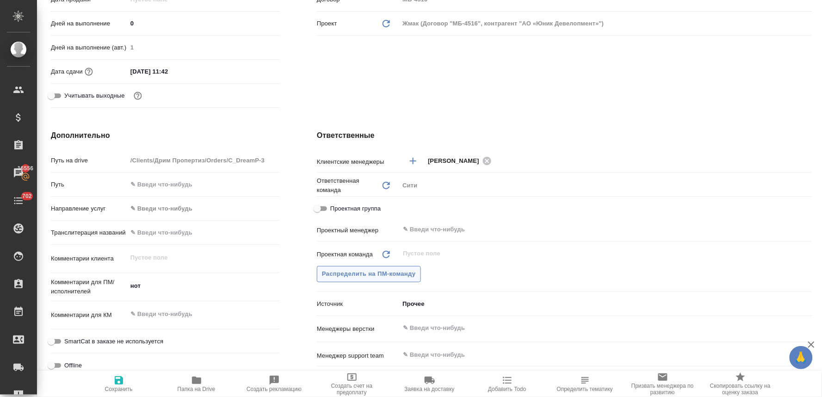
click at [386, 273] on span "Распределить на ПМ-команду" at bounding box center [369, 274] width 94 height 11
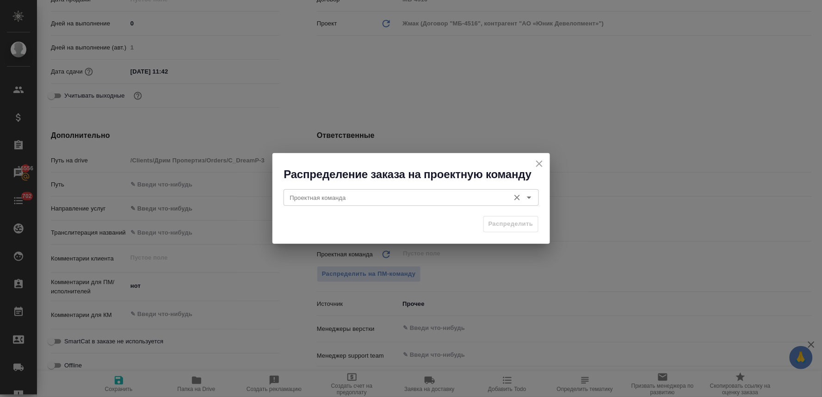
click at [405, 202] on input "Проектная команда" at bounding box center [395, 197] width 219 height 11
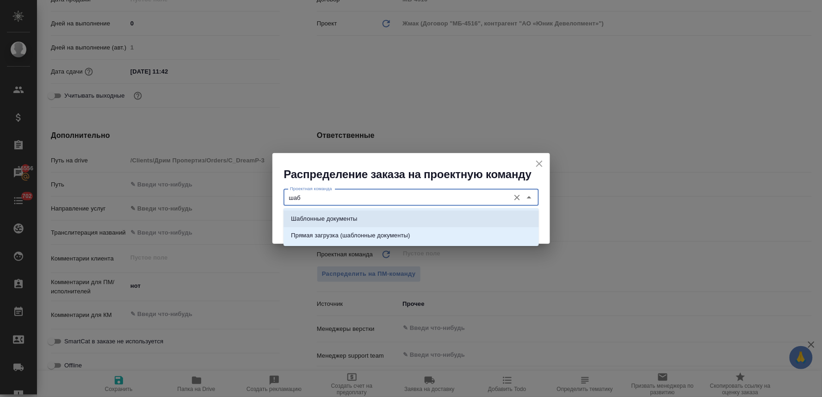
click at [408, 213] on li "Шаблонные документы" at bounding box center [411, 219] width 255 height 17
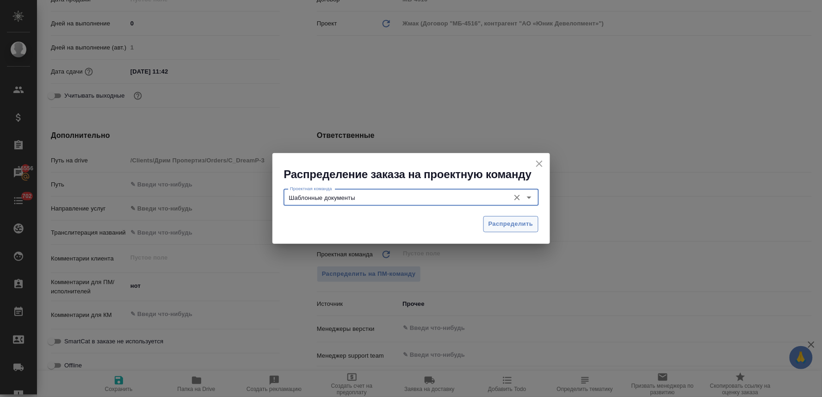
type input "Шаблонные документы"
click at [500, 221] on span "Распределить" at bounding box center [511, 224] width 45 height 11
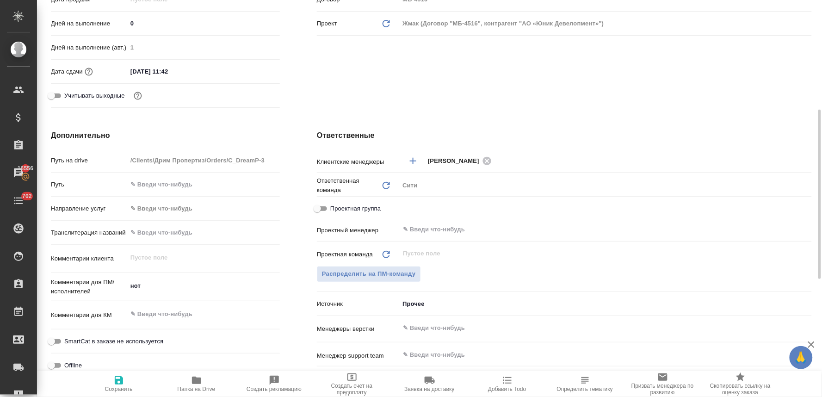
type textarea "x"
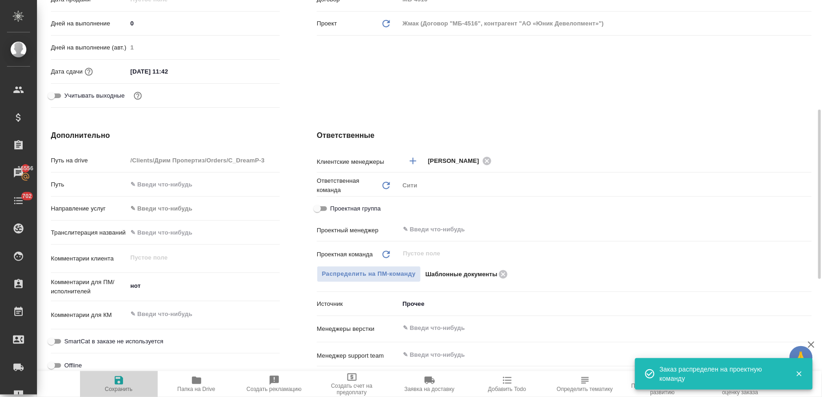
click at [112, 389] on span "Сохранить" at bounding box center [119, 389] width 28 height 6
type textarea "x"
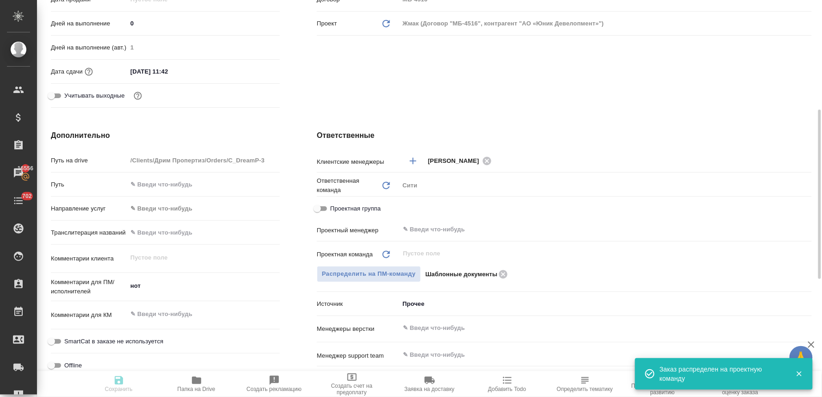
type textarea "x"
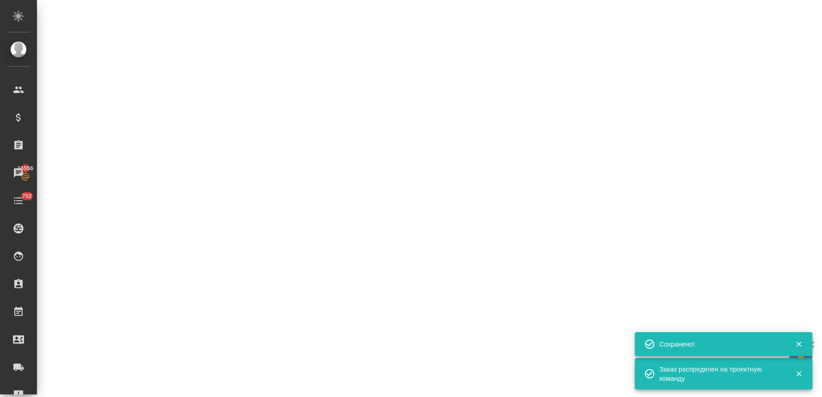
select select "RU"
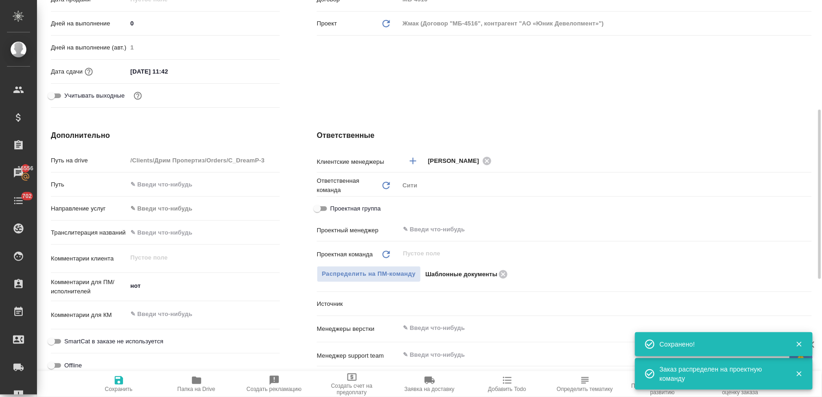
type textarea "x"
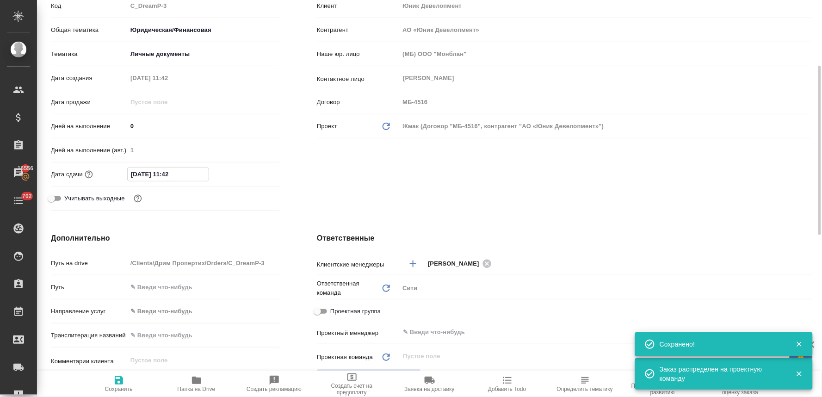
click at [183, 176] on input "11.09.2025 11:42" at bounding box center [168, 173] width 81 height 13
click at [257, 171] on icon "button" at bounding box center [253, 173] width 11 height 11
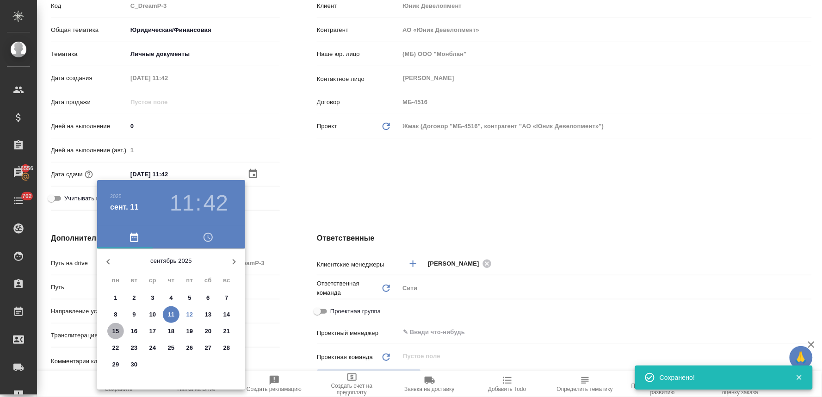
click at [118, 332] on p "15" at bounding box center [115, 331] width 7 height 9
type input "15.09.2025 11:42"
type textarea "x"
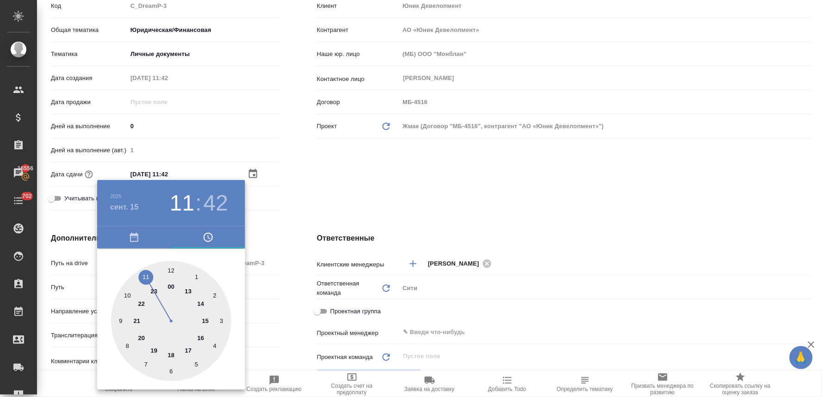
click at [127, 295] on div at bounding box center [171, 321] width 120 height 120
type input "15.09.2025 10:42"
type textarea "x"
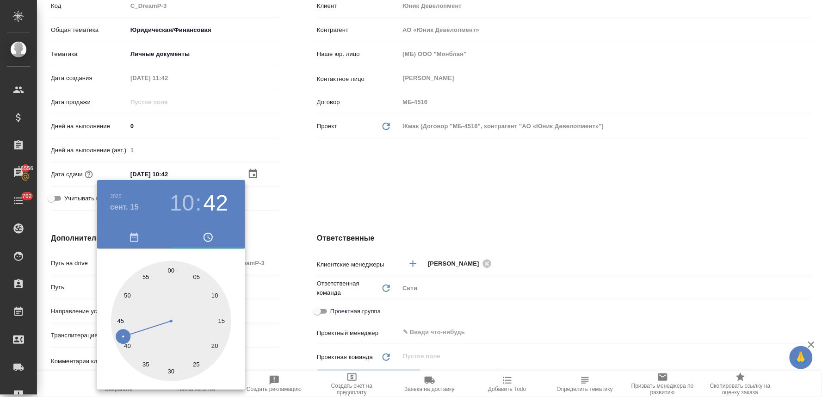
click at [172, 270] on div at bounding box center [171, 321] width 120 height 120
type input "15.09.2025 10:00"
type textarea "x"
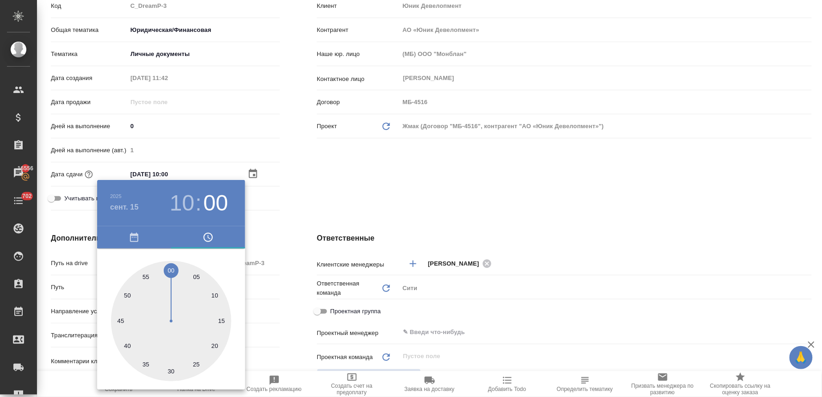
click at [318, 225] on div at bounding box center [411, 198] width 822 height 397
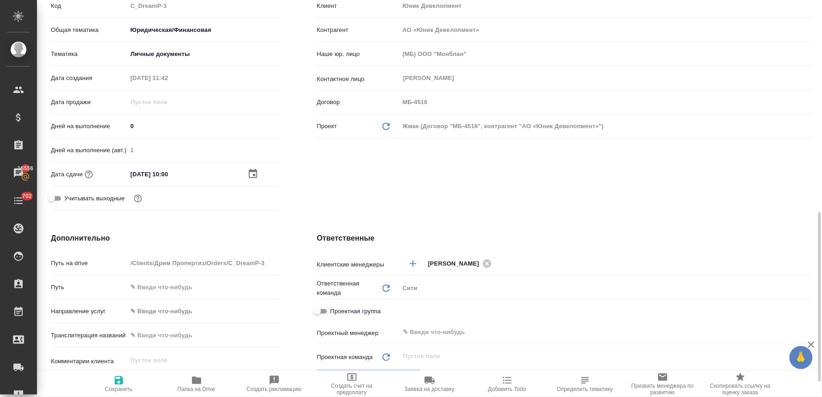
scroll to position [257, 0]
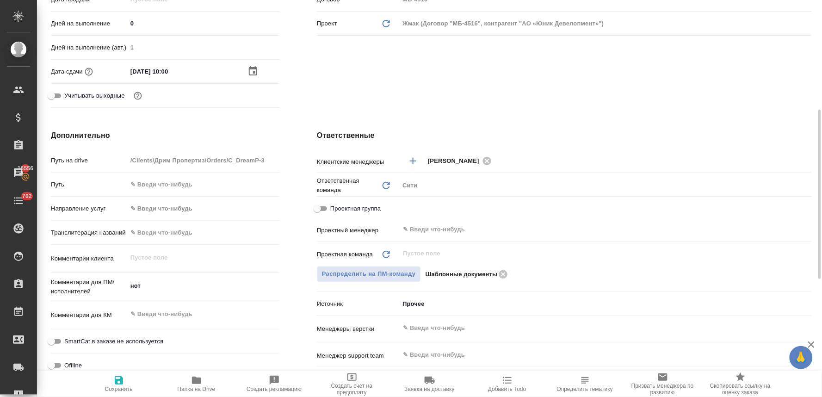
type textarea "x"
click at [188, 288] on textarea "нот" at bounding box center [203, 286] width 153 height 16
type textarea "нот"
type textarea "x"
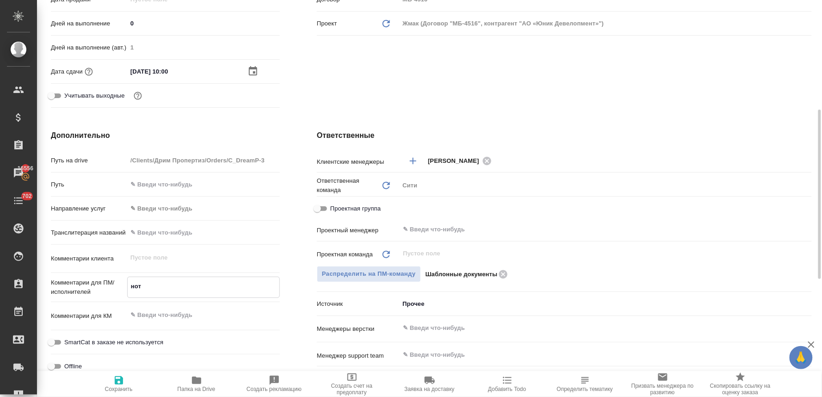
type textarea "x"
type textarea "нот"
type textarea "x"
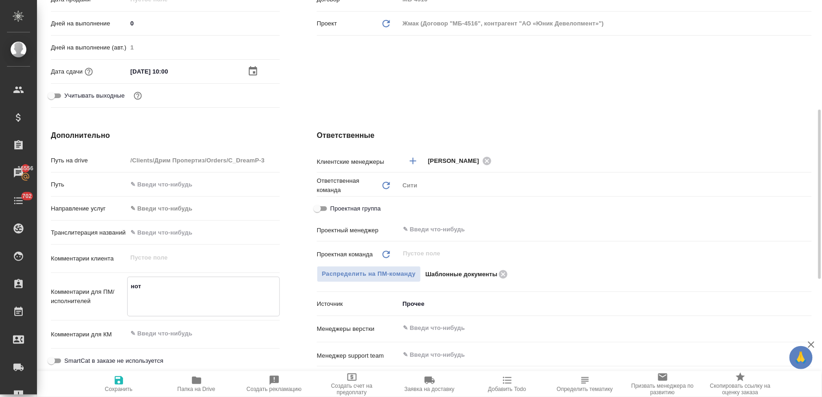
type textarea "x"
type textarea "нот с"
type textarea "x"
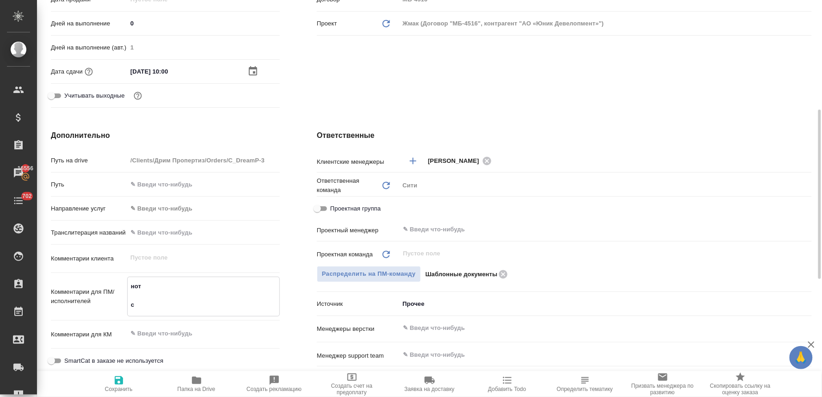
type textarea "нот сд"
type textarea "x"
type textarea "нот сда"
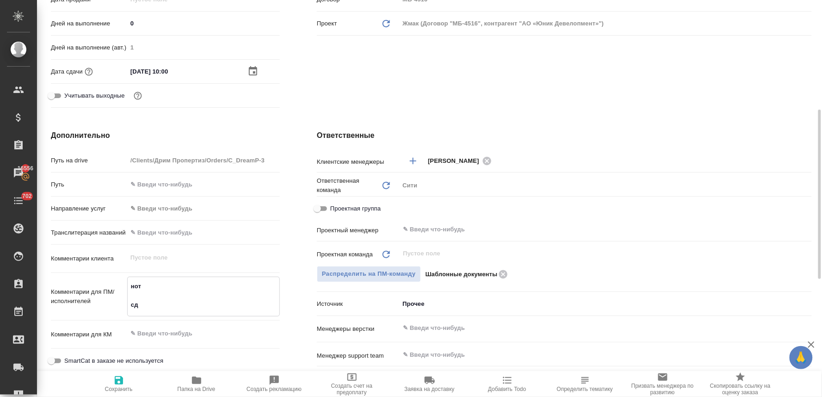
type textarea "x"
type textarea "нот сдав"
type textarea "x"
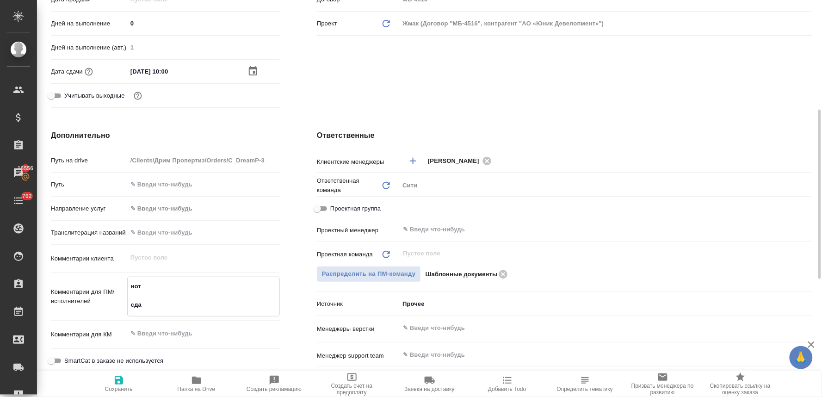
type textarea "x"
type textarea "нот сдава"
type textarea "x"
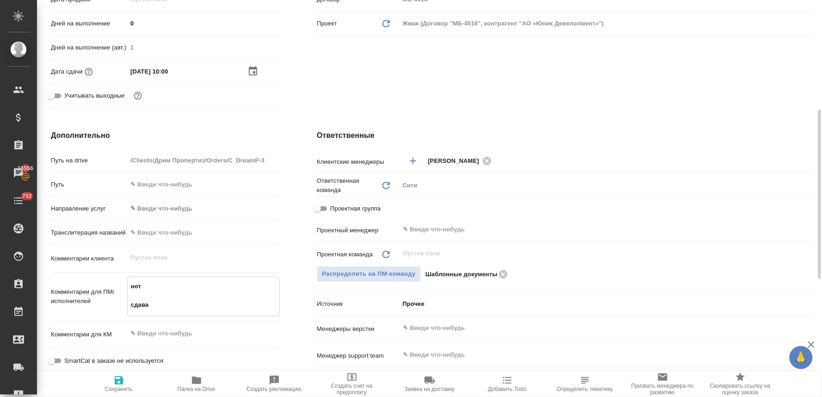
type textarea "x"
type textarea "нот сдават"
type textarea "x"
type textarea "нот сдавать"
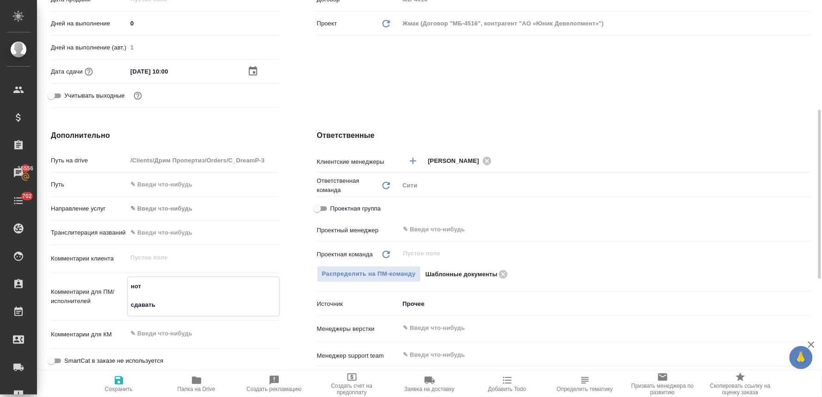
type textarea "x"
type textarea "нот сдавать"
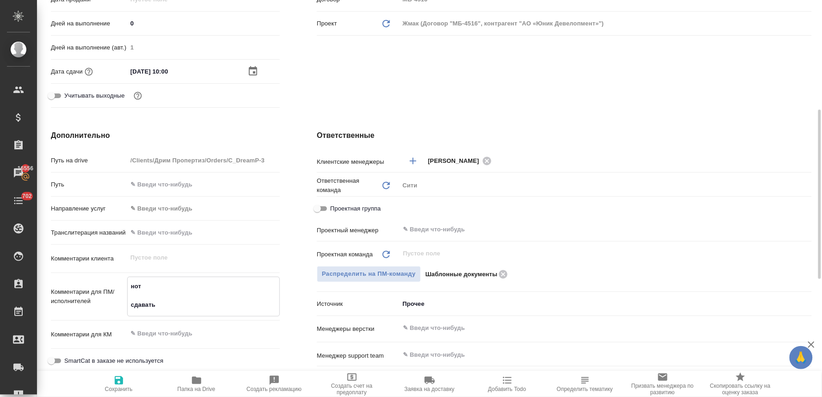
type textarea "x"
type textarea "нот сдавать Ю"
type textarea "x"
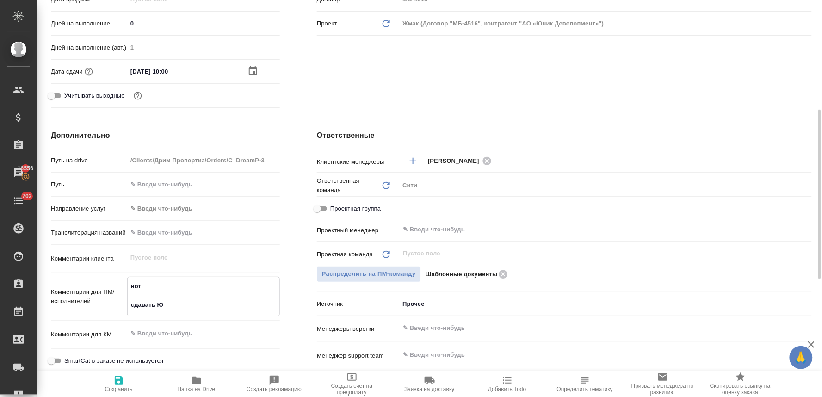
type textarea "x"
type textarea "нот сдавать Юл"
type textarea "x"
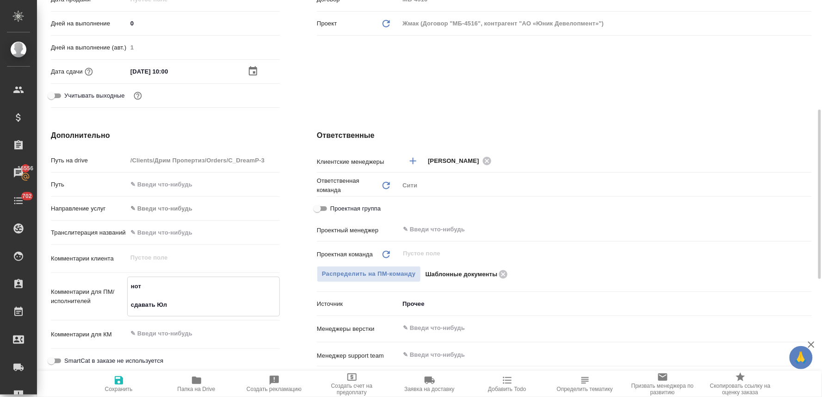
type textarea "x"
type textarea "нот сдавать Юле"
type textarea "x"
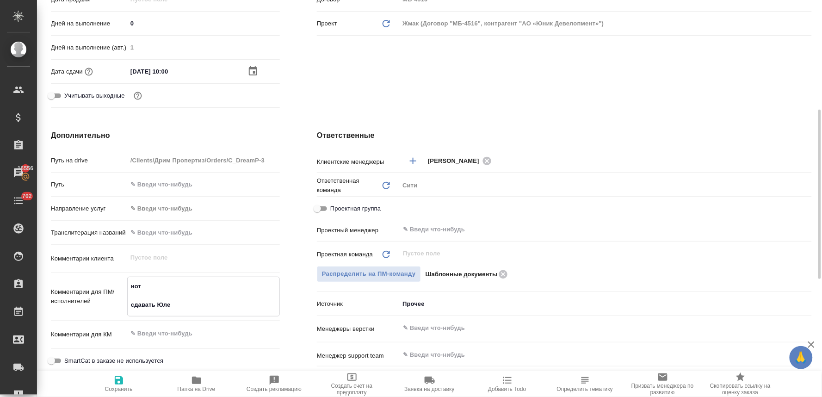
type textarea "нот сдавать Юле"
type textarea "x"
type textarea "нот сдавать Юле Д"
type textarea "x"
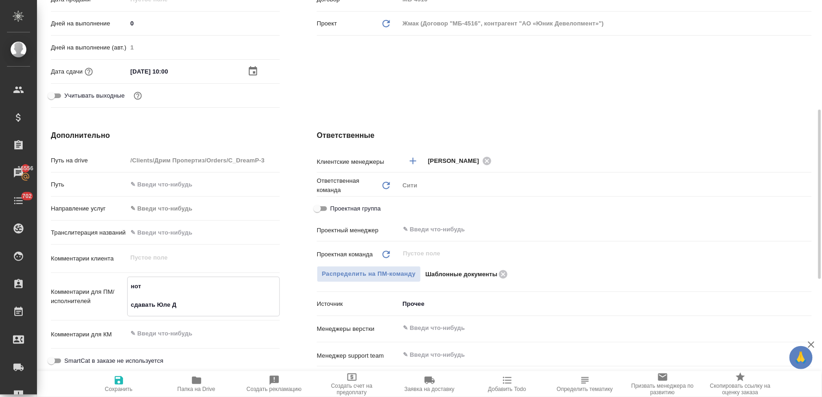
type textarea "x"
type textarea "нот сдавать Юле Ди"
type textarea "x"
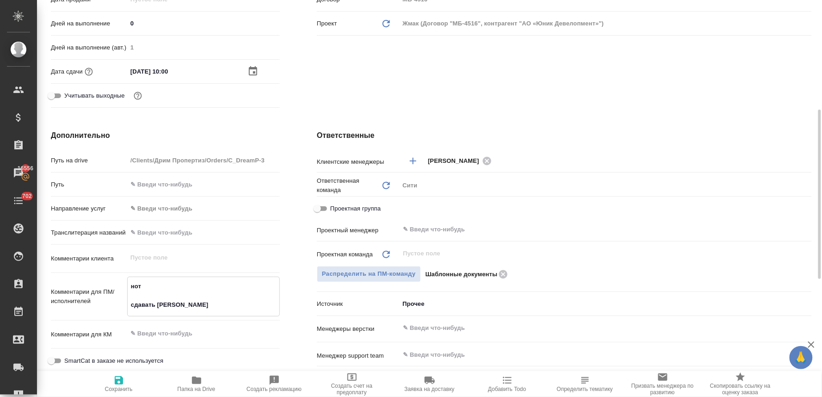
type textarea "x"
type textarea "нот сдавать Юле Дим"
type textarea "x"
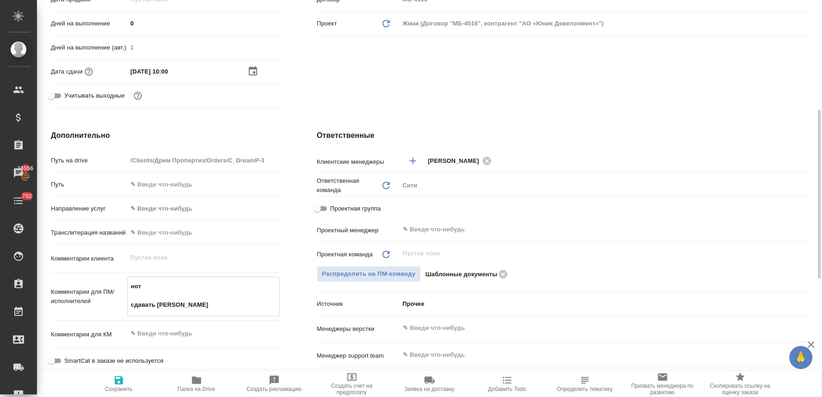
type textarea "x"
type textarea "нот сдавать Юле Дими"
type textarea "x"
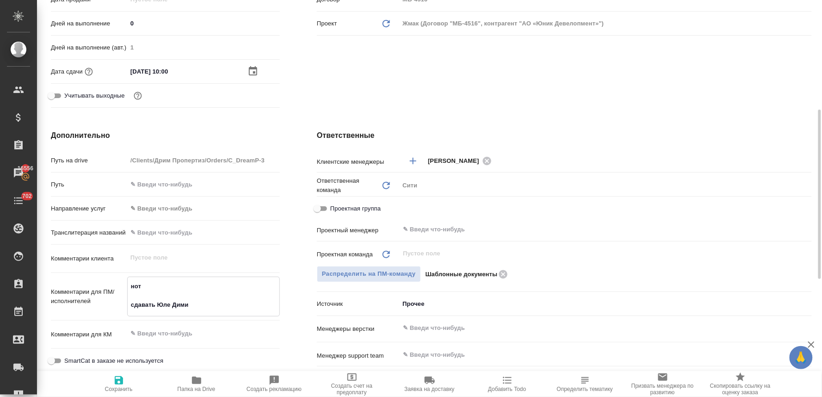
type textarea "нот сдавать Юле Димит"
type textarea "x"
type textarea "нот сдавать Юле Димитр"
type textarea "x"
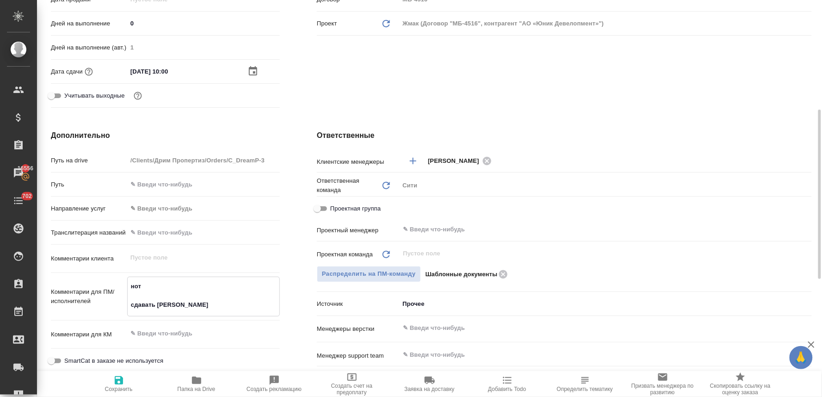
type textarea "x"
type textarea "нот сдавать Юле Димитри"
type textarea "x"
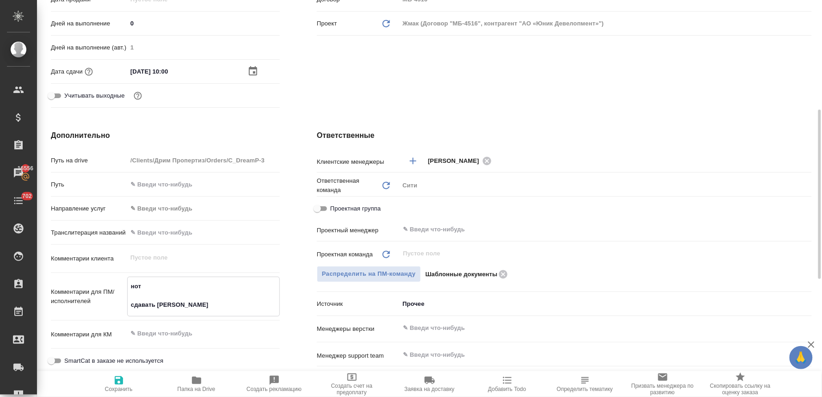
type textarea "x"
type textarea "нот сдавать Юле Димитрие"
type textarea "x"
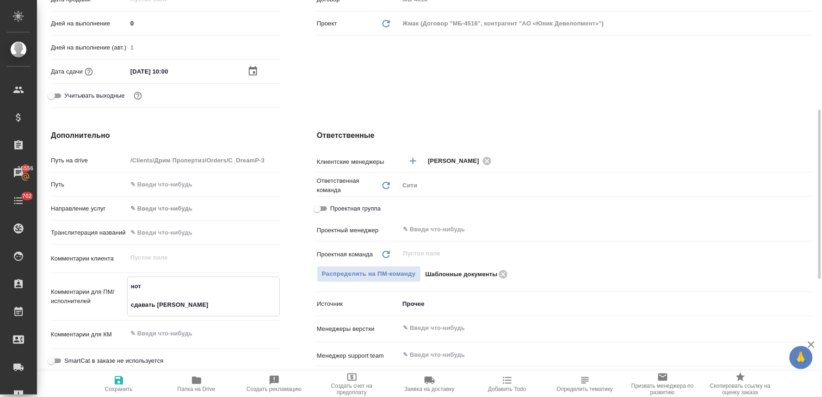
type textarea "нот сдавать Юле Димитриев"
type textarea "x"
type textarea "нот сдавать Юле Димитриевл"
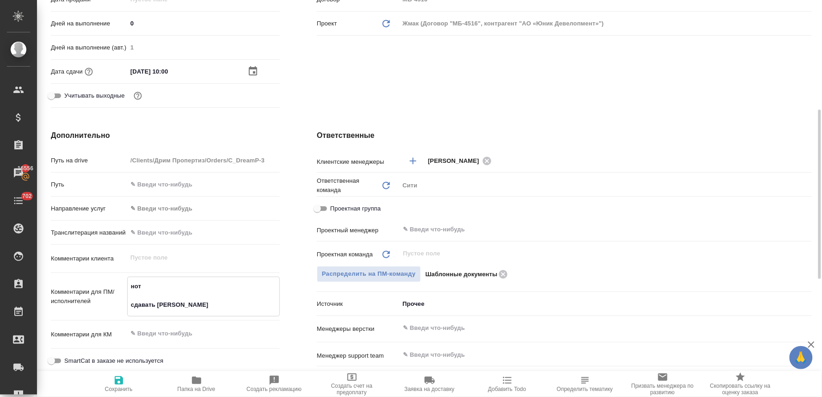
type textarea "x"
type textarea "нот сдавать Юле Димитриевлй"
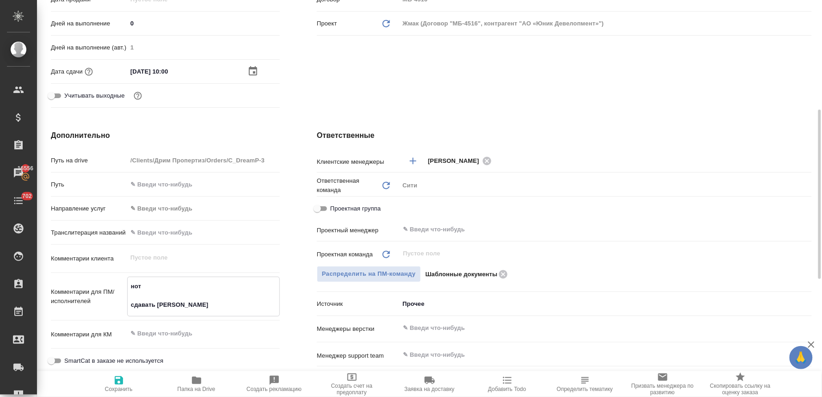
type textarea "x"
type textarea "нот сдавать Юле Димитриевлй"
type textarea "x"
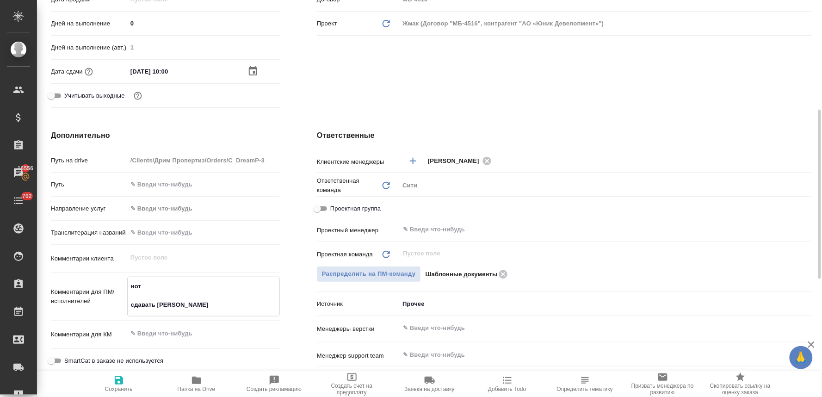
type textarea "x"
type textarea "нот сдавать Юле Димитриевлй"
click at [124, 381] on icon "button" at bounding box center [118, 380] width 11 height 11
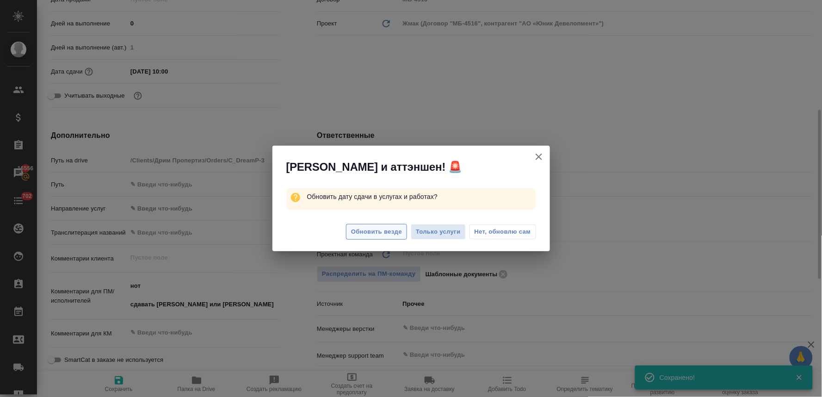
click at [390, 230] on span "Обновить везде" at bounding box center [376, 232] width 51 height 11
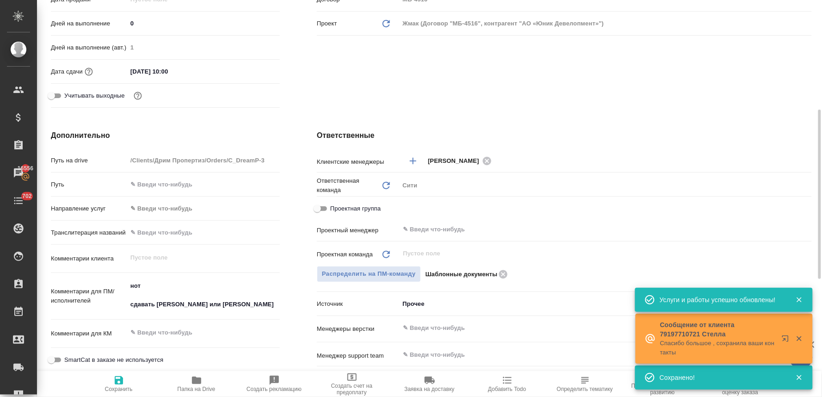
scroll to position [0, 0]
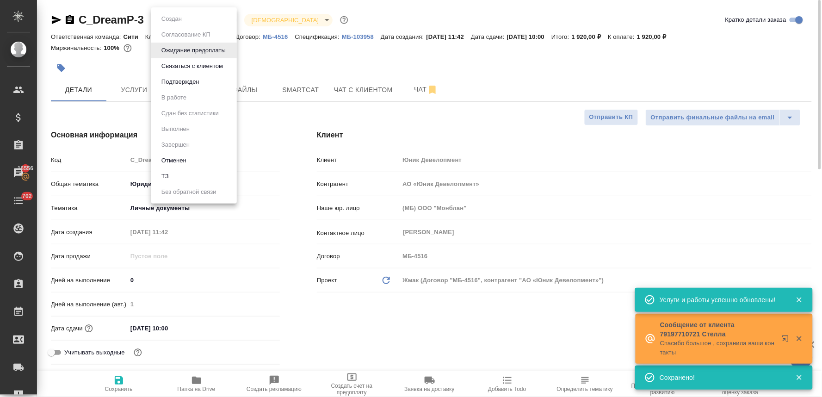
click at [202, 17] on body "🙏 .cls-1 fill:#fff; AWATERA Lyamina Nadezhda Клиенты Спецификации Заказы 16556 …" at bounding box center [411, 198] width 822 height 397
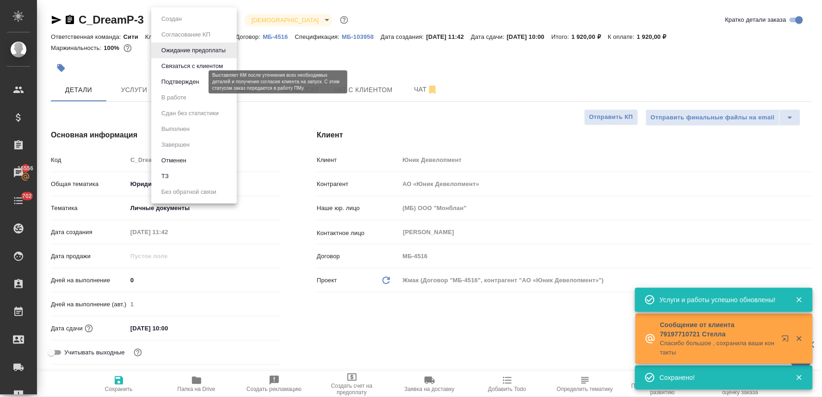
click at [193, 81] on button "Подтвержден" at bounding box center [180, 82] width 43 height 10
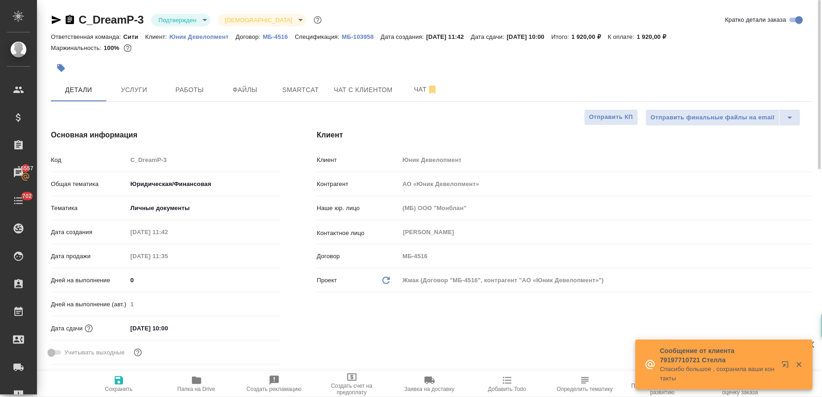
click at [68, 18] on icon "button" at bounding box center [69, 19] width 11 height 11
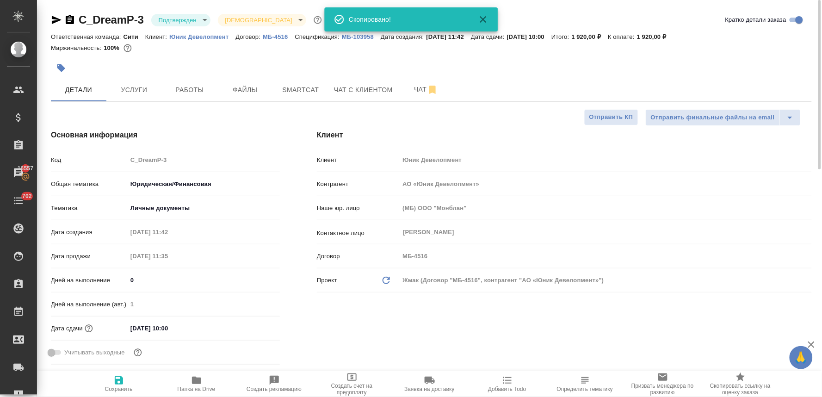
click at [657, 63] on div at bounding box center [431, 68] width 761 height 20
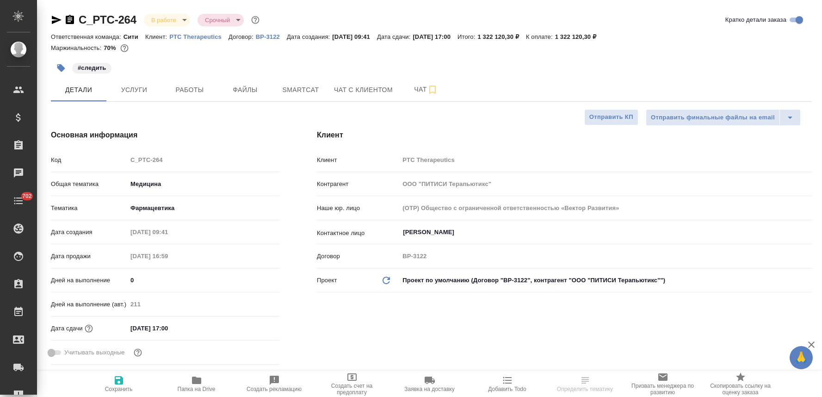
select select "RU"
click at [132, 89] on span "Услуги" at bounding box center [134, 90] width 44 height 12
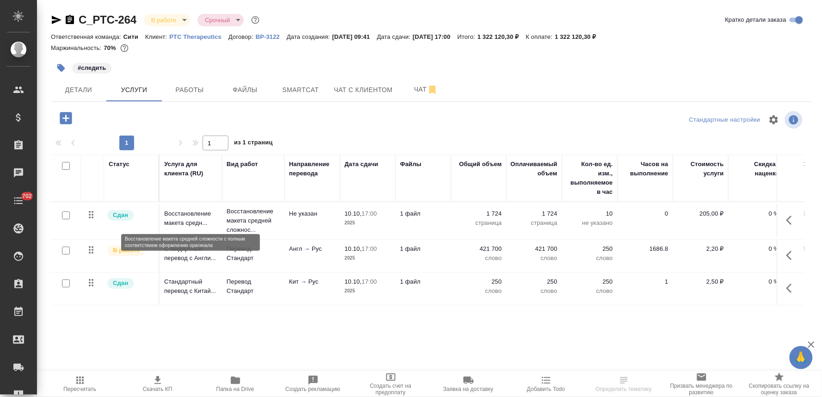
click at [185, 214] on p "Восстановление макета средн..." at bounding box center [190, 218] width 53 height 19
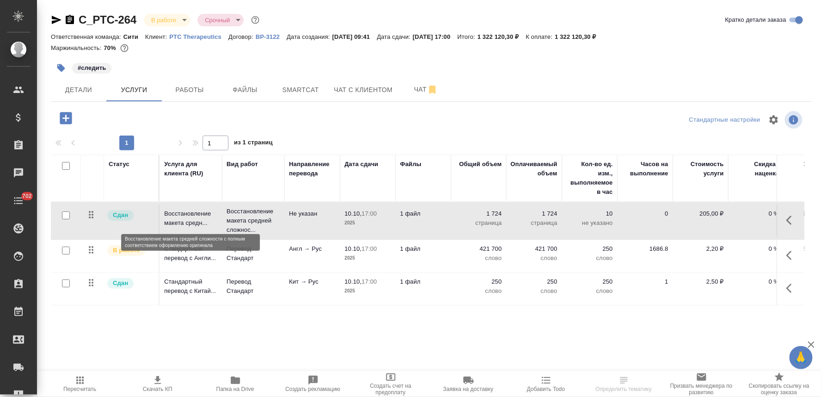
click at [185, 214] on p "Восстановление макета средн..." at bounding box center [190, 218] width 53 height 19
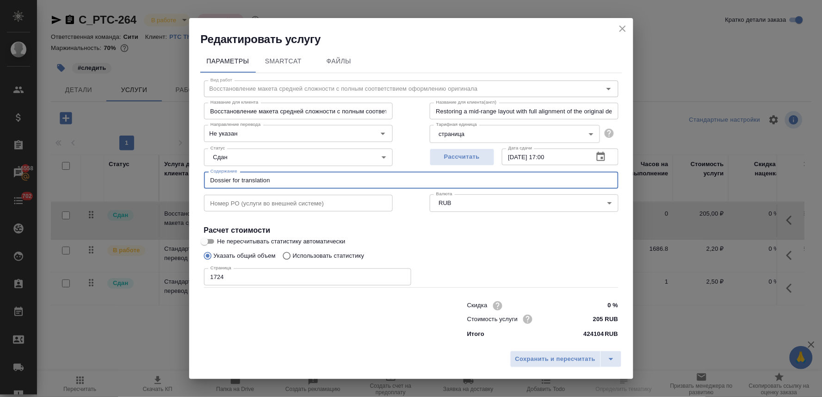
drag, startPoint x: 275, startPoint y: 177, endPoint x: 170, endPoint y: 174, distance: 105.0
click at [170, 174] on div "Редактировать услугу Параметры SmartCat Файлы Вид работ Восстановление макета с…" at bounding box center [411, 198] width 822 height 397
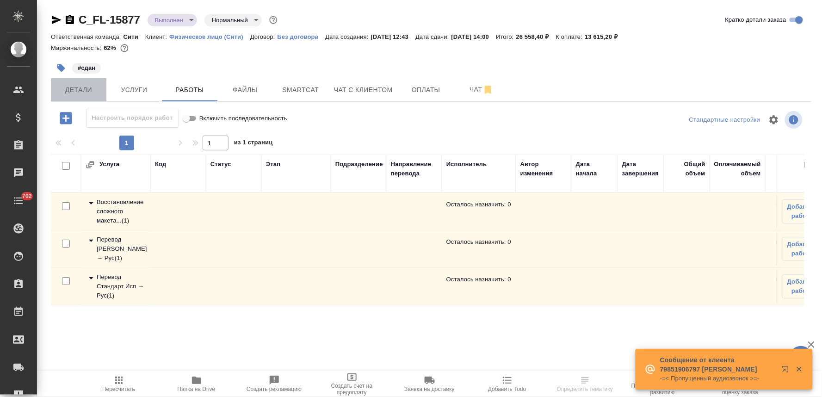
click at [72, 85] on span "Детали" at bounding box center [78, 90] width 44 height 12
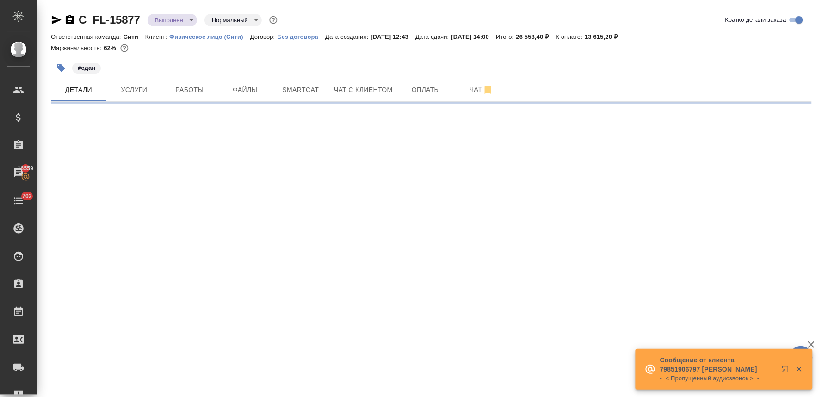
select select "RU"
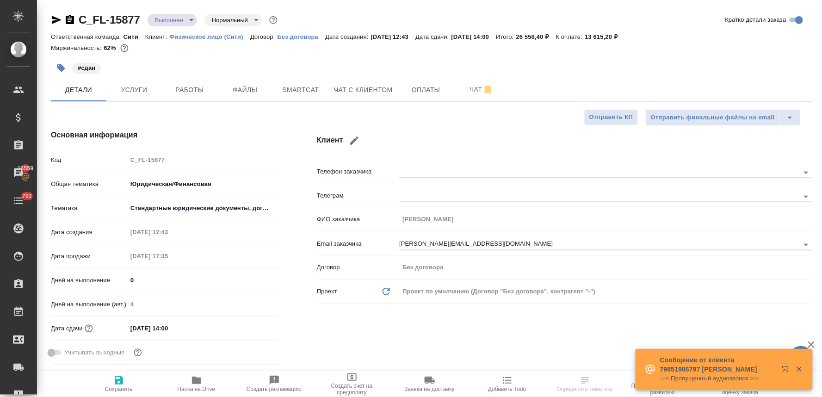
type textarea "x"
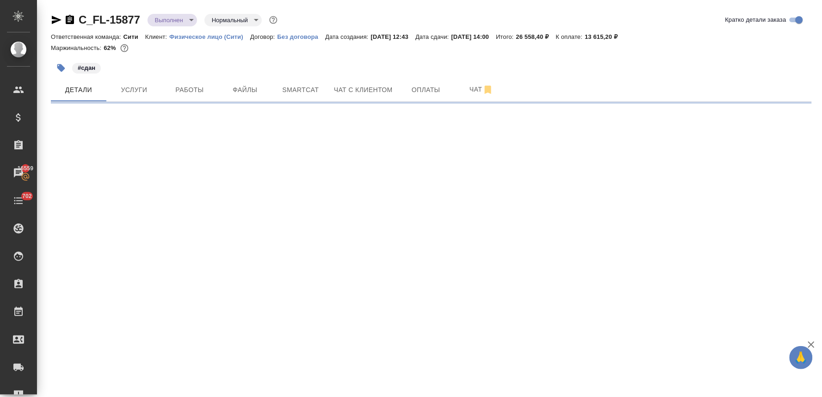
select select "RU"
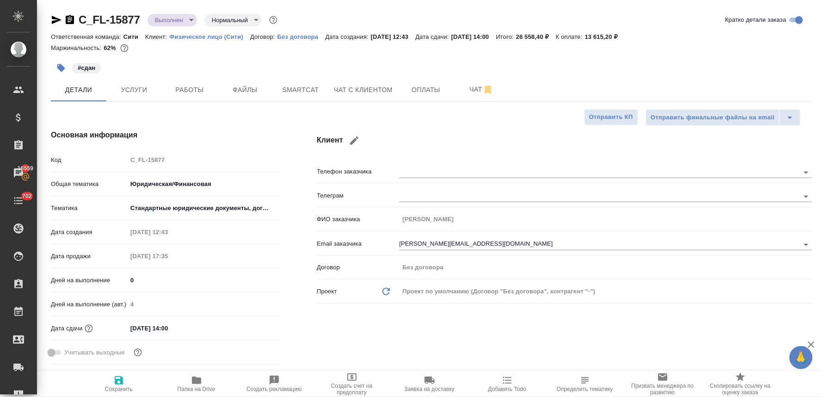
type textarea "x"
click at [789, 50] on div "Маржинальность: 62%" at bounding box center [431, 48] width 761 height 12
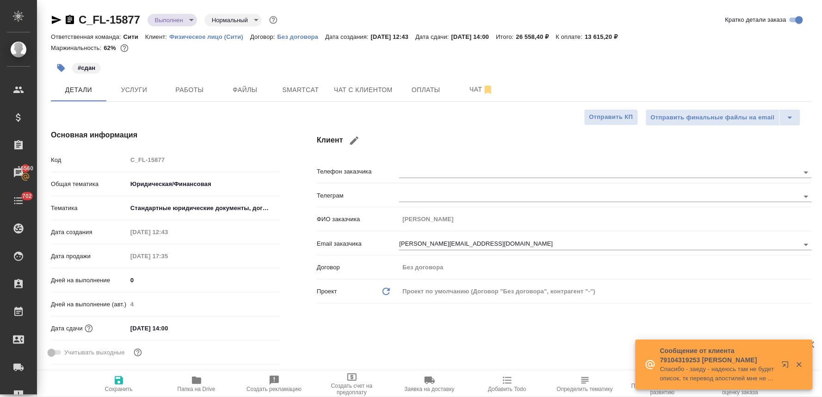
type textarea "x"
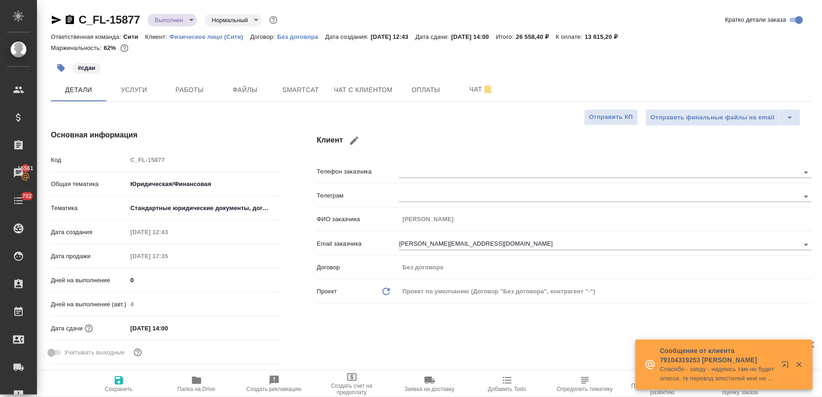
type textarea "x"
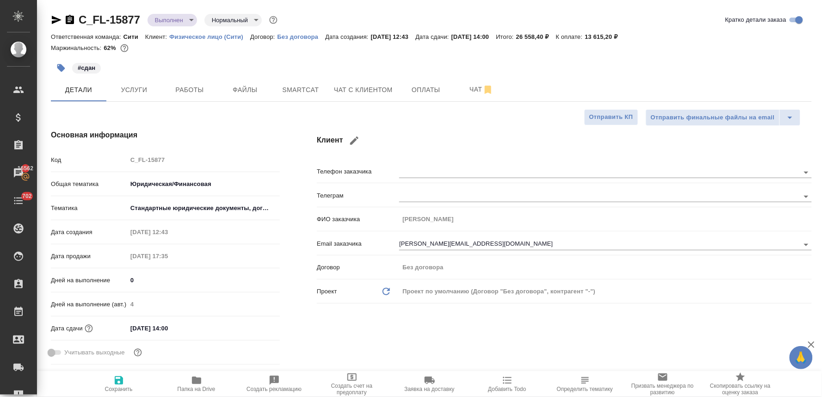
click at [743, 88] on div "Детали Услуги Работы Файлы Smartcat Чат с клиентом Оплаты Чат" at bounding box center [431, 89] width 761 height 23
type textarea "x"
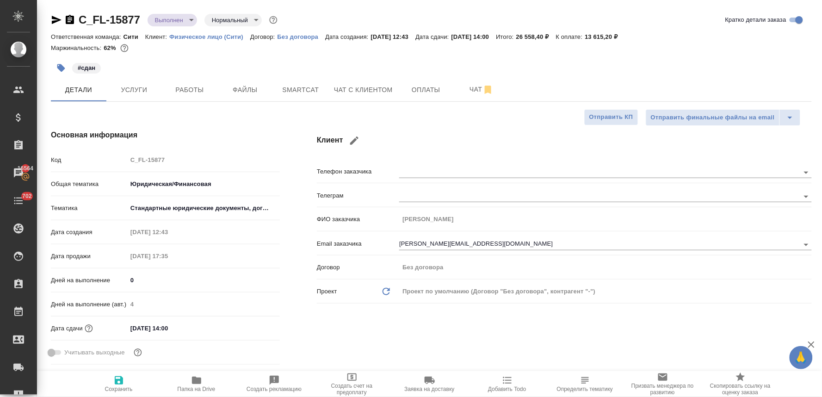
type textarea "x"
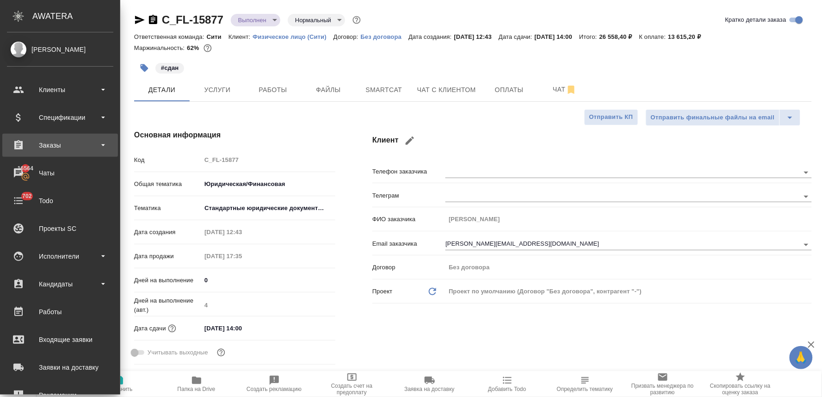
click at [62, 145] on div "Заказы" at bounding box center [60, 145] width 106 height 14
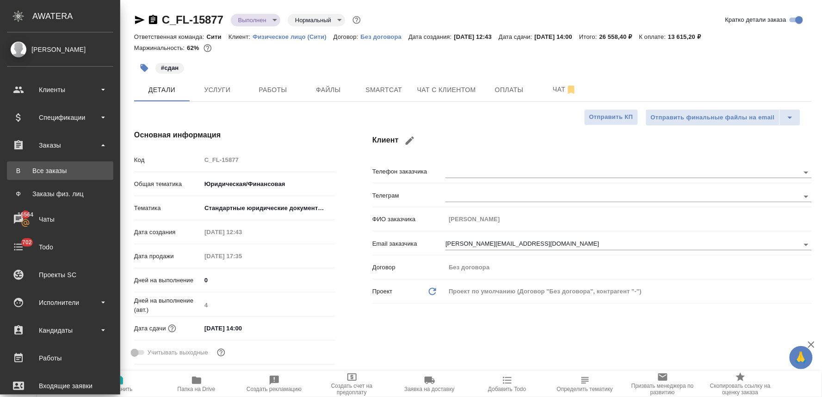
click at [64, 168] on div "Все заказы" at bounding box center [60, 170] width 97 height 9
type textarea "x"
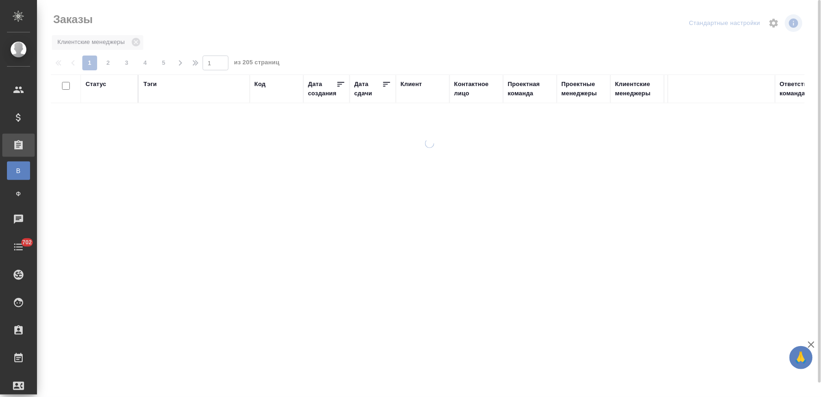
click at [149, 86] on div "Тэги" at bounding box center [149, 84] width 13 height 9
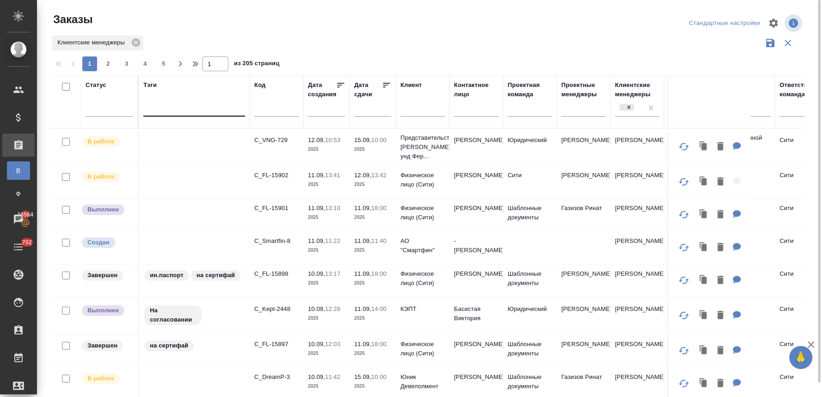
click at [173, 112] on div at bounding box center [194, 106] width 102 height 13
click at [171, 109] on div at bounding box center [194, 106] width 102 height 13
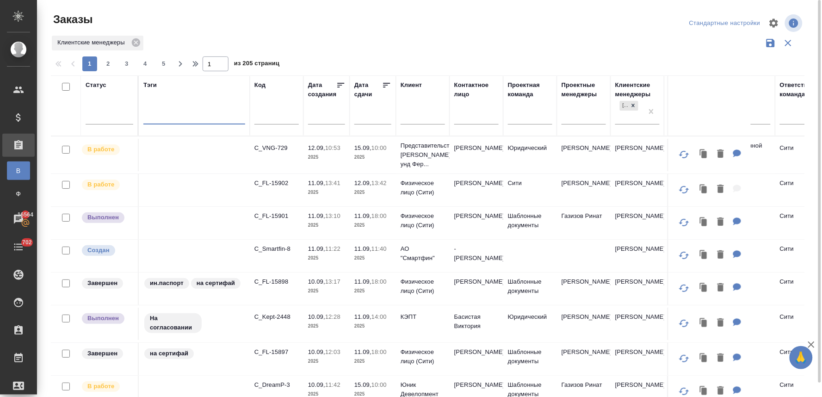
paste input "SAMA - PoA"
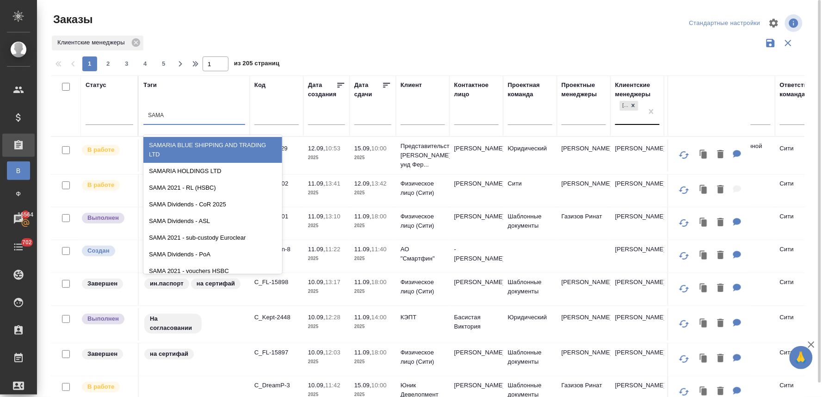
type input "SAMA"
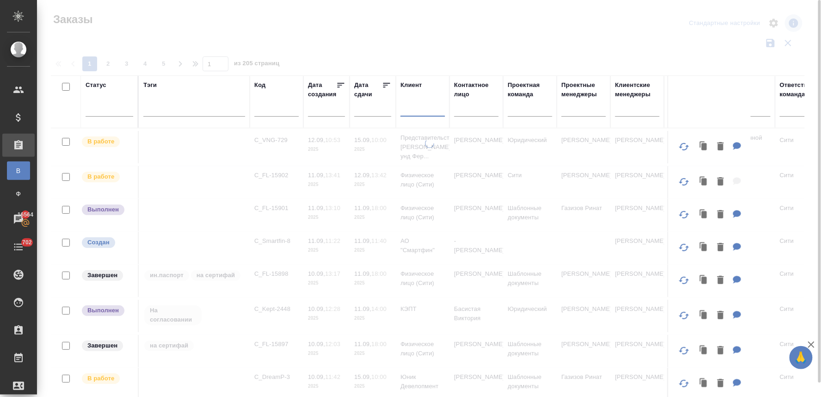
click at [424, 111] on input "text" at bounding box center [423, 111] width 44 height 12
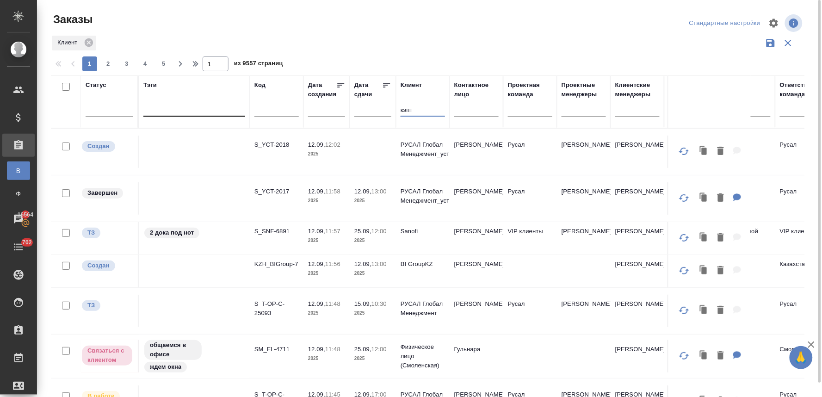
type input "кэпт"
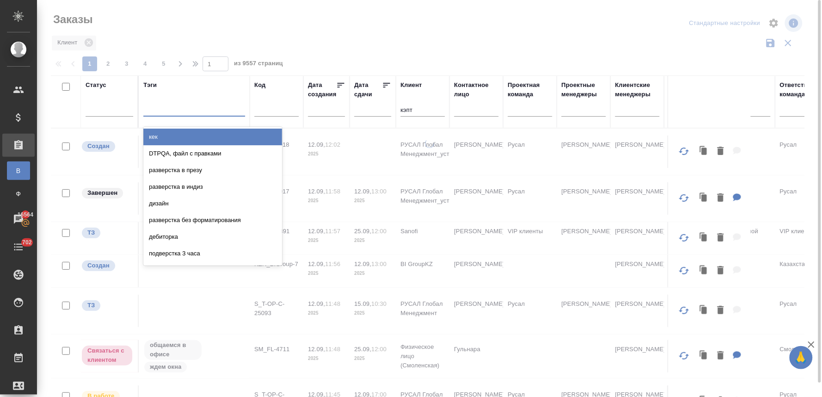
click at [172, 110] on div at bounding box center [194, 106] width 102 height 13
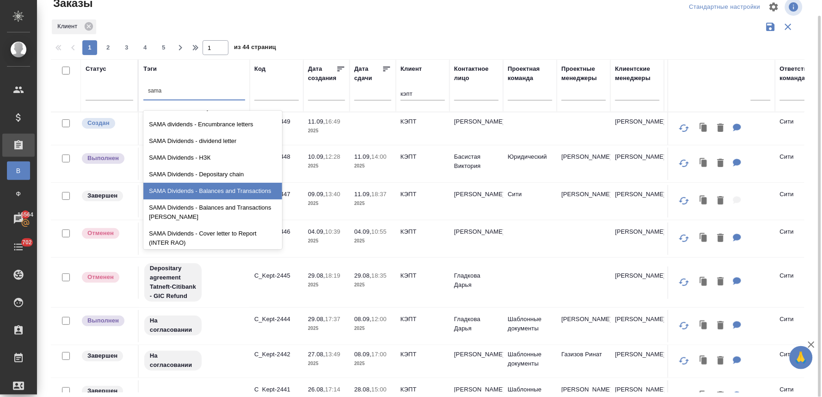
scroll to position [154, 0]
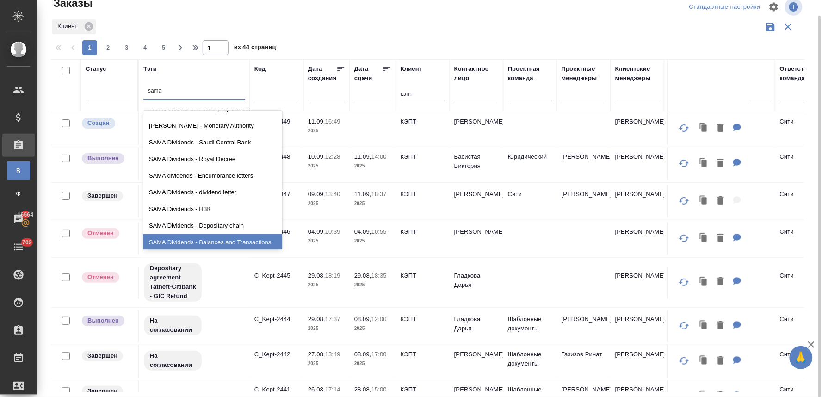
type input "sama"
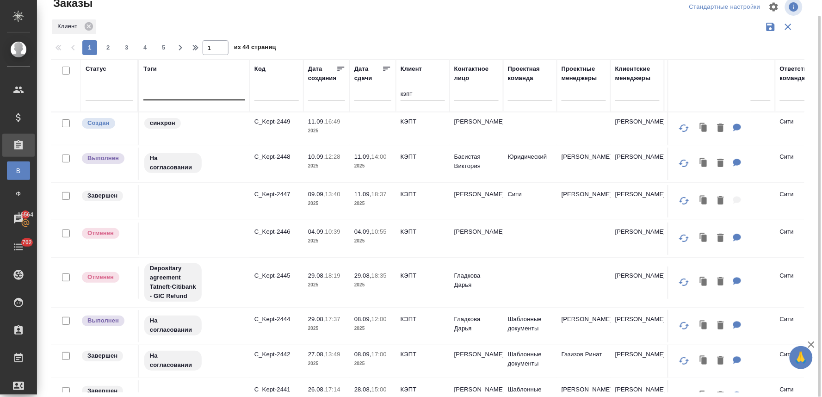
click at [202, 93] on div at bounding box center [194, 90] width 102 height 13
click at [170, 93] on div at bounding box center [194, 90] width 102 height 13
paste input "SAMA Dividends - PoA"
type input "SAMA Dividends - PoA"
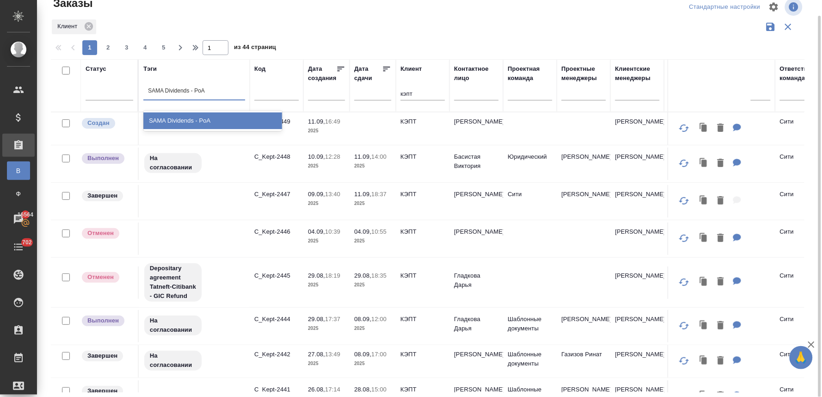
click at [182, 118] on div "SAMA Dividends - PoA" at bounding box center [212, 120] width 139 height 17
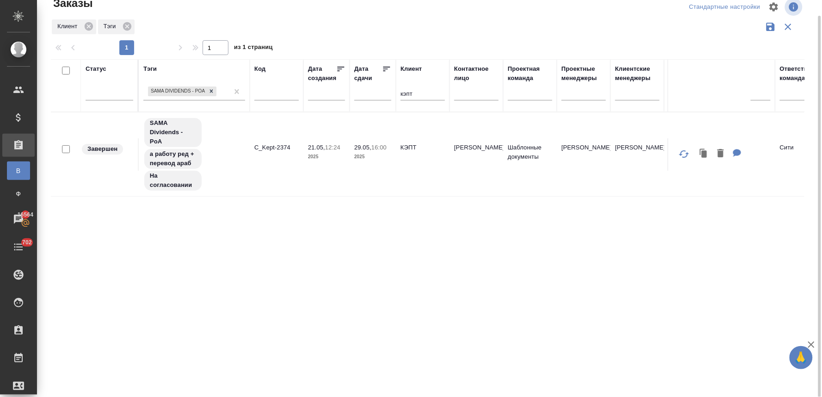
click at [196, 344] on div "Статус Тэги SAMA Dividends - PoA Код Дата создания Дата сдачи Клиент кэпт Конта…" at bounding box center [428, 225] width 754 height 333
click at [276, 146] on p "C_Kept-2374" at bounding box center [276, 147] width 44 height 9
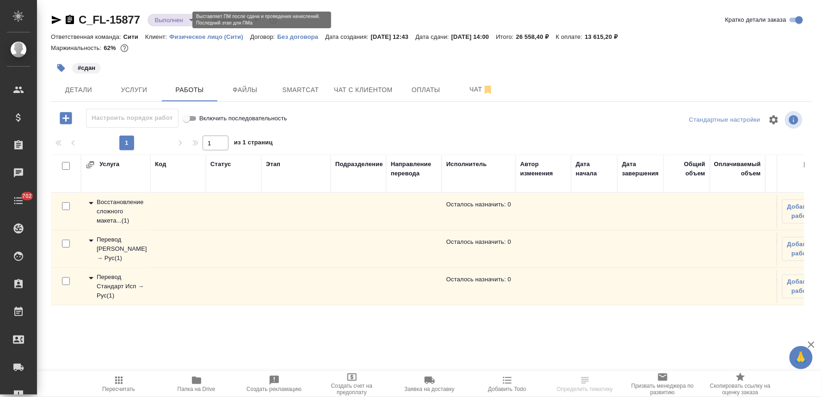
click at [173, 17] on body "🙏 .cls-1 fill:#fff; AWATERA [PERSON_NAME] Спецификации Заказы Чаты 702 Todo Про…" at bounding box center [411, 198] width 822 height 397
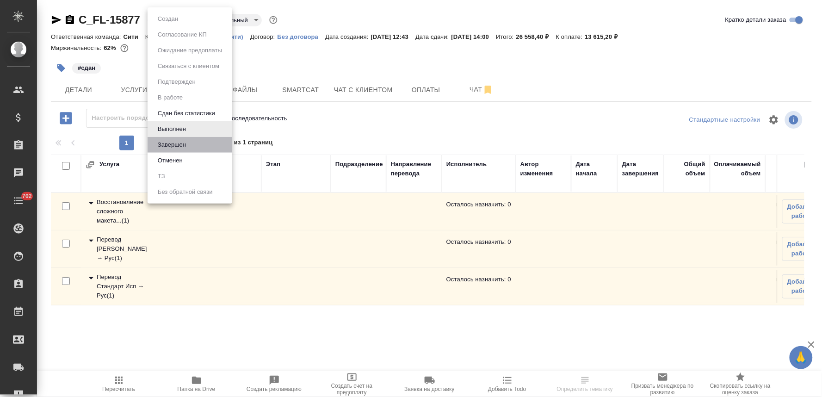
click at [191, 142] on li "Завершен" at bounding box center [190, 145] width 85 height 16
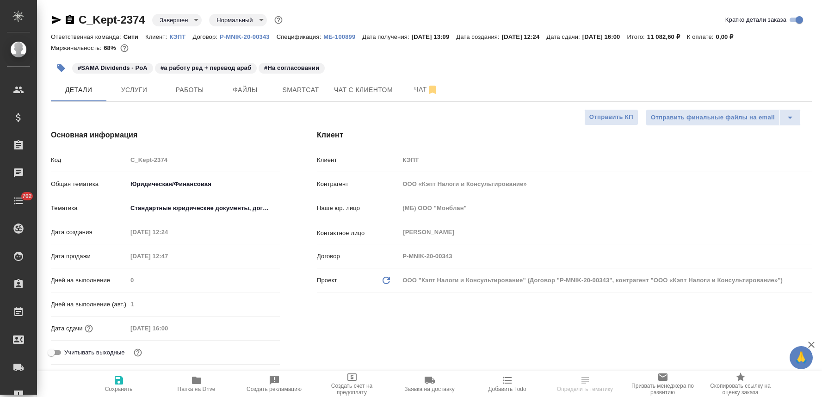
select select "RU"
type input "[PERSON_NAME]"
type input "[PERSON_NAME]pereverzeva"
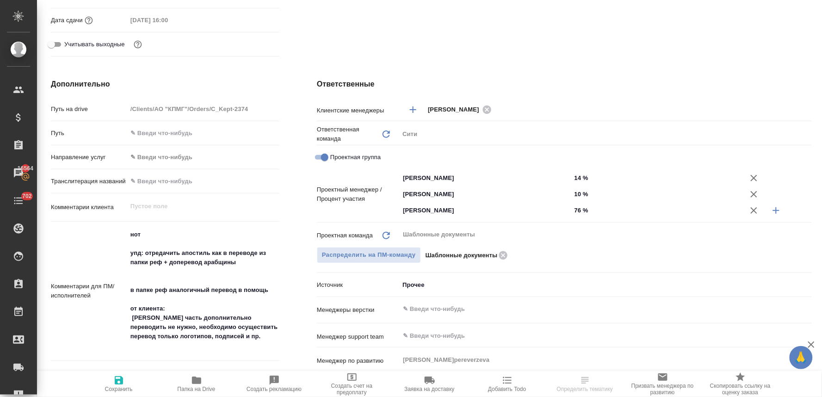
scroll to position [257, 0]
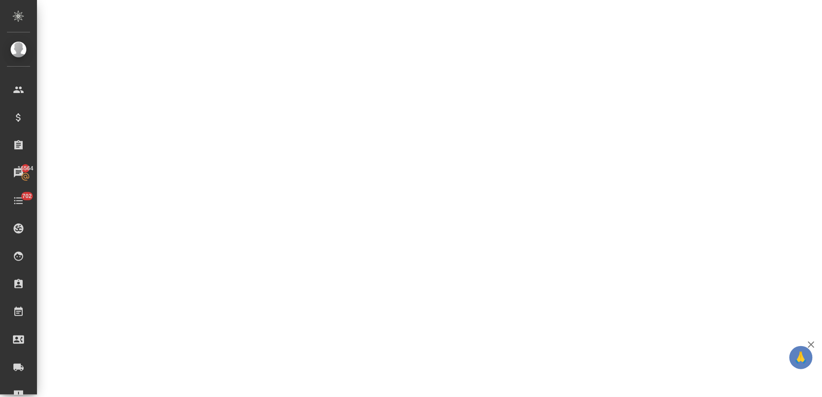
select select "RU"
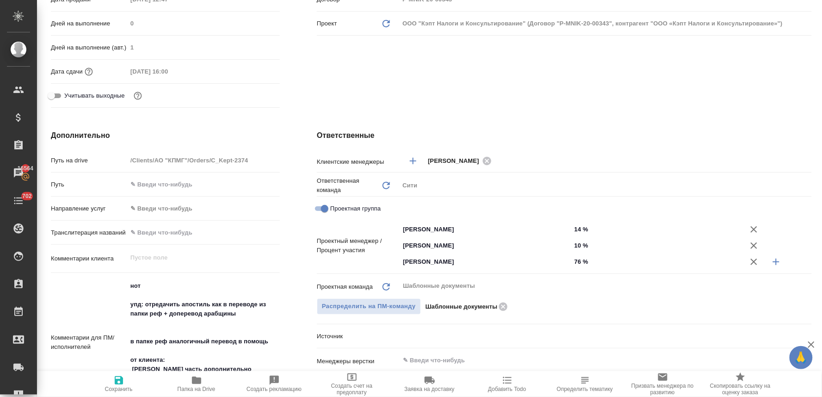
type textarea "x"
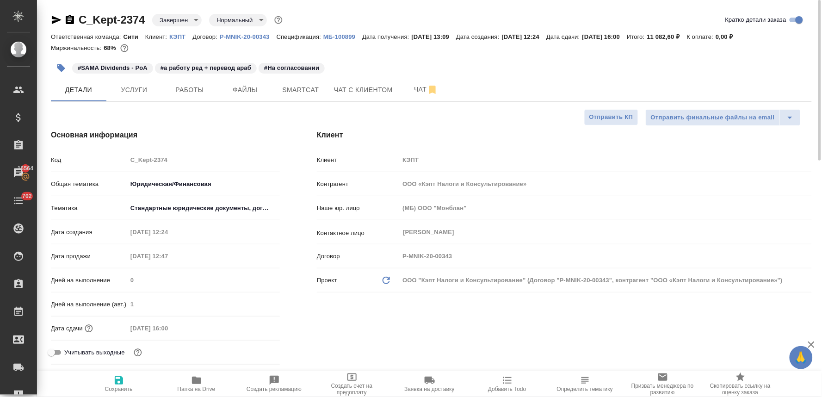
click at [54, 19] on icon "button" at bounding box center [57, 20] width 10 height 8
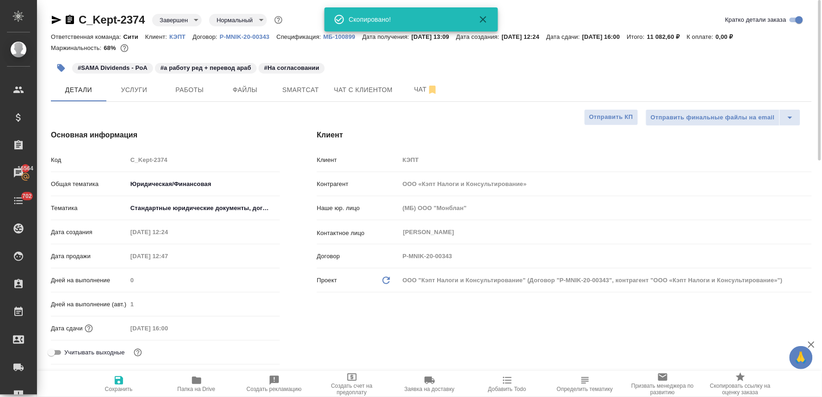
click at [336, 322] on div "Клиент Клиент КЭПТ Контрагент ООО «Кэпт Налоги и Консультирование» Наше юр. лиц…" at bounding box center [564, 249] width 532 height 276
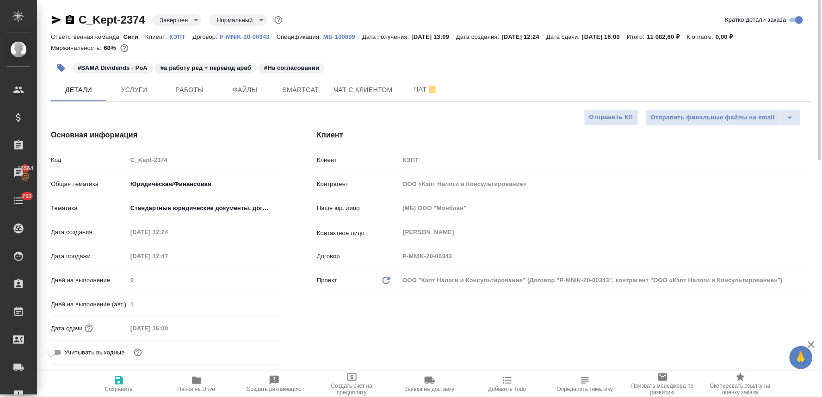
type textarea "x"
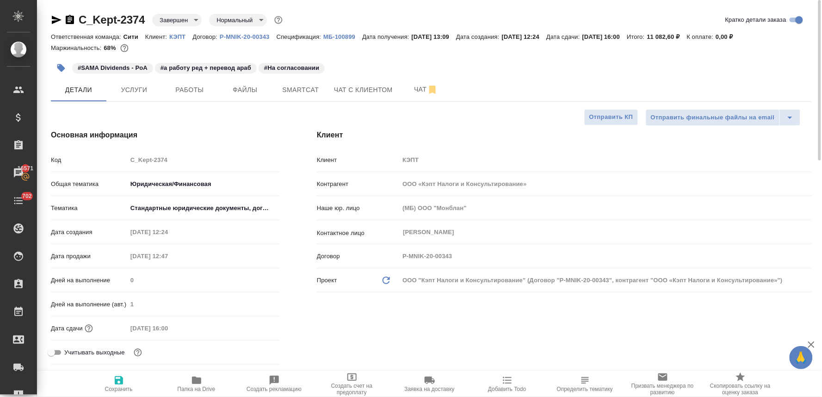
type textarea "x"
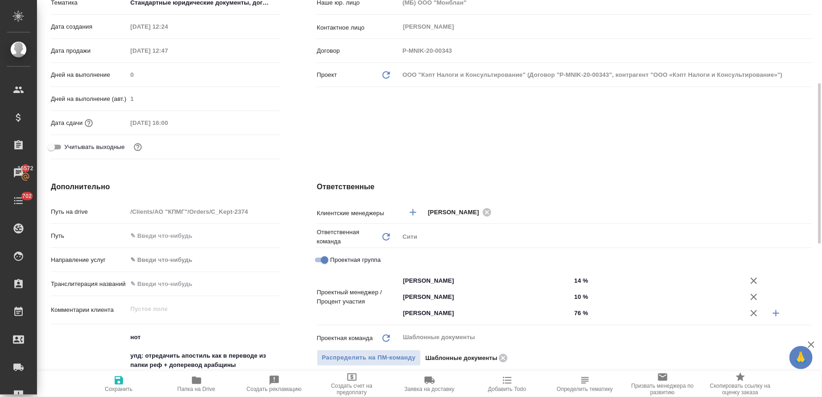
click at [711, 160] on div "Клиент Клиент КЭПТ Контрагент ООО «Кэпт Налоги и Консультирование» Наше юр. лиц…" at bounding box center [564, 44] width 532 height 276
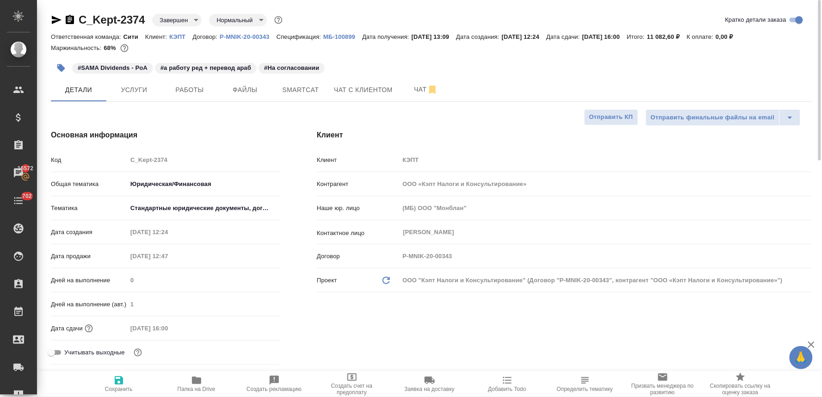
click at [51, 22] on icon "button" at bounding box center [56, 19] width 11 height 11
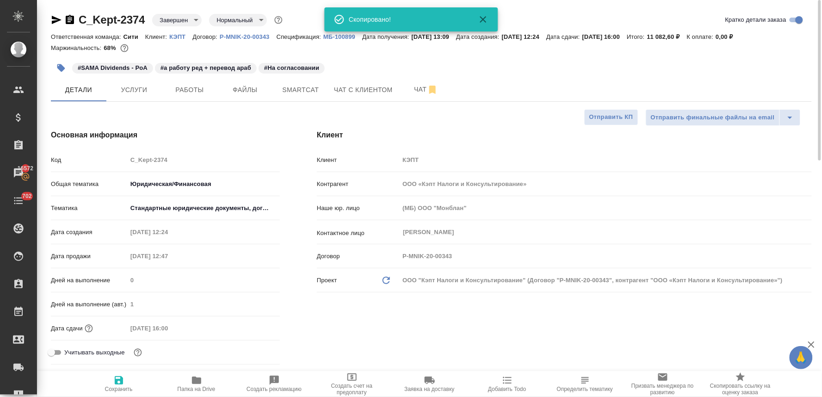
click at [378, 332] on div "Клиент Клиент КЭПТ Контрагент ООО «Кэпт Налоги и Консультирование» Наше юр. лиц…" at bounding box center [564, 249] width 532 height 276
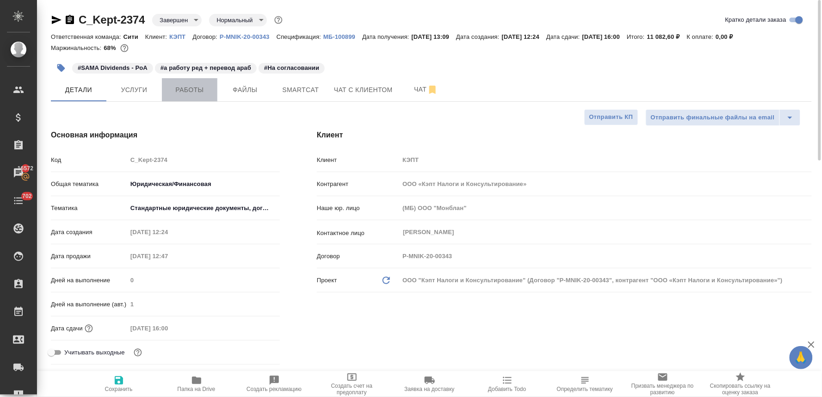
click at [192, 90] on span "Работы" at bounding box center [189, 90] width 44 height 12
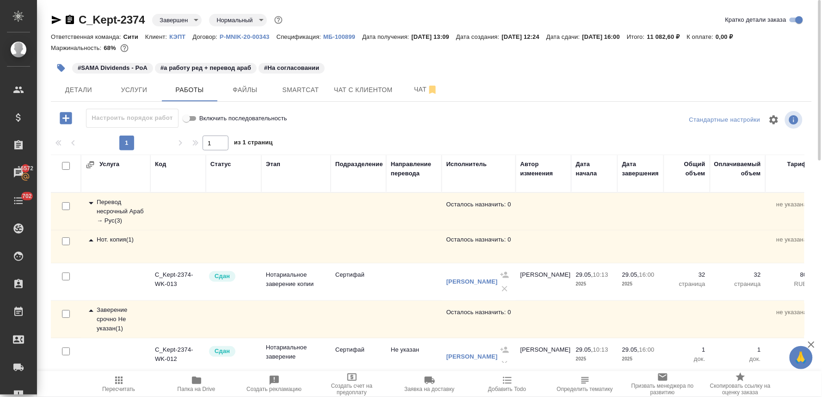
click at [123, 202] on div "Перевод несрочный Араб → Рус ( 3 )" at bounding box center [116, 212] width 60 height 28
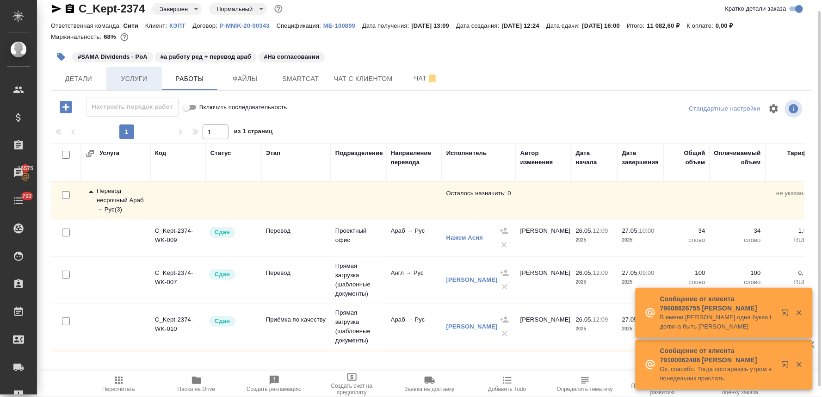
click at [133, 82] on span "Услуги" at bounding box center [134, 79] width 44 height 12
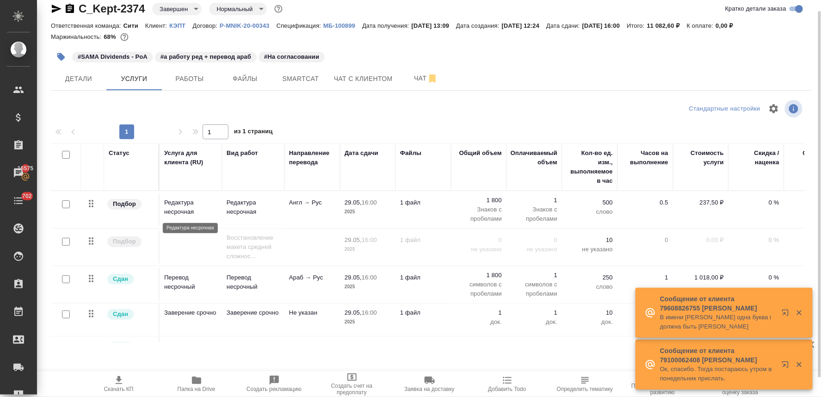
click at [172, 204] on p "Редактура несрочная" at bounding box center [190, 207] width 53 height 19
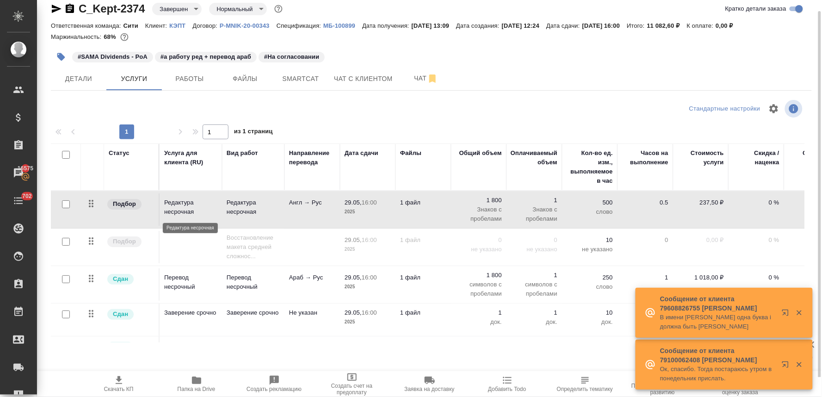
click at [172, 204] on p "Редактура несрочная" at bounding box center [190, 207] width 53 height 19
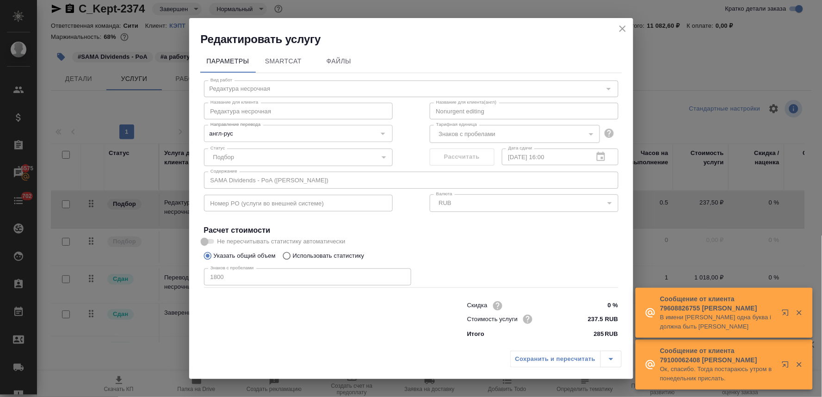
click at [195, 183] on div "Параметры SmartCat Файлы Вид работ Редактура несрочная Вид работ Название для к…" at bounding box center [411, 197] width 444 height 300
